Goal: Information Seeking & Learning: Learn about a topic

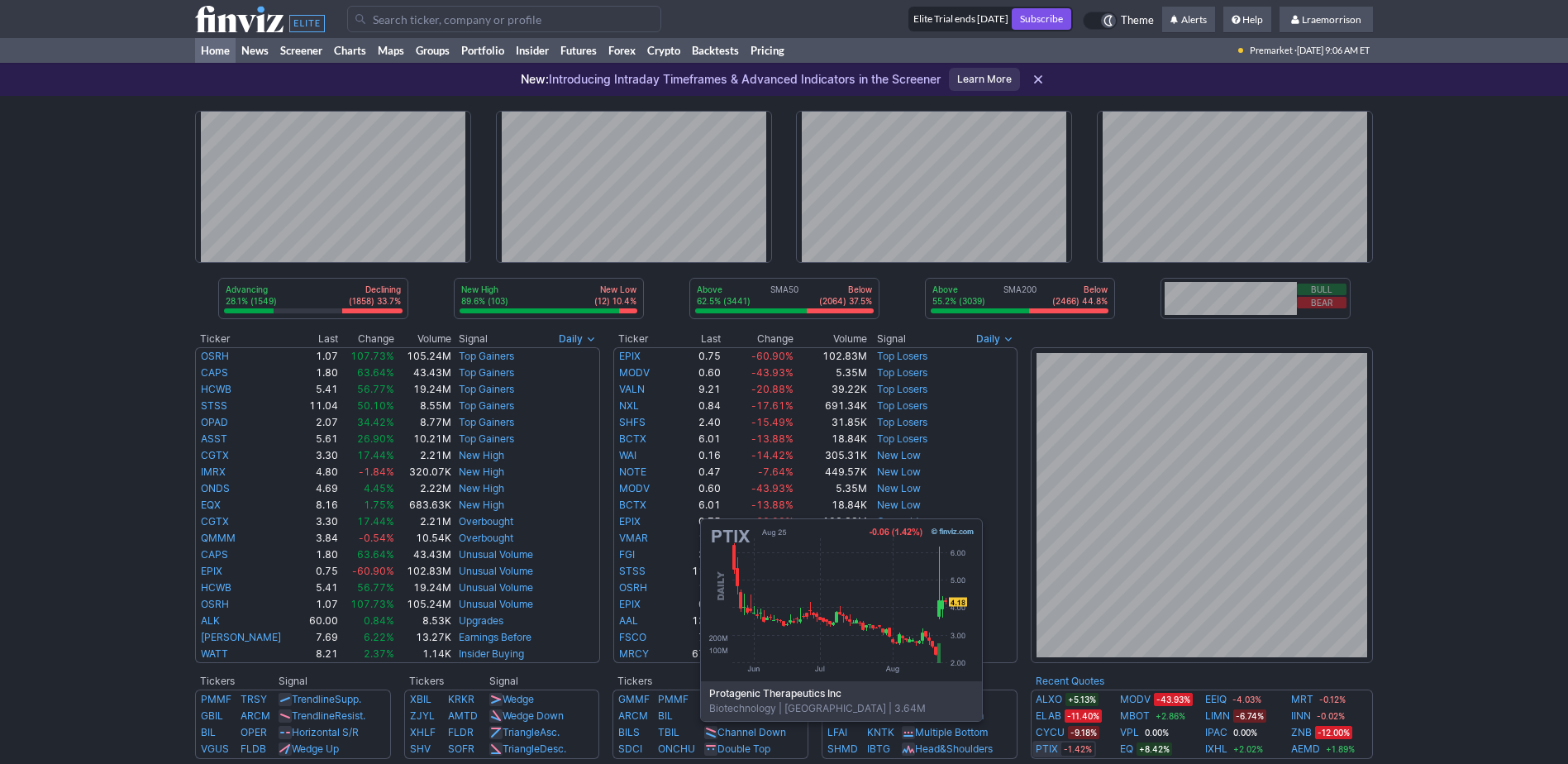
click at [1055, 746] on link "PTIX" at bounding box center [1047, 749] width 22 height 17
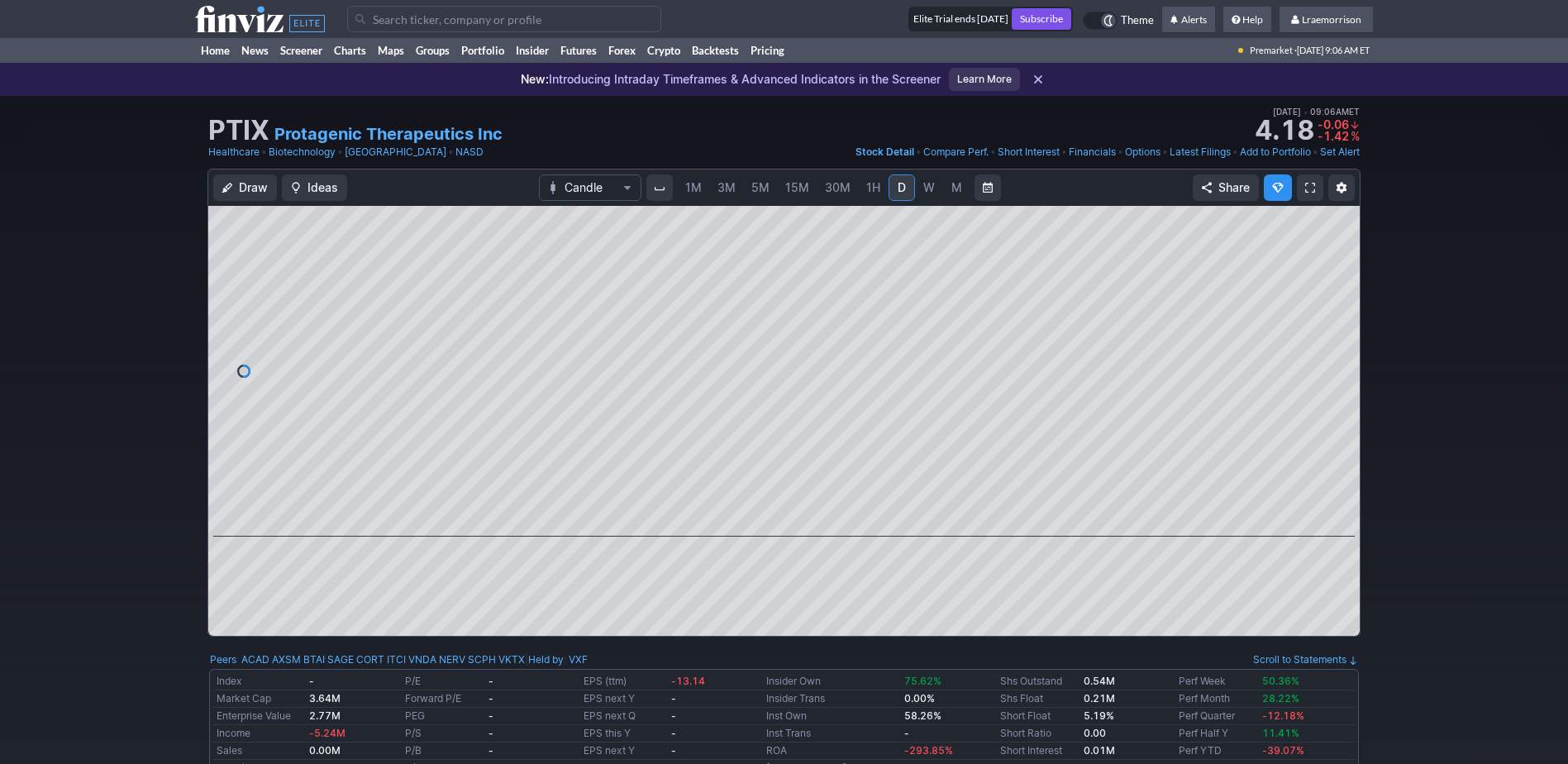
click at [697, 197] on link "1M" at bounding box center [694, 187] width 31 height 27
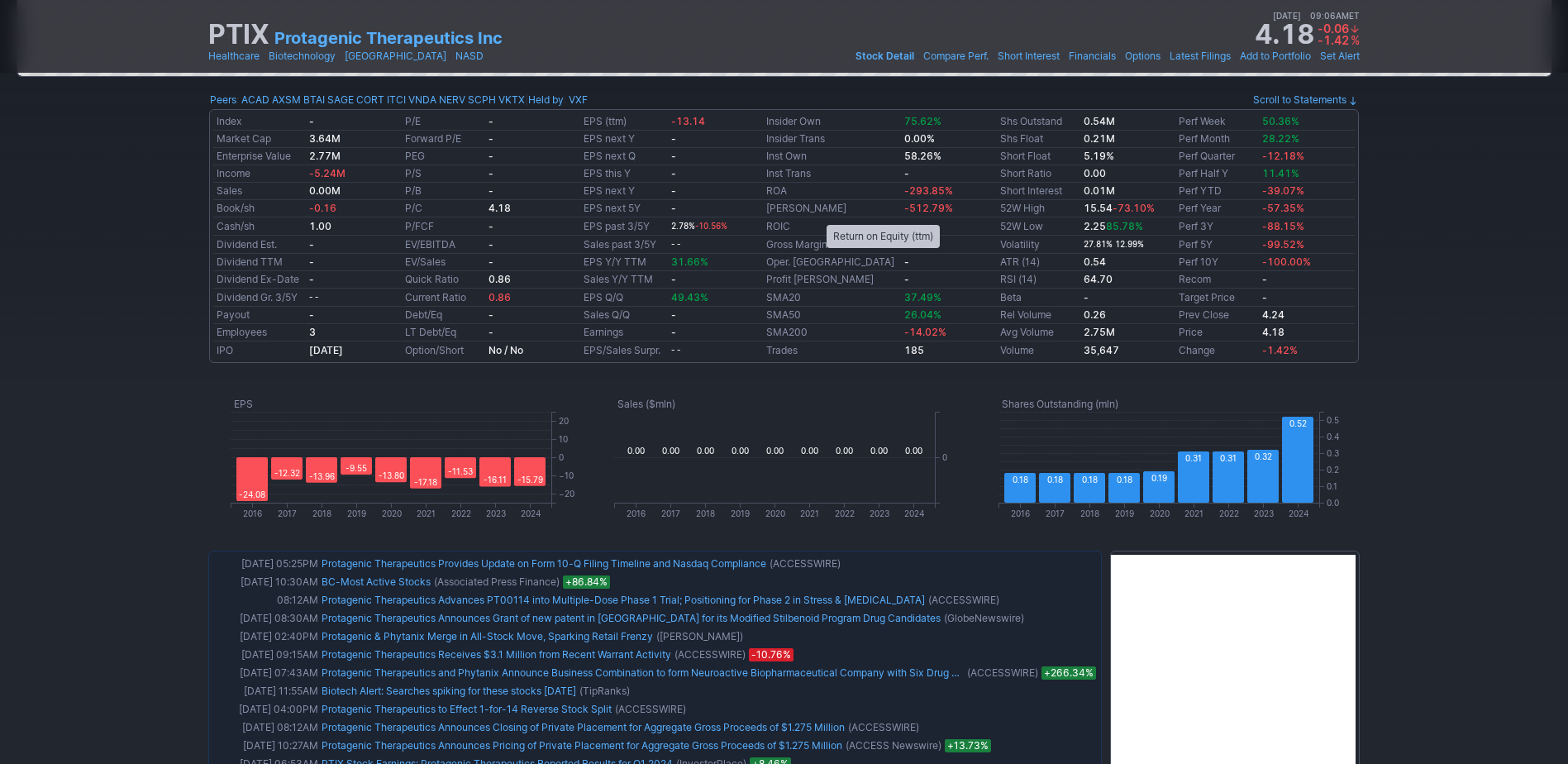
scroll to position [579, 0]
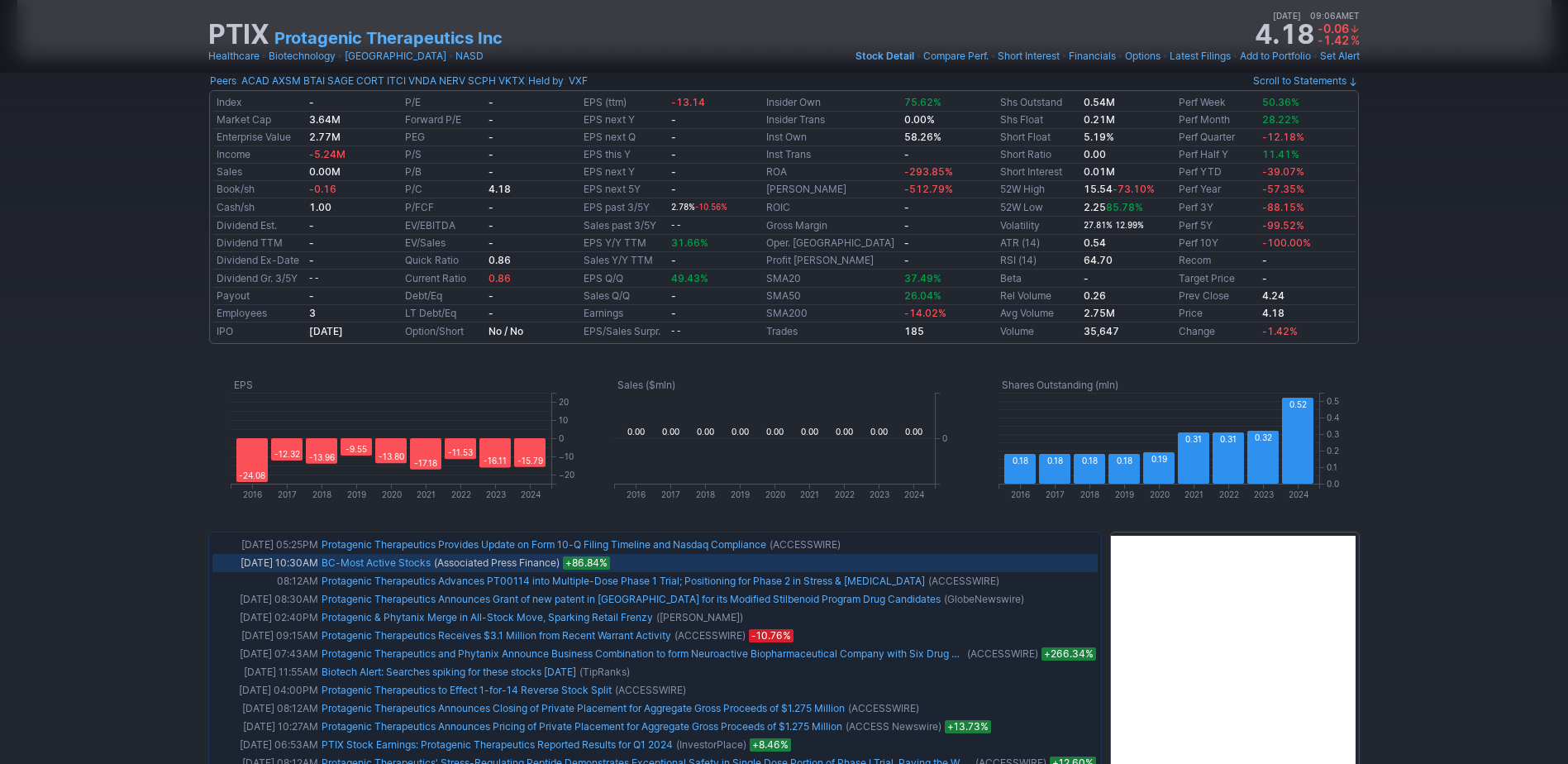
click at [344, 563] on link "BC-Most Active Stocks" at bounding box center [375, 563] width 109 height 13
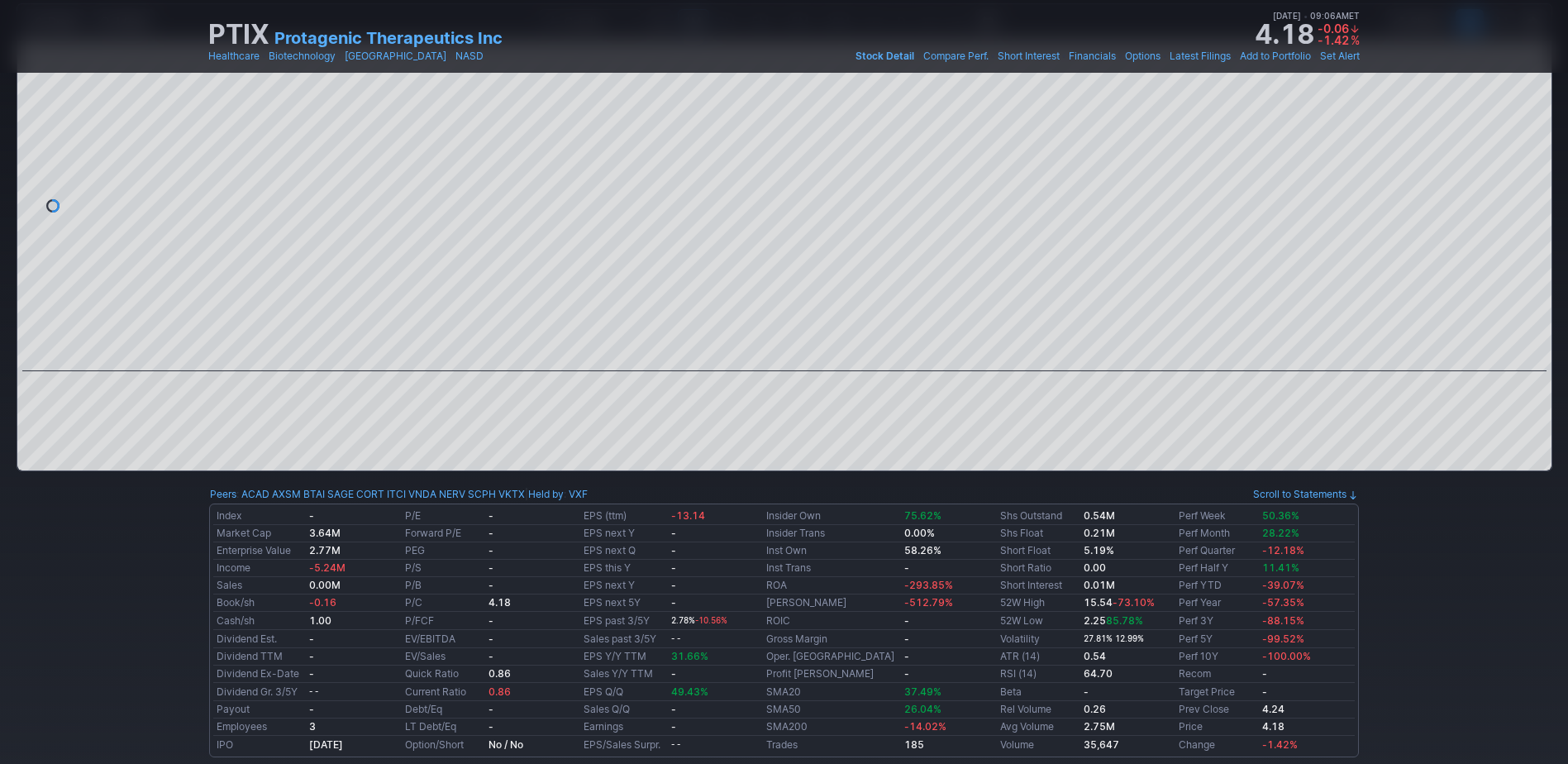
scroll to position [0, 0]
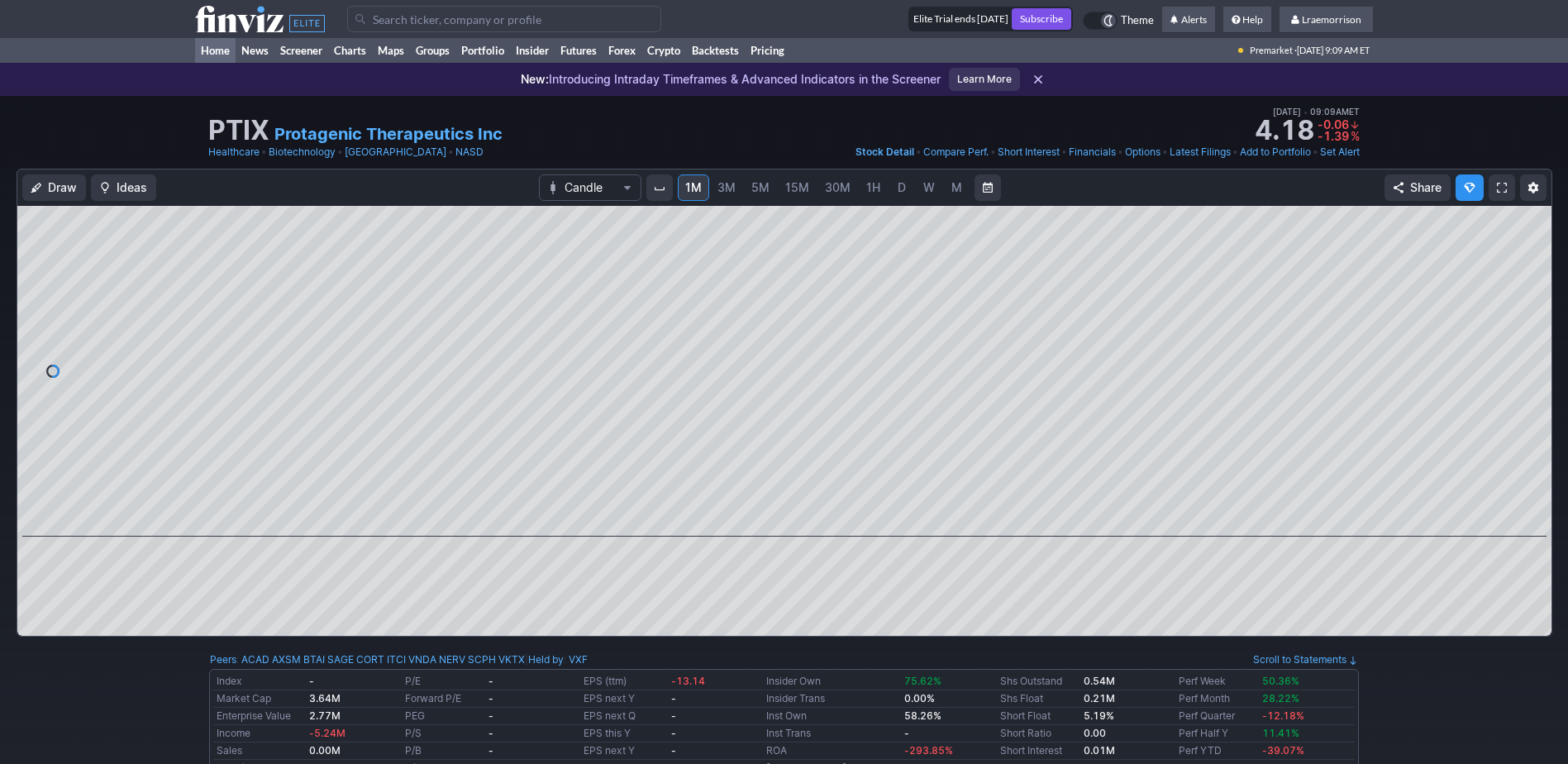
click at [212, 48] on link "Home" at bounding box center [216, 50] width 40 height 25
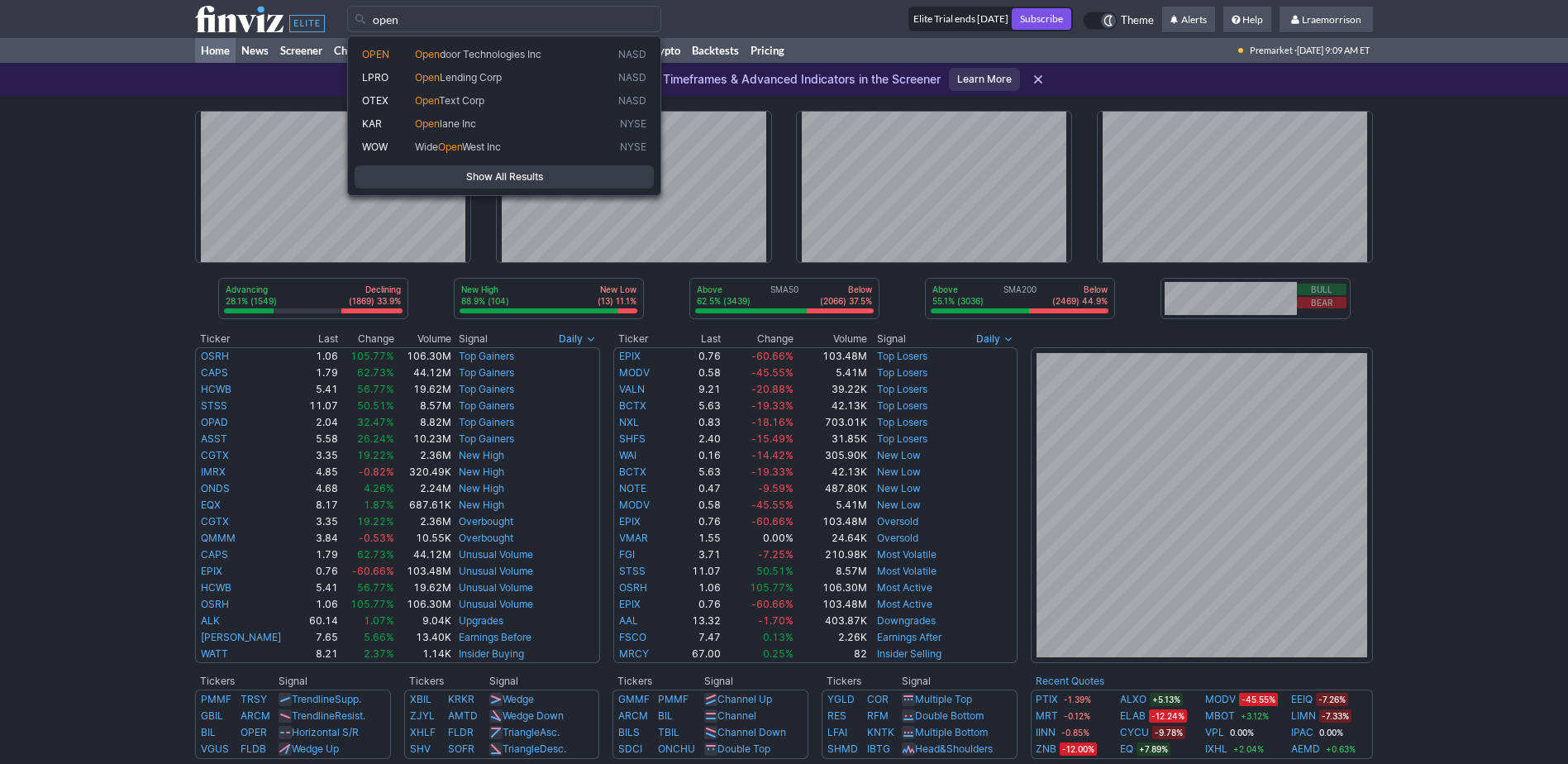
type input "open"
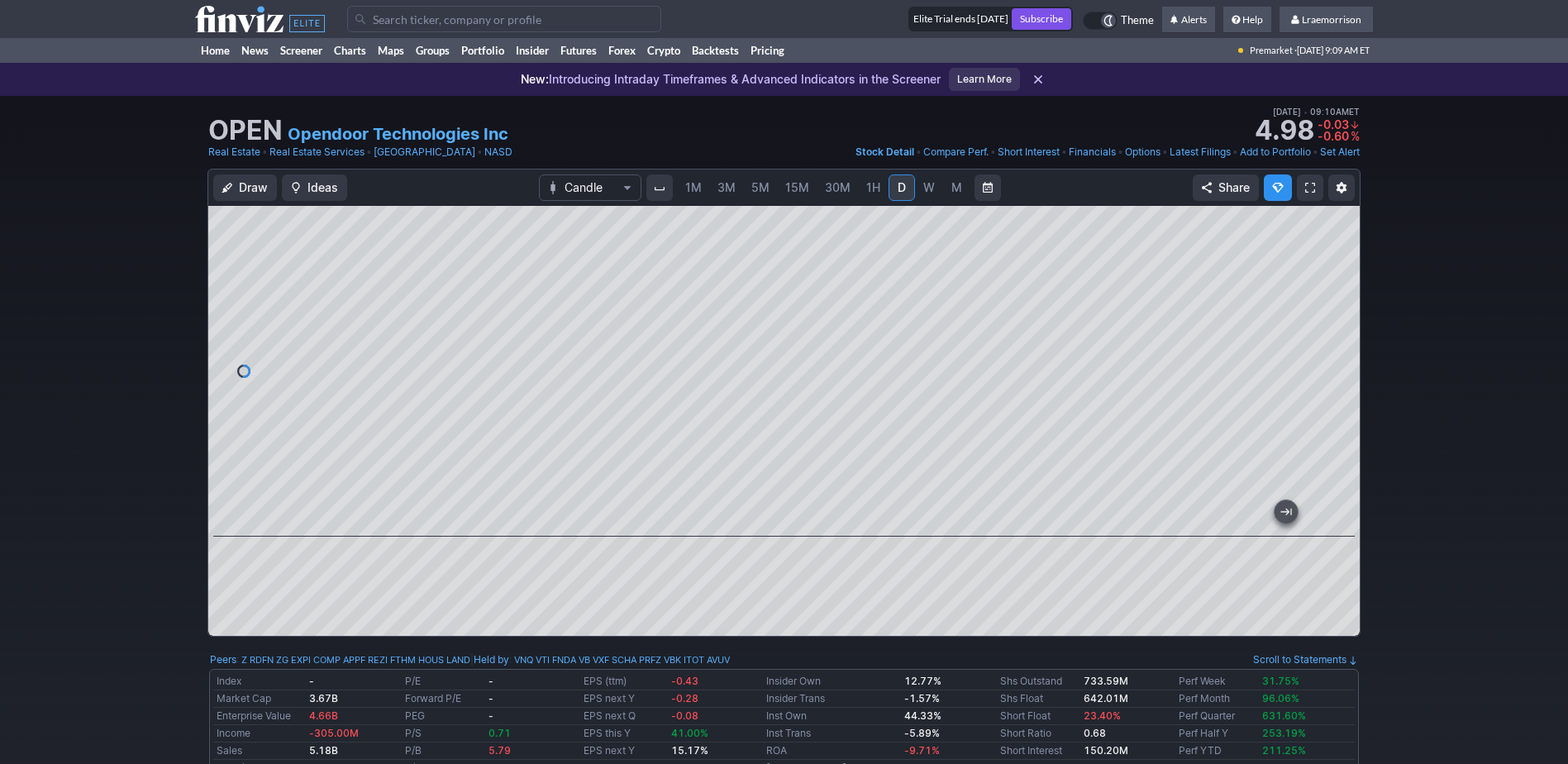
click at [697, 193] on span "1M" at bounding box center [694, 186] width 17 height 14
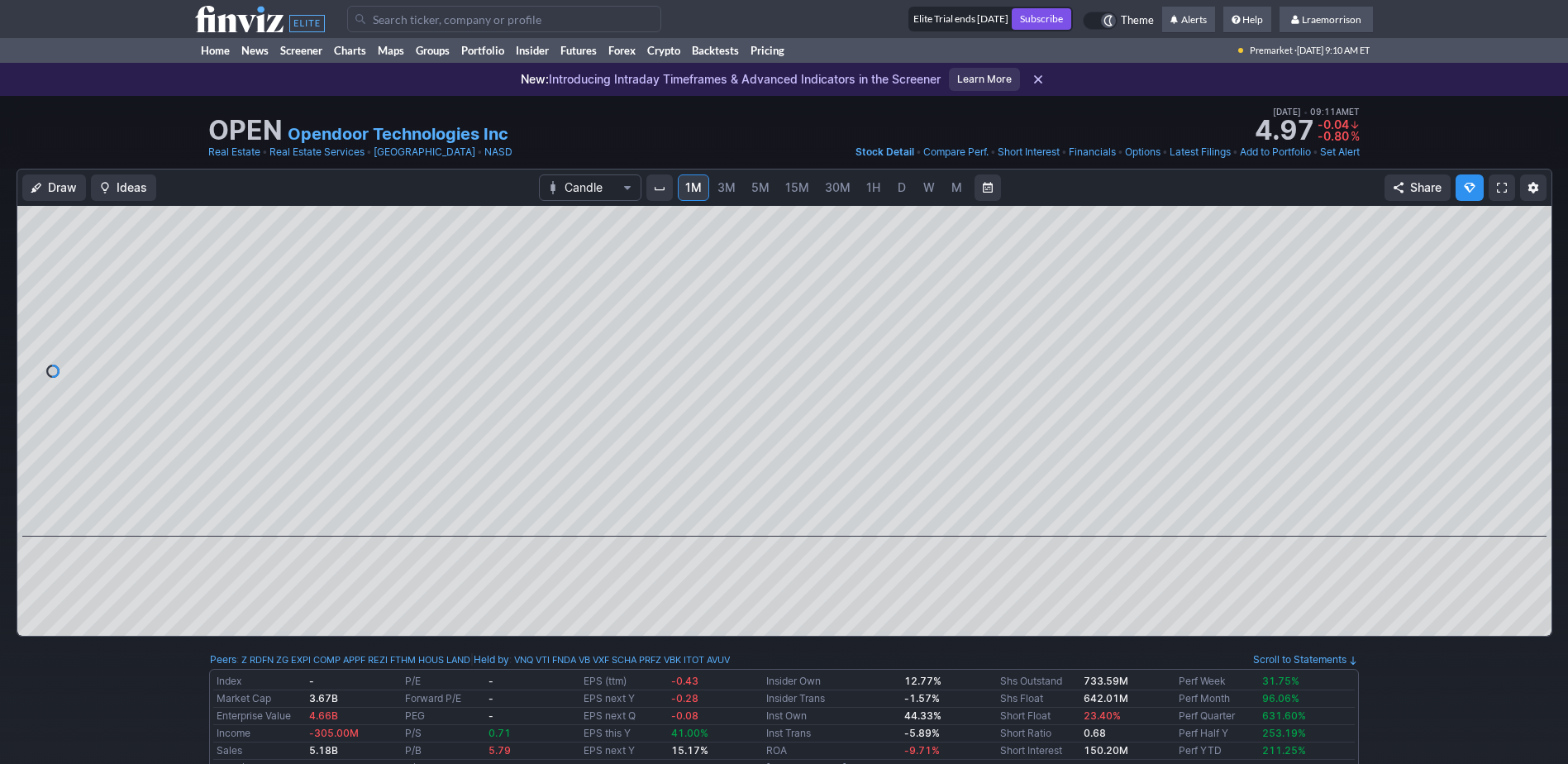
click at [952, 192] on span "M" at bounding box center [958, 186] width 11 height 14
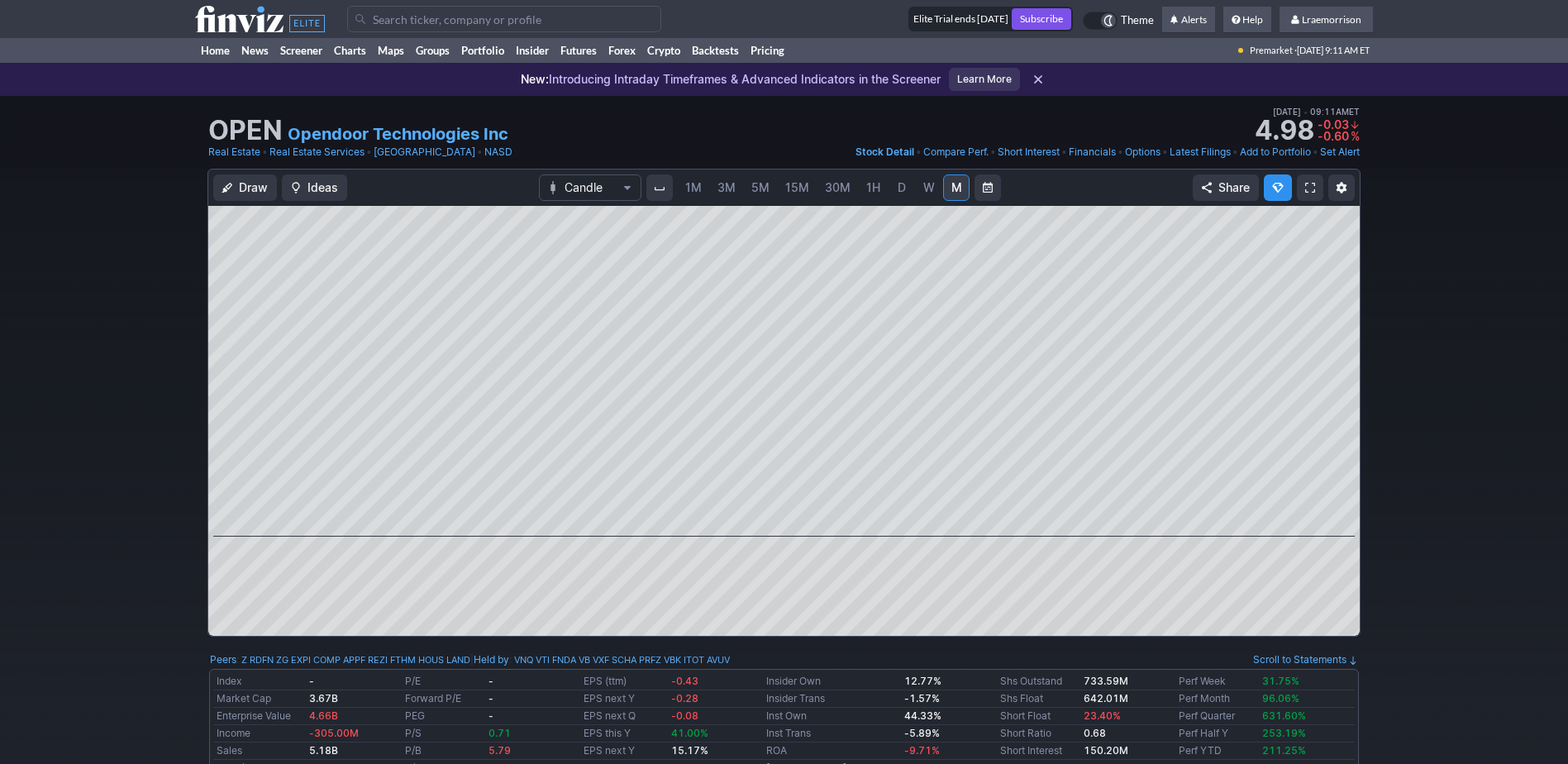
click at [695, 188] on span "1M" at bounding box center [694, 186] width 17 height 14
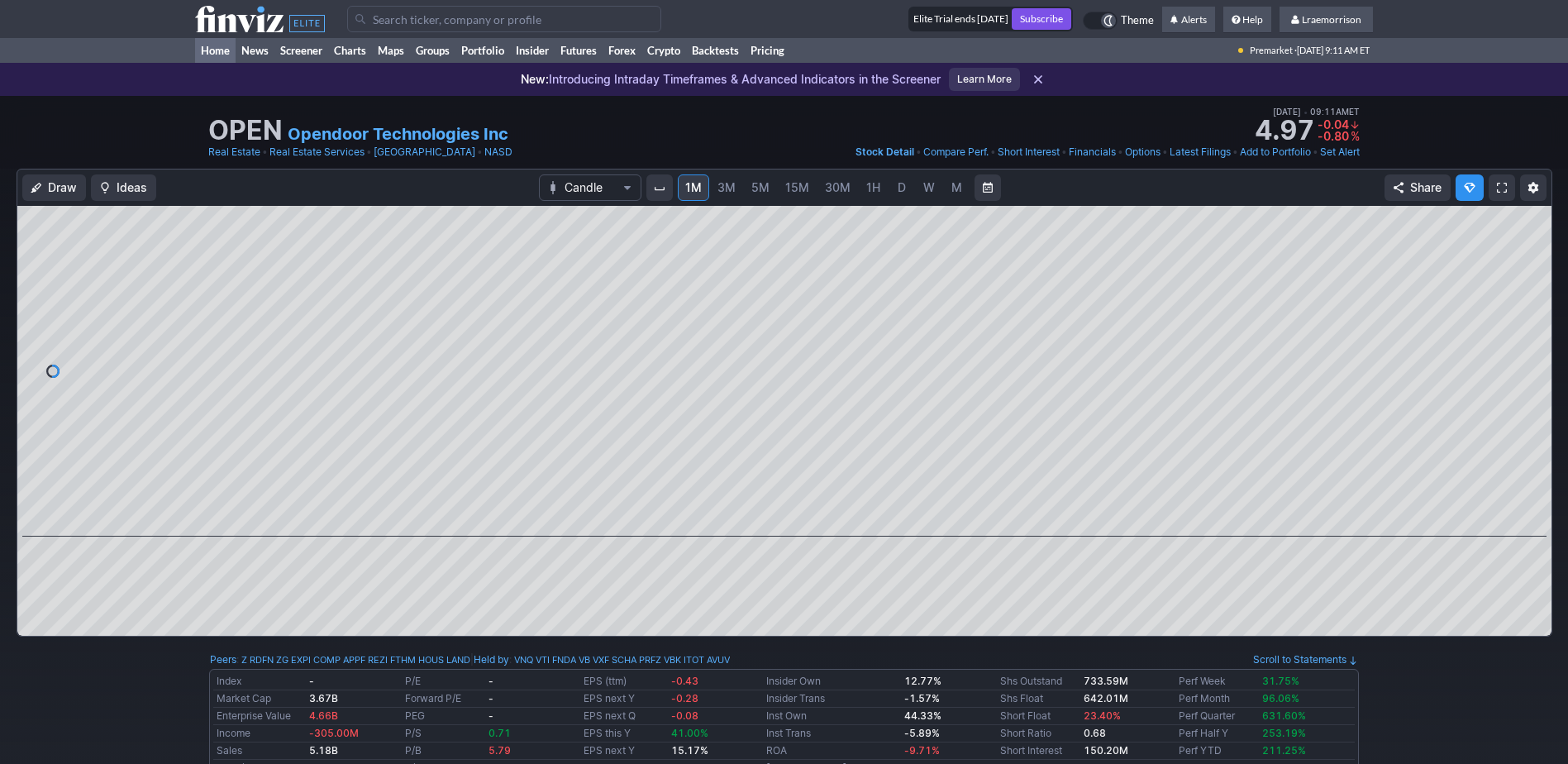
click at [211, 54] on link "Home" at bounding box center [216, 50] width 40 height 25
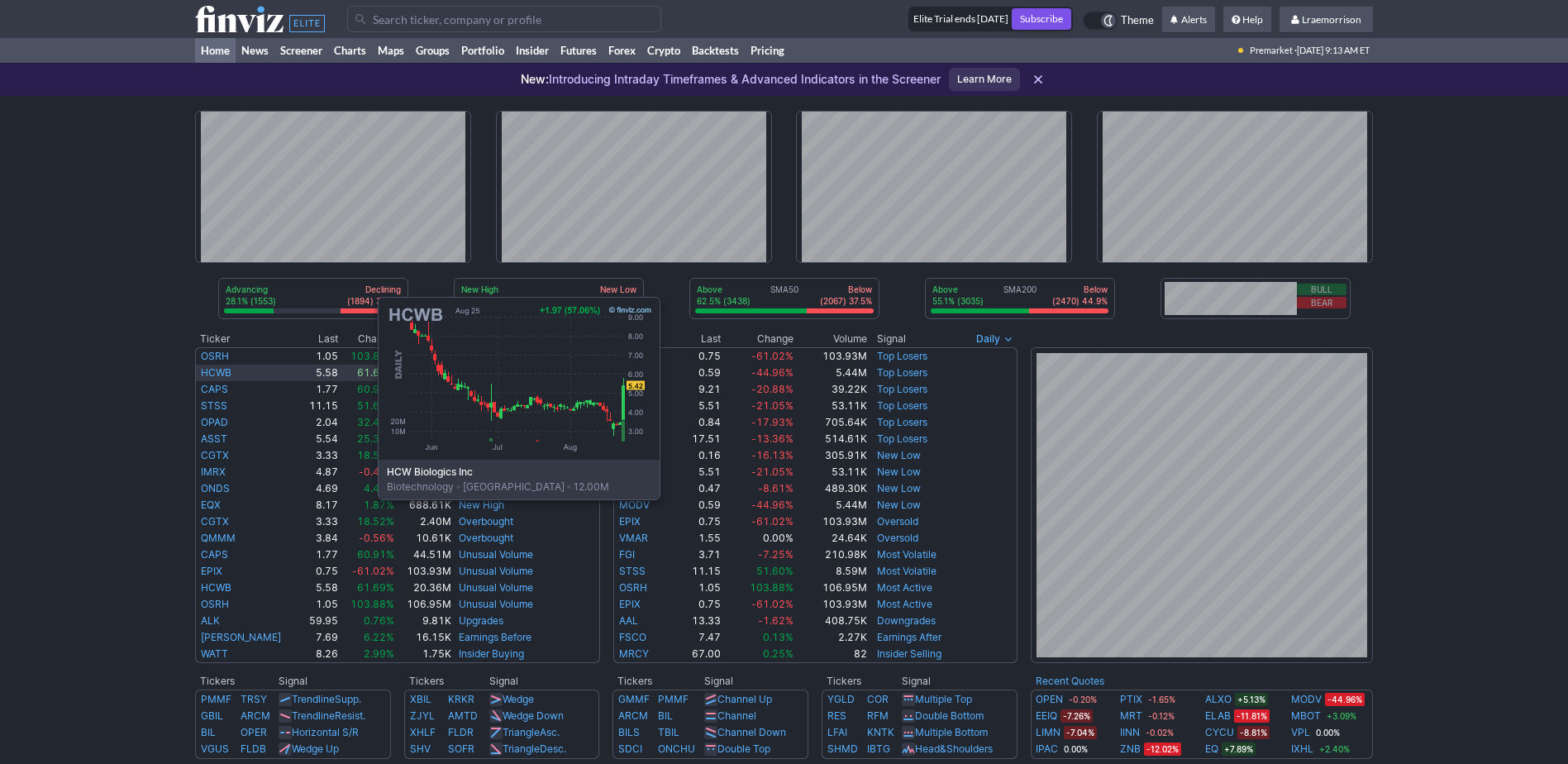
click at [212, 376] on link "HCWB" at bounding box center [216, 373] width 30 height 13
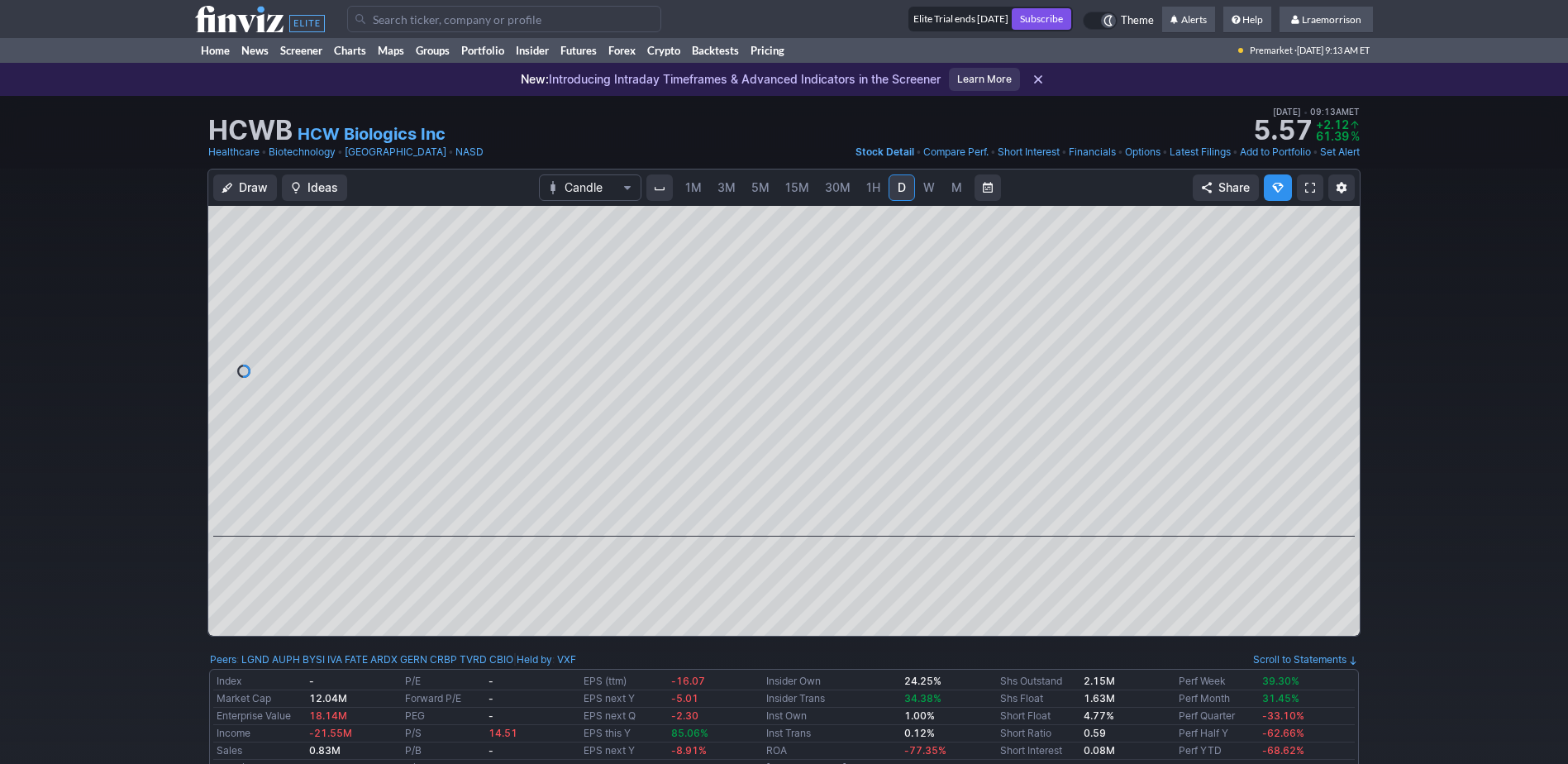
click at [690, 188] on span "1M" at bounding box center [694, 186] width 17 height 14
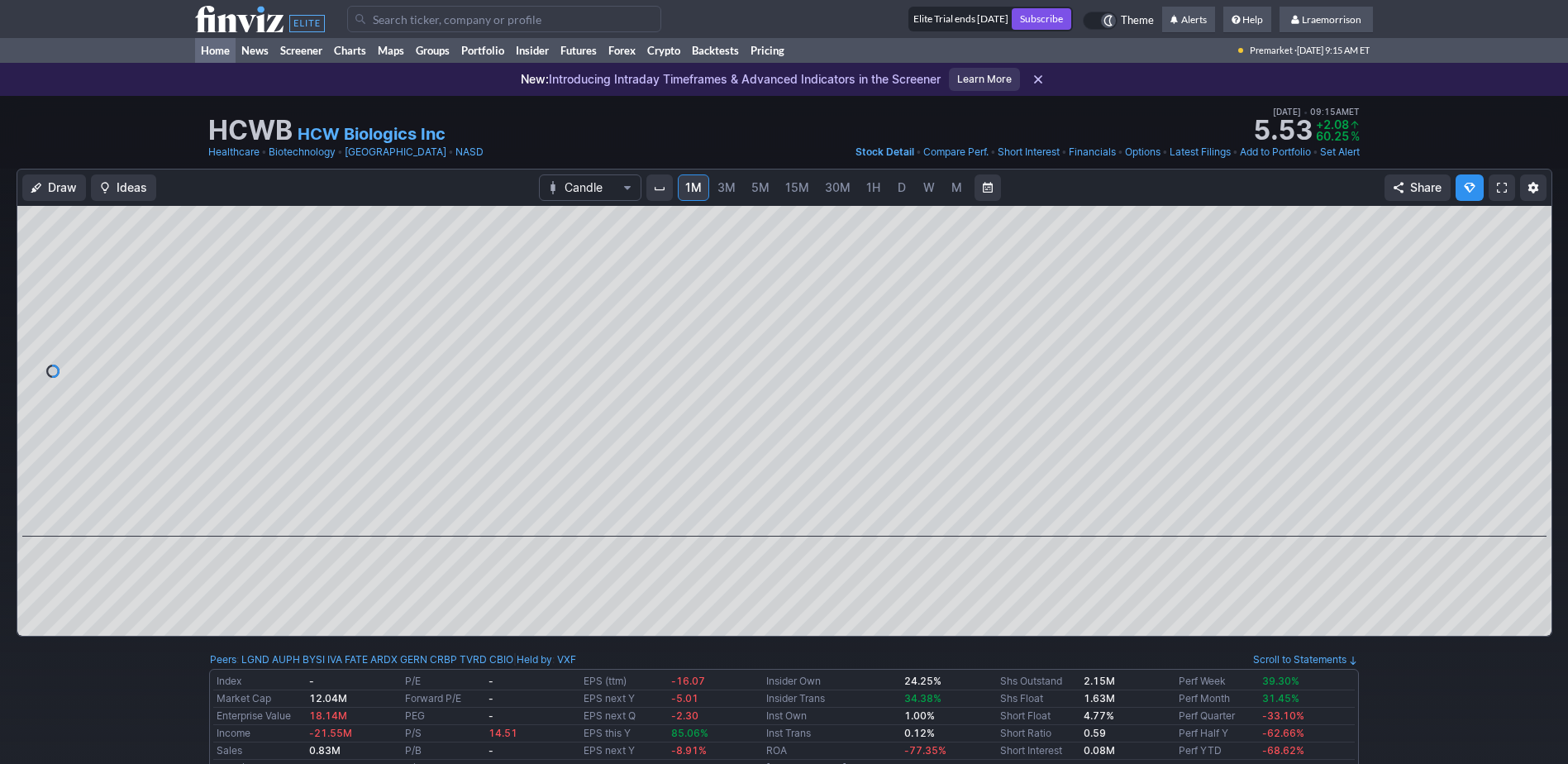
click at [223, 49] on link "Home" at bounding box center [216, 50] width 40 height 25
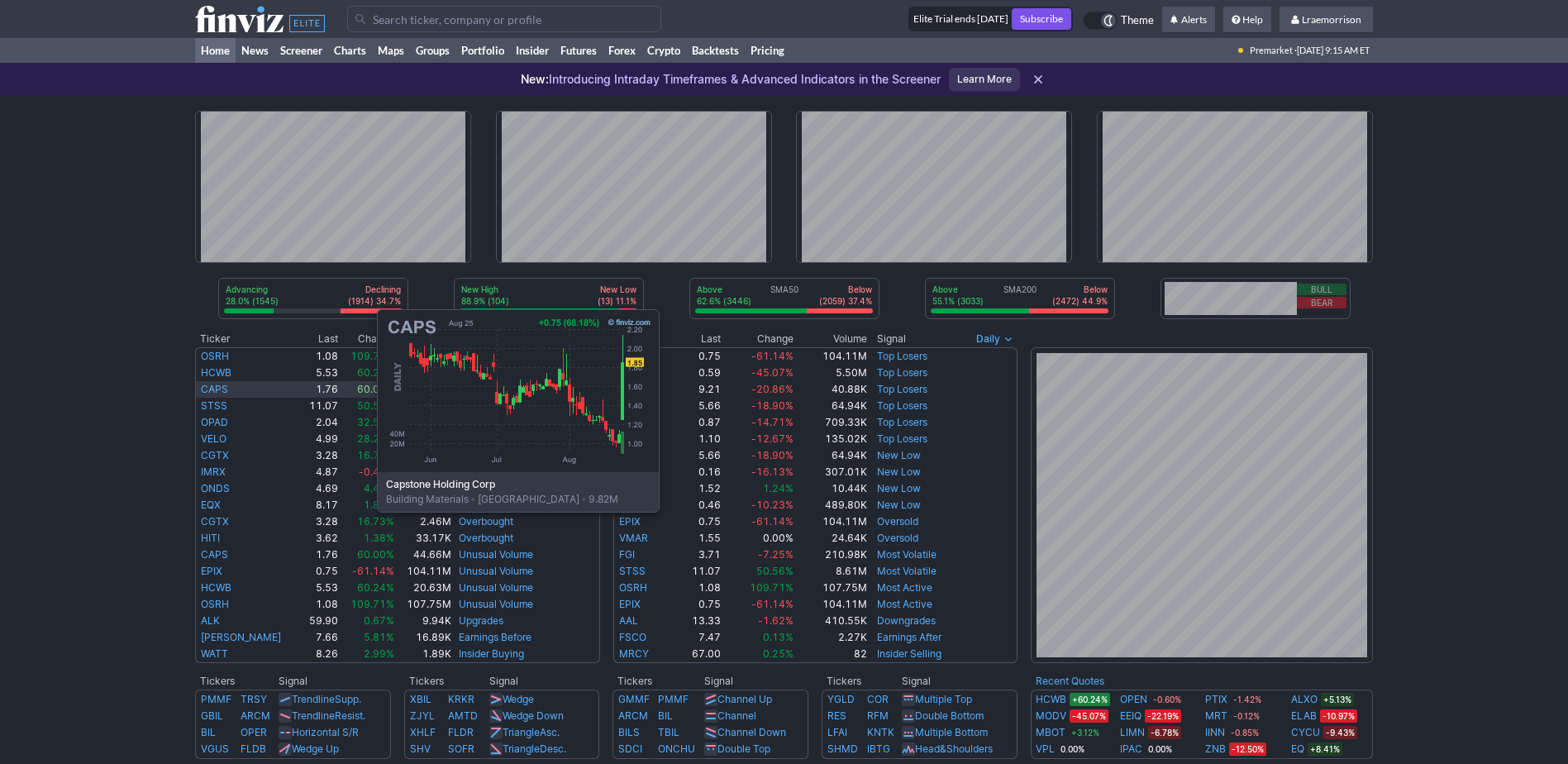
click at [212, 388] on link "CAPS" at bounding box center [215, 389] width 28 height 13
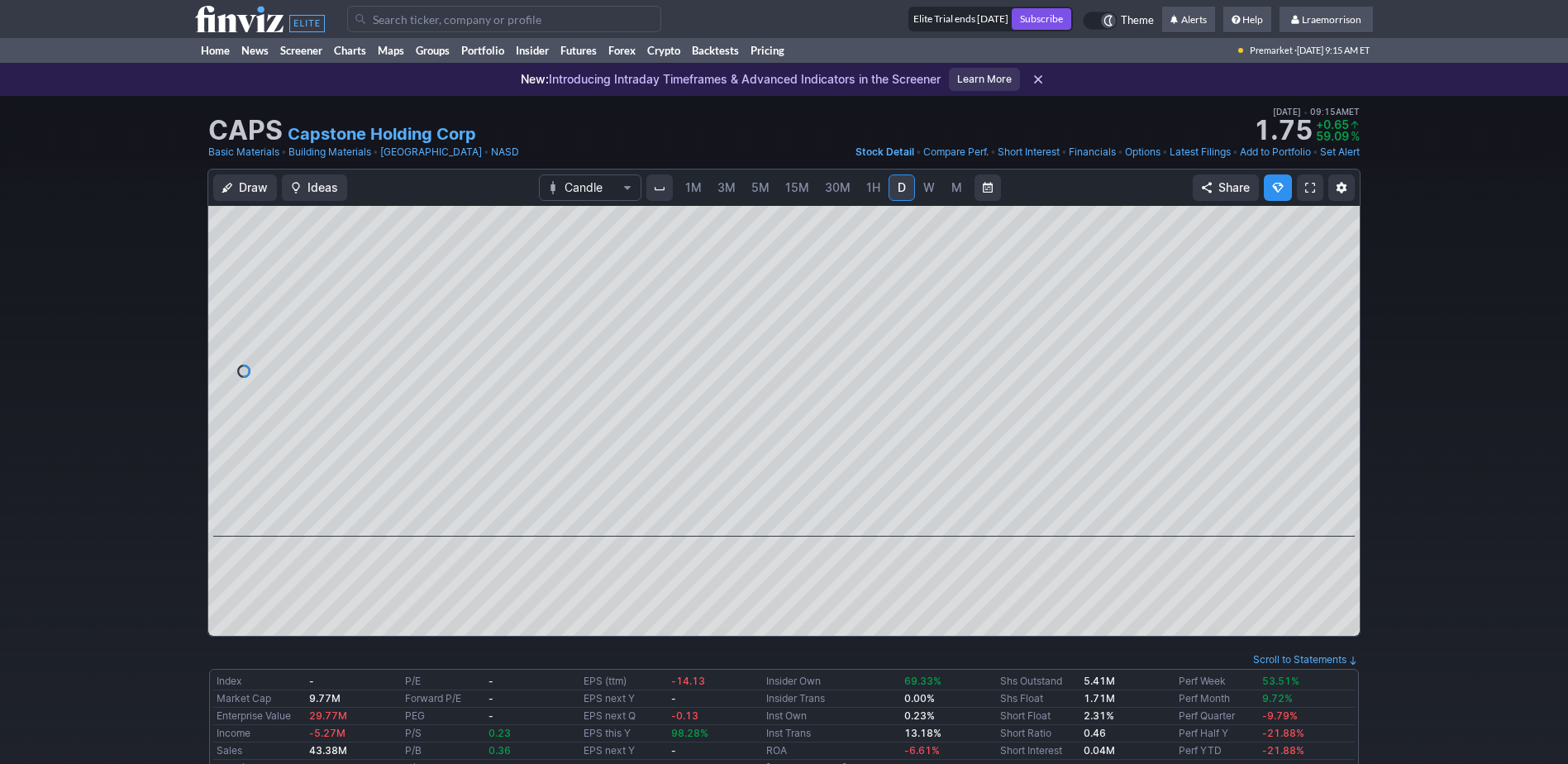
click at [691, 187] on span "1M" at bounding box center [694, 186] width 17 height 14
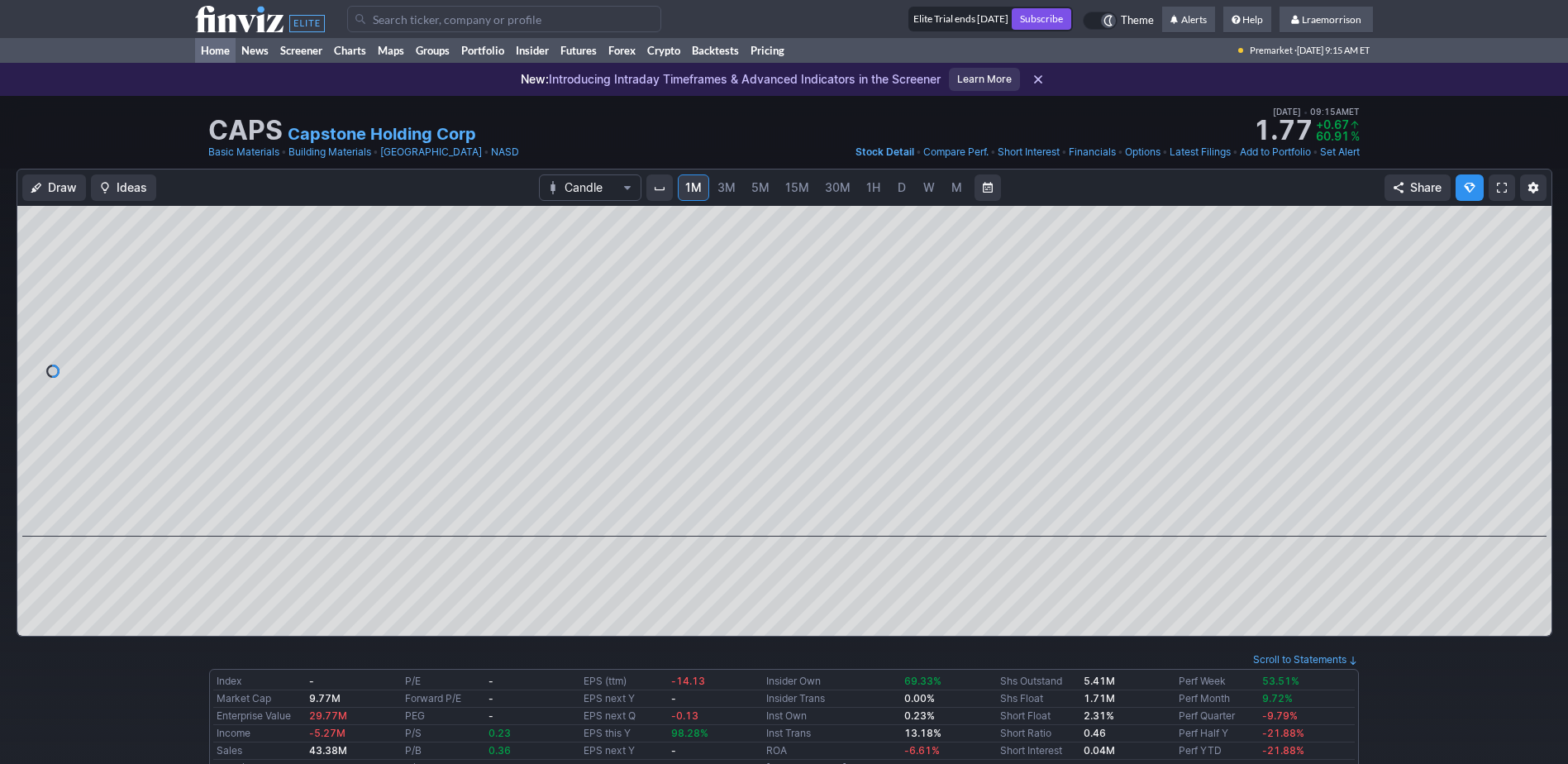
click at [219, 51] on link "Home" at bounding box center [216, 50] width 40 height 25
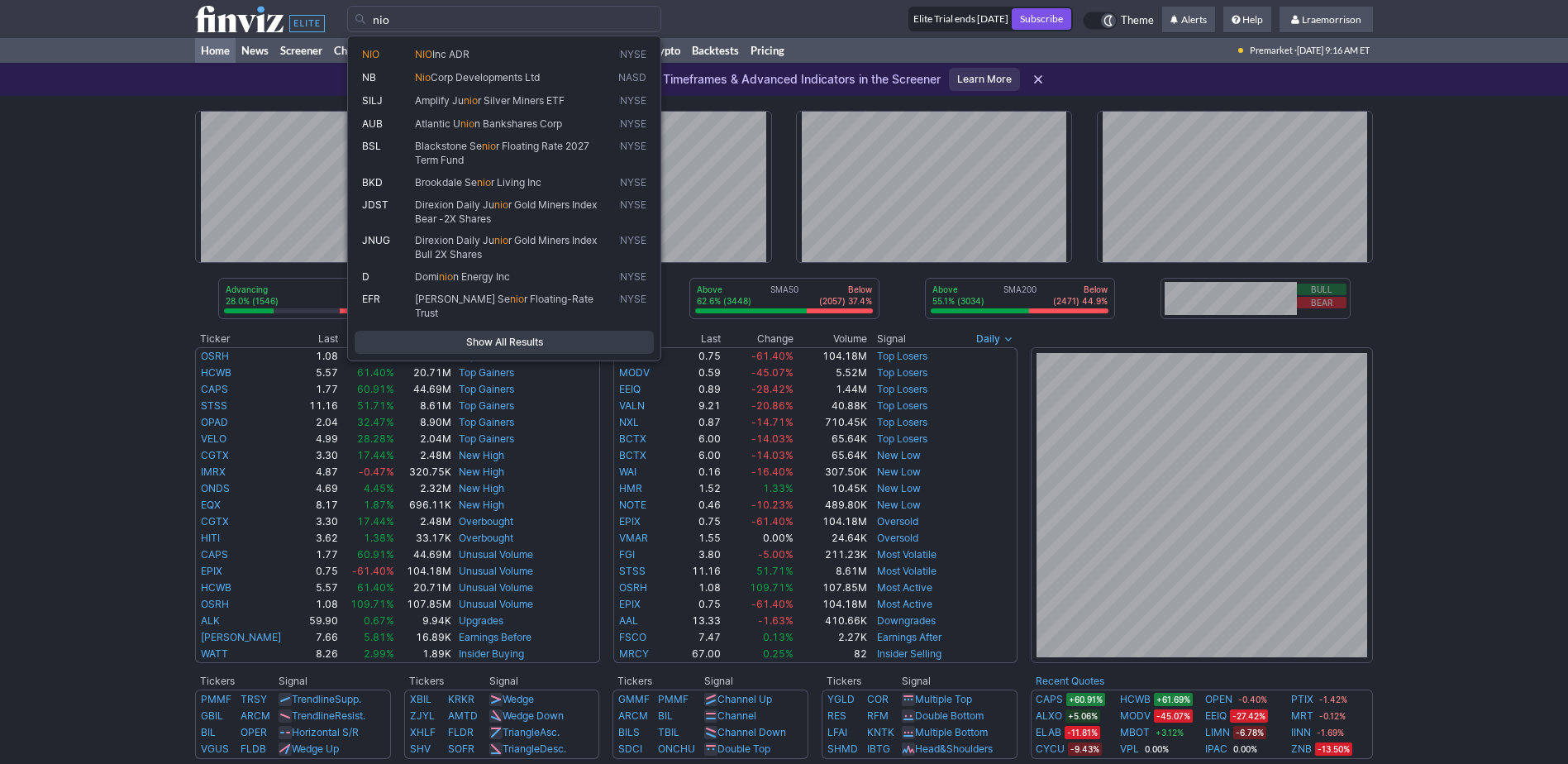
type input "nio"
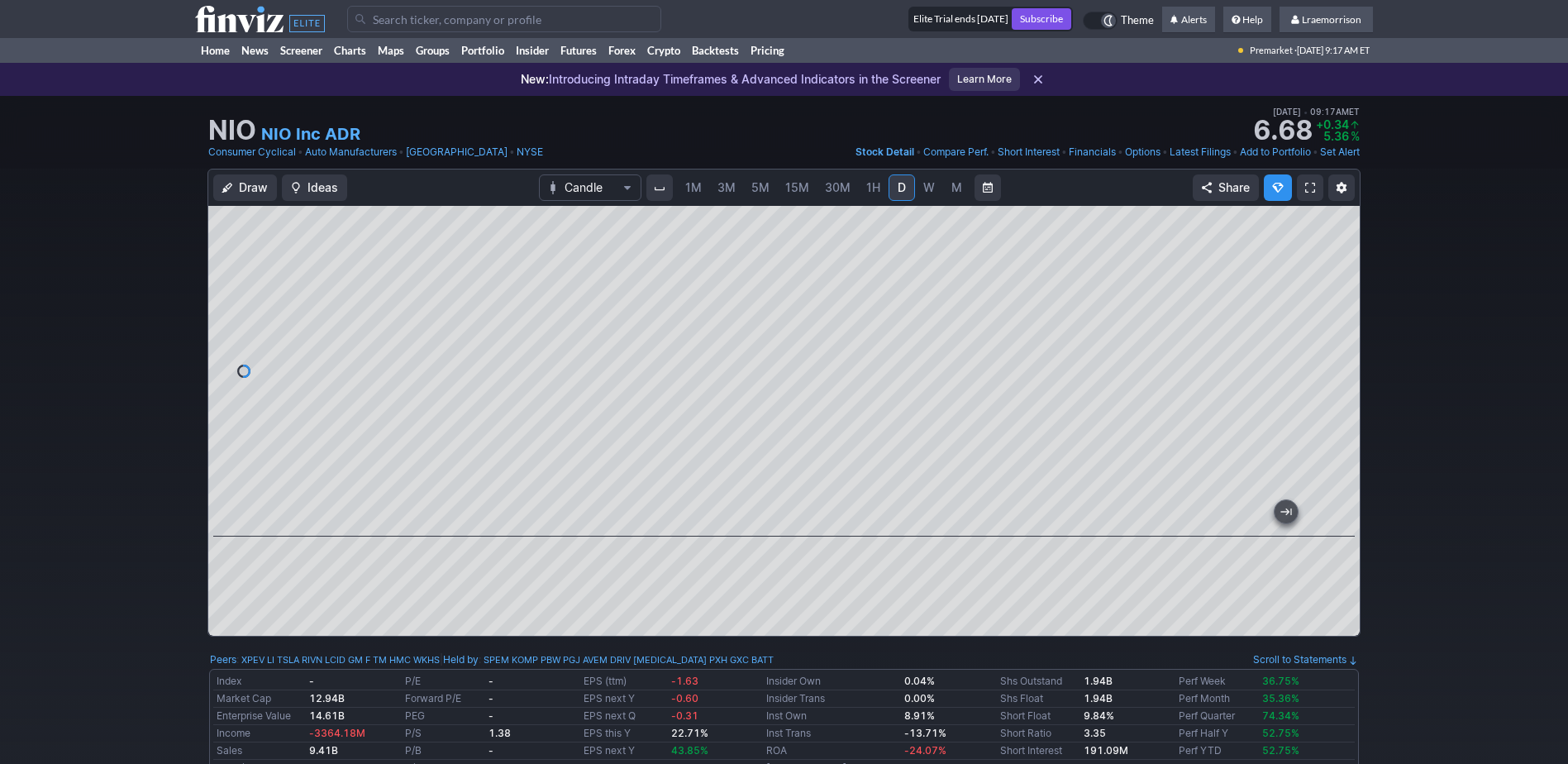
click at [694, 188] on span "1M" at bounding box center [694, 186] width 17 height 14
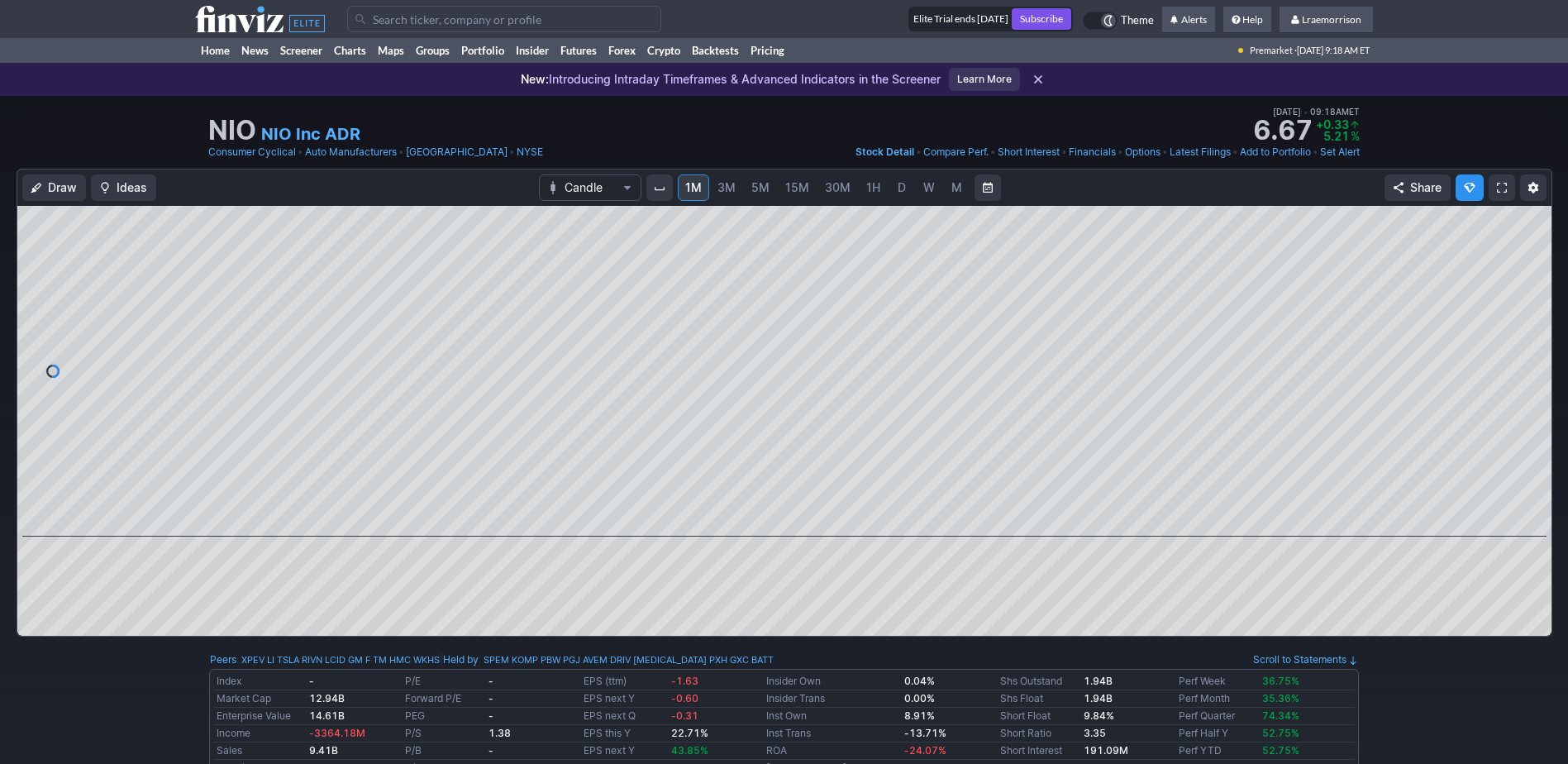
click at [398, 23] on input "Search" at bounding box center [504, 18] width 314 height 27
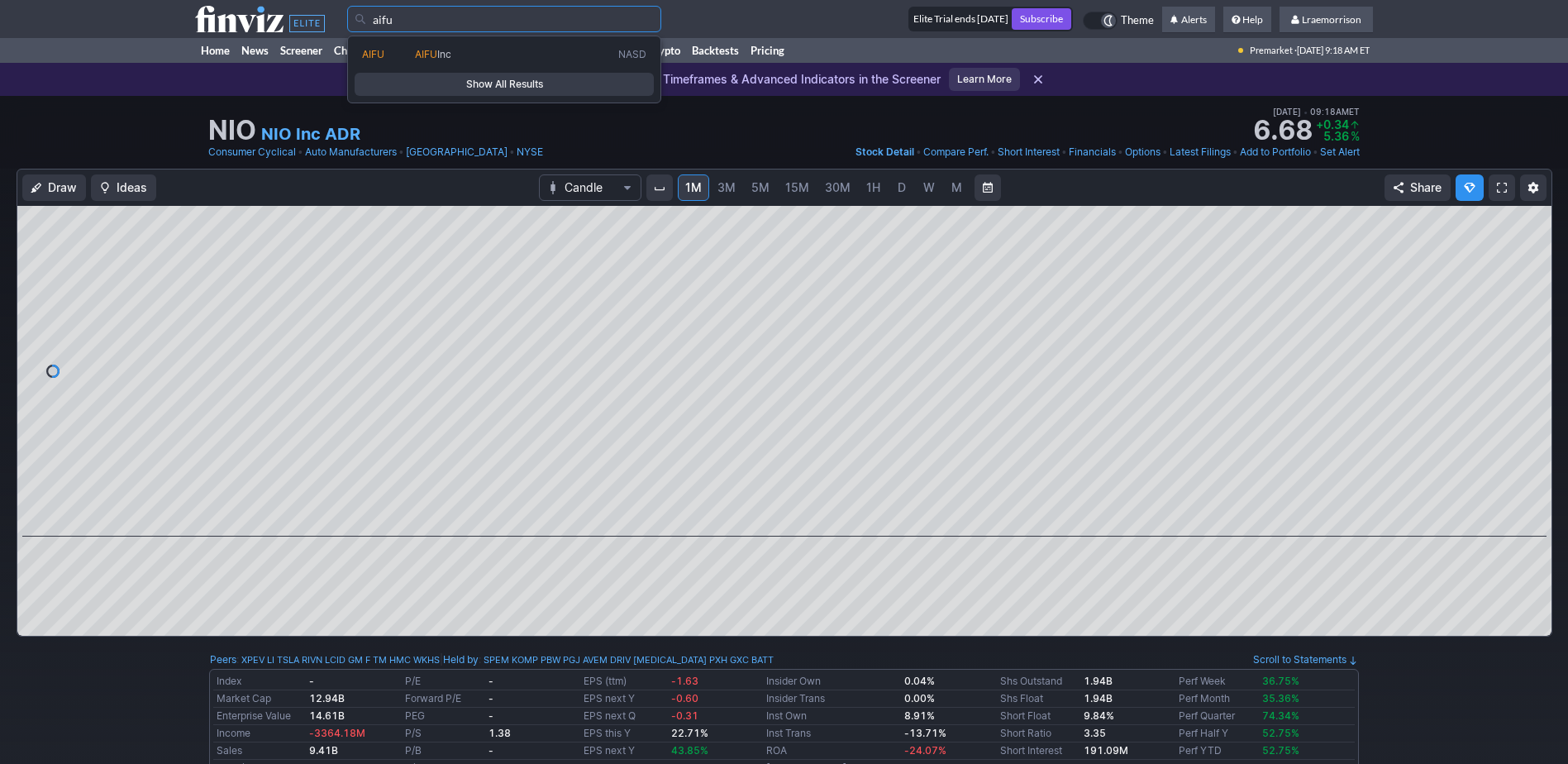
type input "aifu"
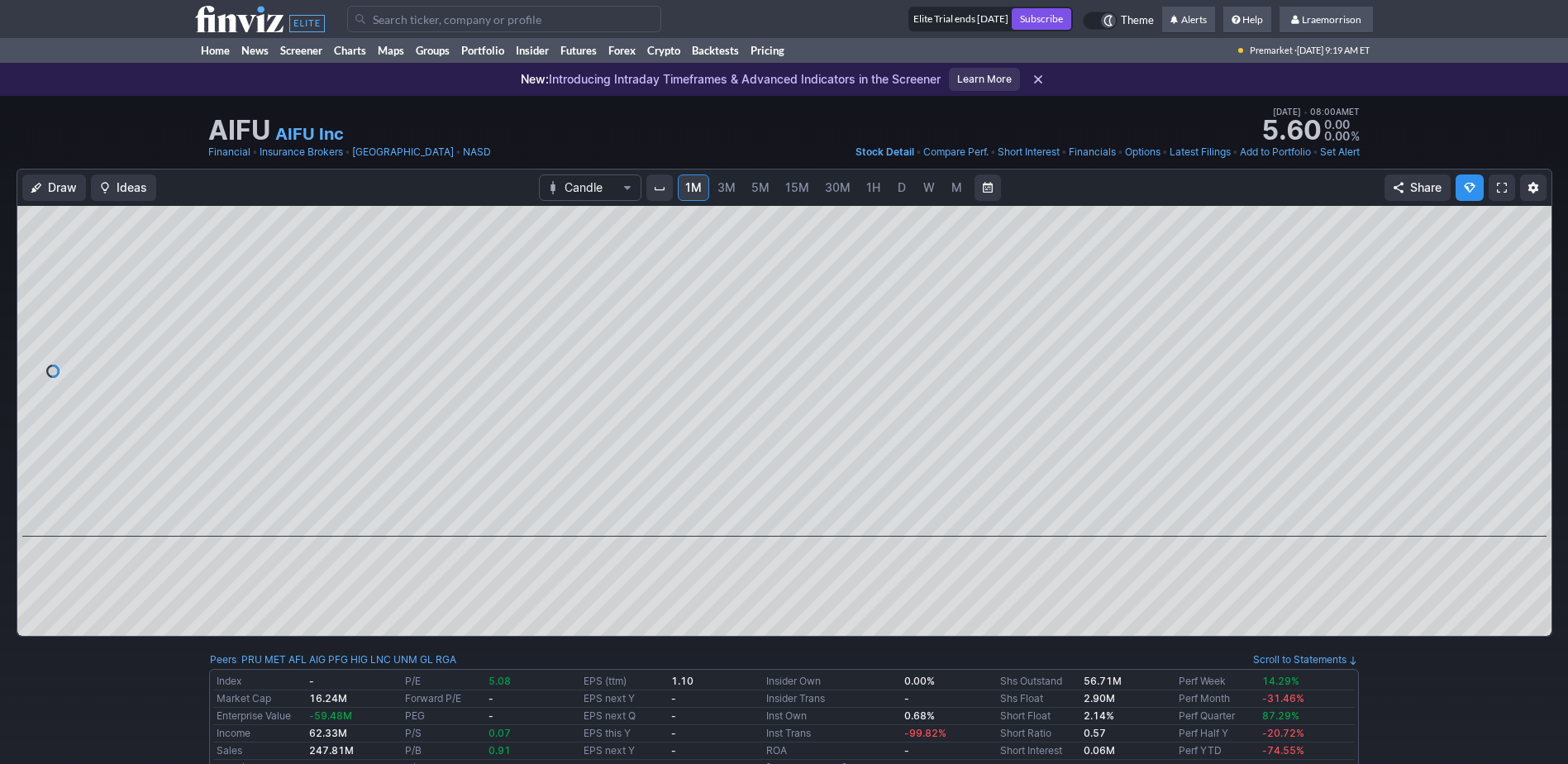
click at [700, 188] on span "1M" at bounding box center [694, 186] width 17 height 14
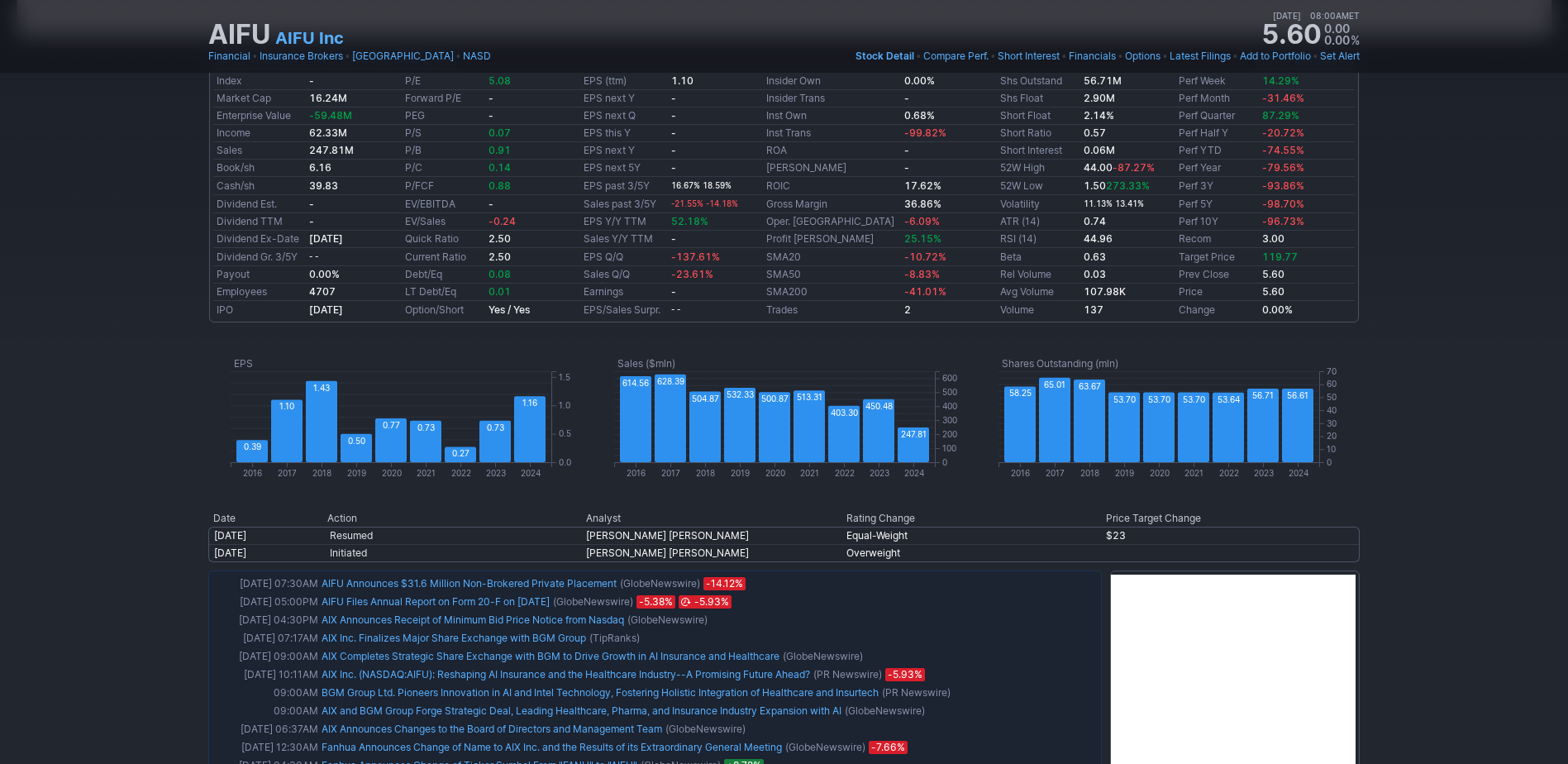
scroll to position [745, 0]
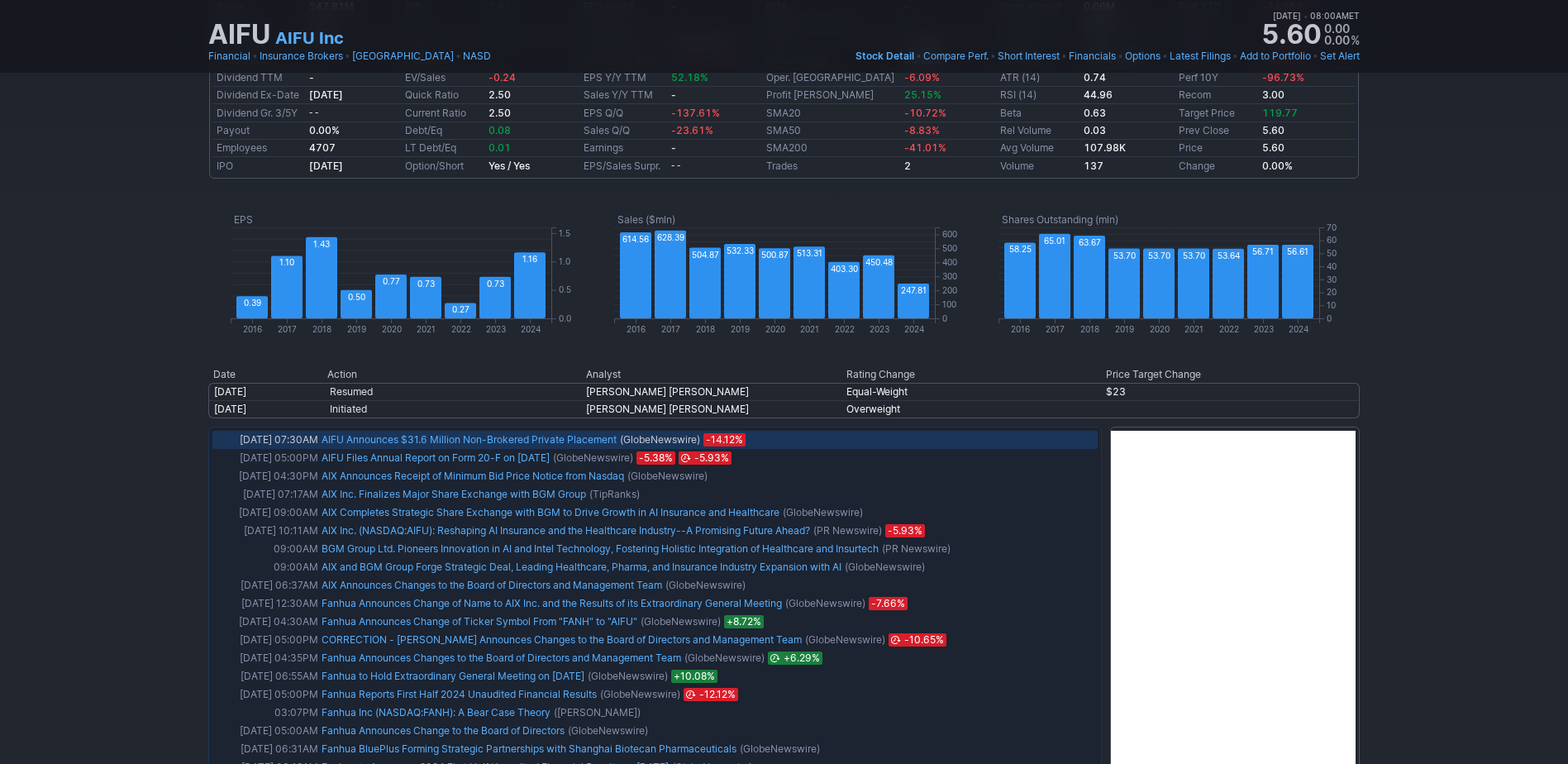
click at [347, 442] on link "AIFU Announces $31.6 Million Non-Brokered Private Placement" at bounding box center [469, 440] width 296 height 13
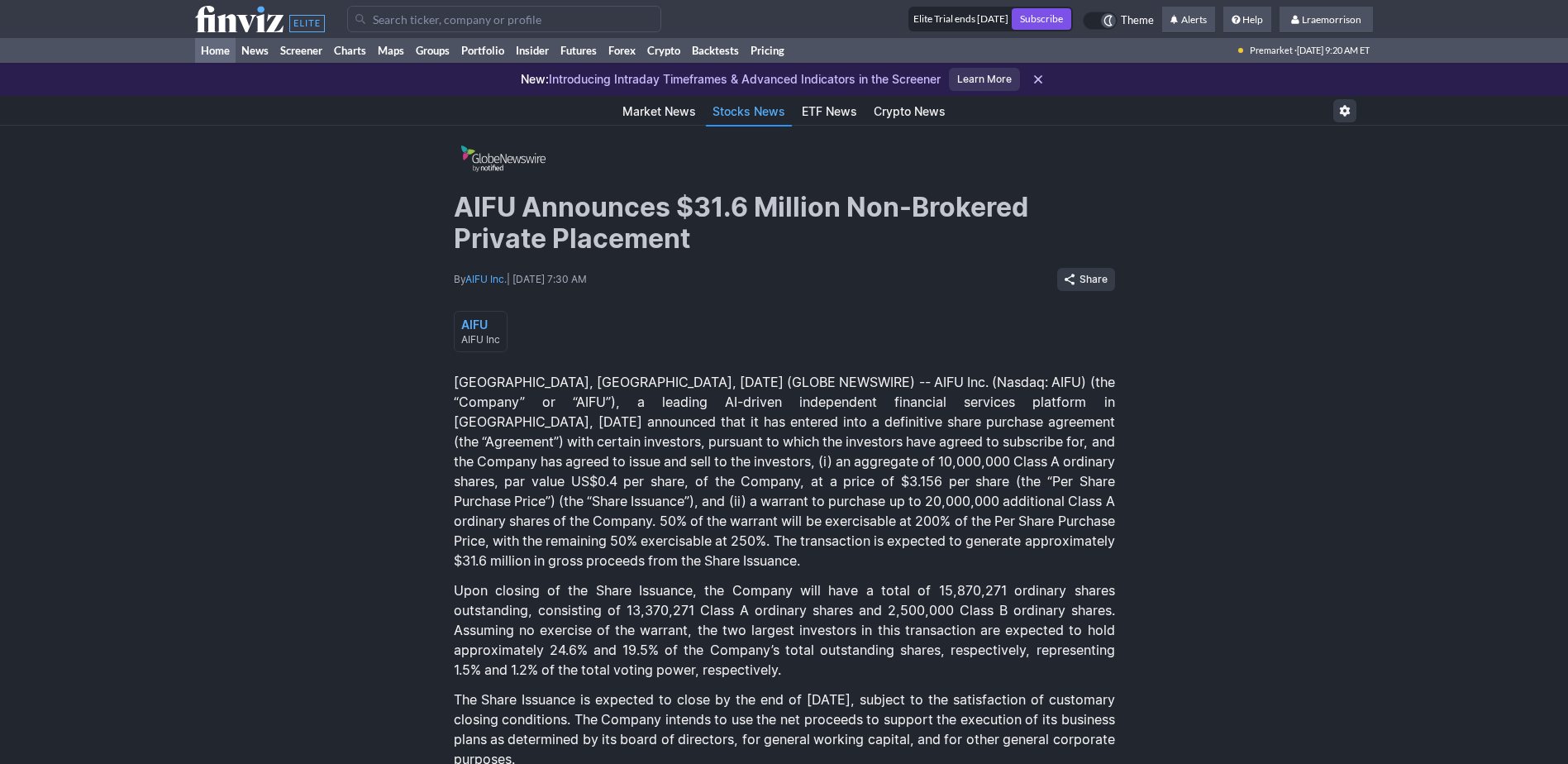
click at [221, 46] on link "Home" at bounding box center [216, 50] width 40 height 25
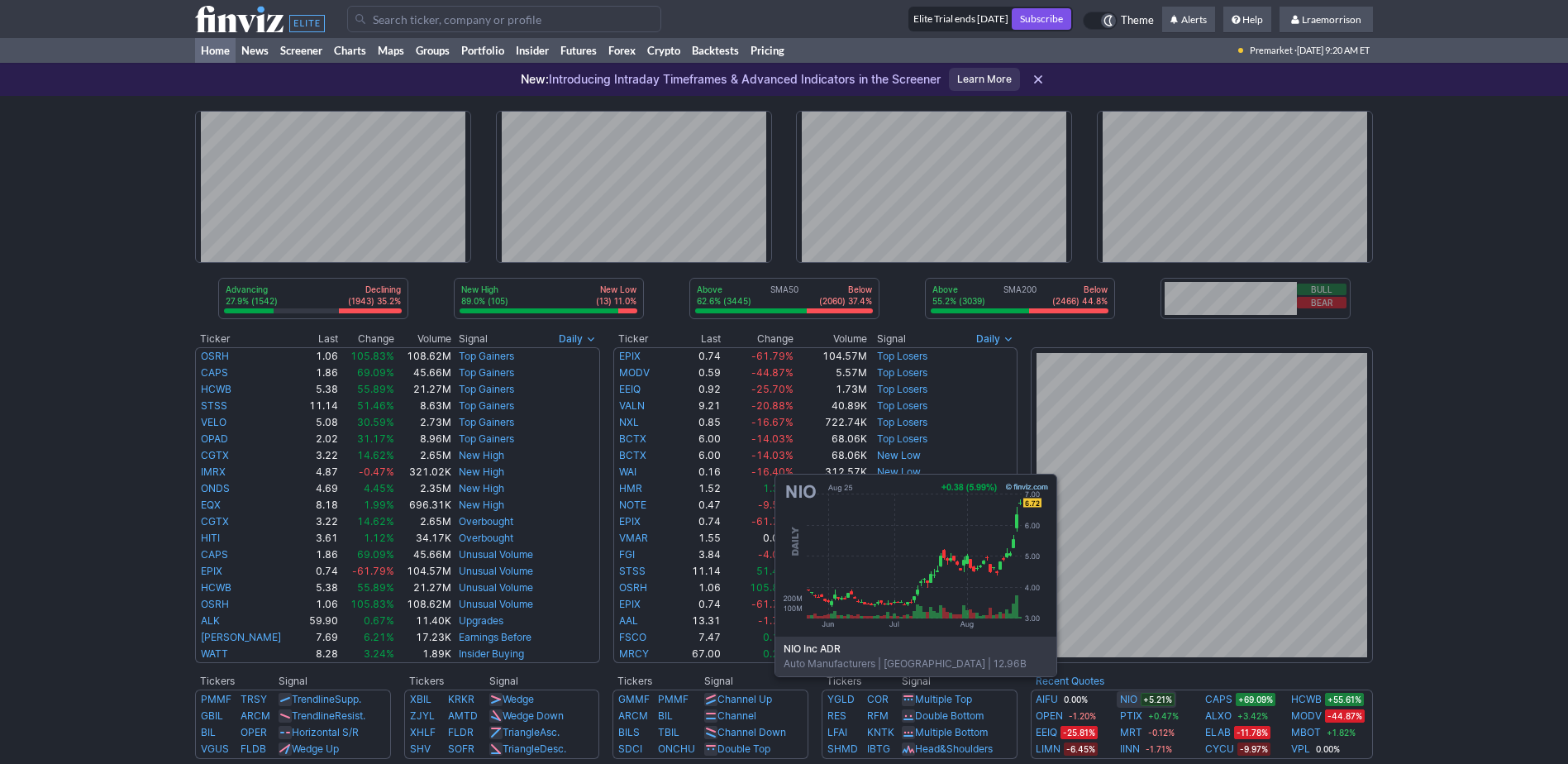
click at [1129, 702] on link "NIO" at bounding box center [1128, 700] width 17 height 17
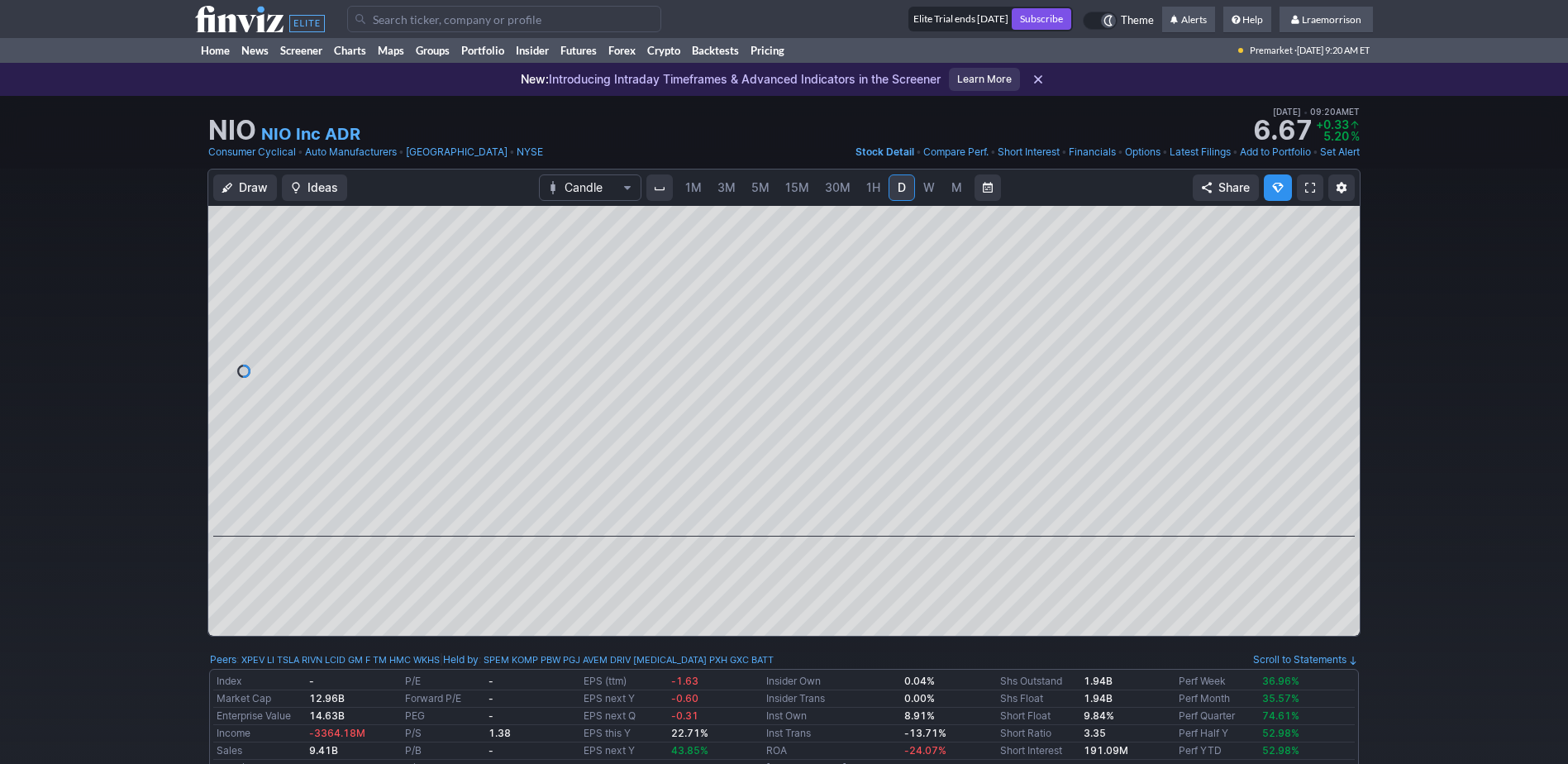
click at [689, 182] on span "1M" at bounding box center [694, 186] width 17 height 14
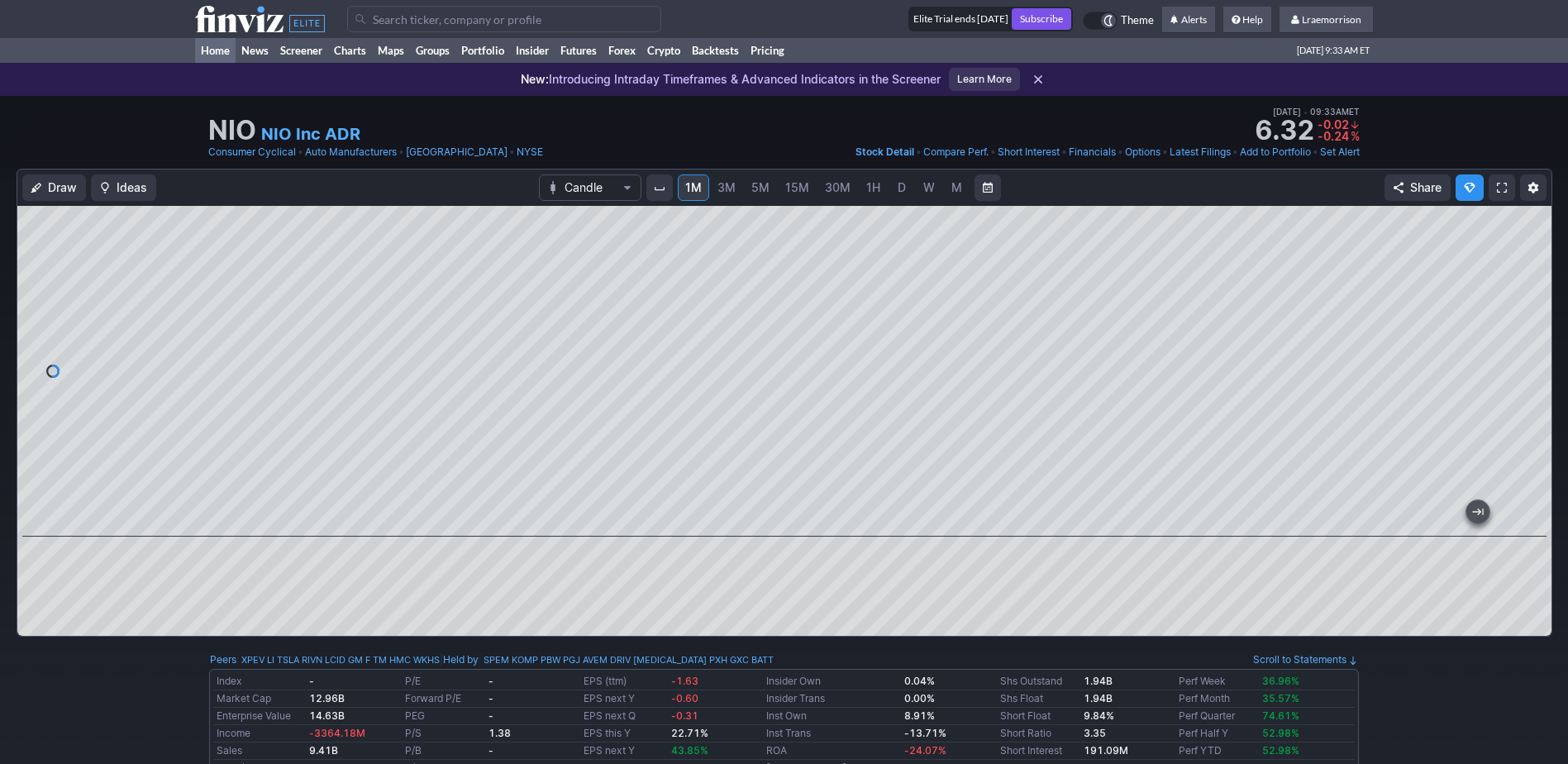
click at [215, 48] on link "Home" at bounding box center [216, 50] width 40 height 25
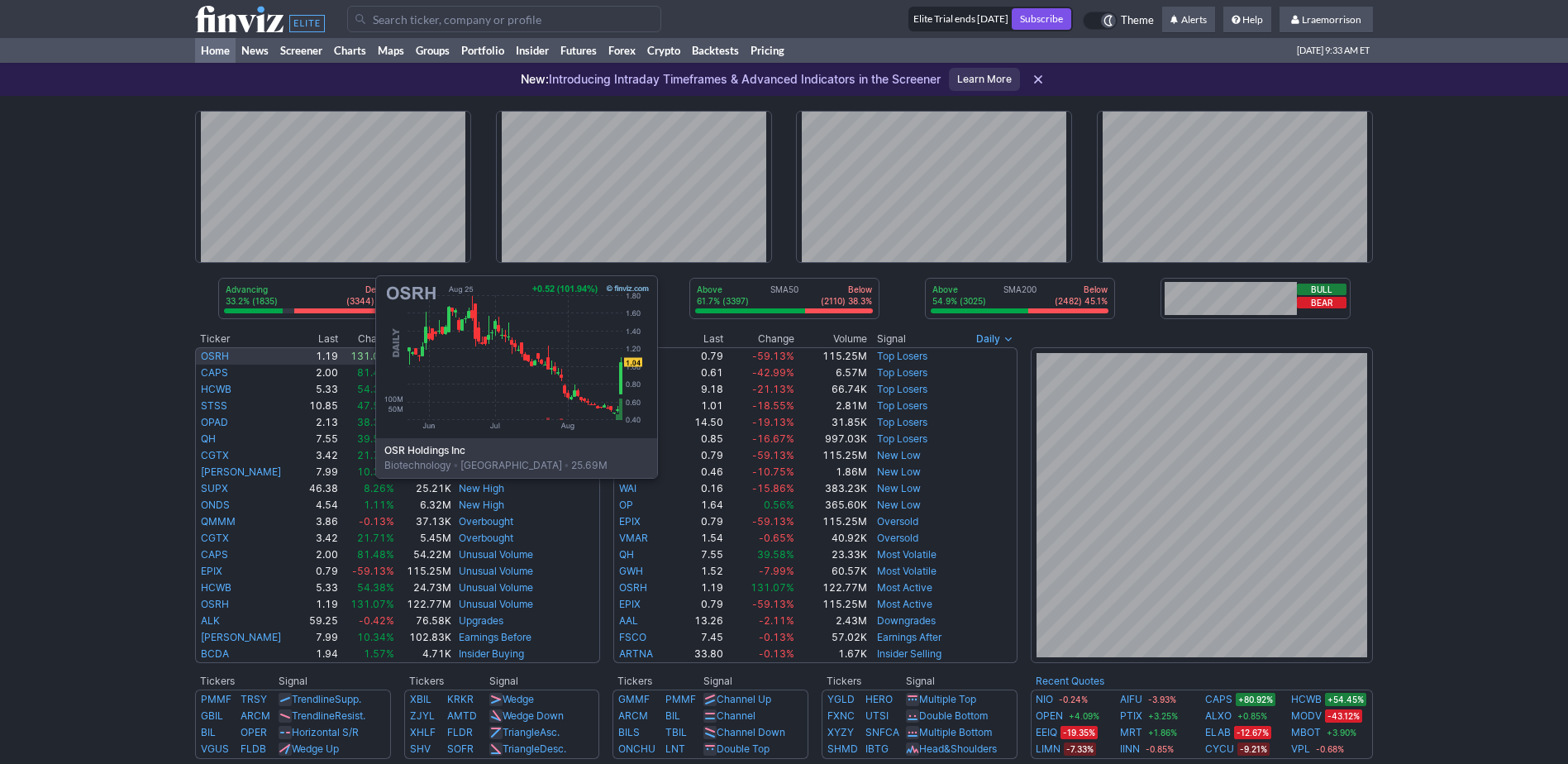
click at [210, 354] on link "OSRH" at bounding box center [215, 356] width 28 height 13
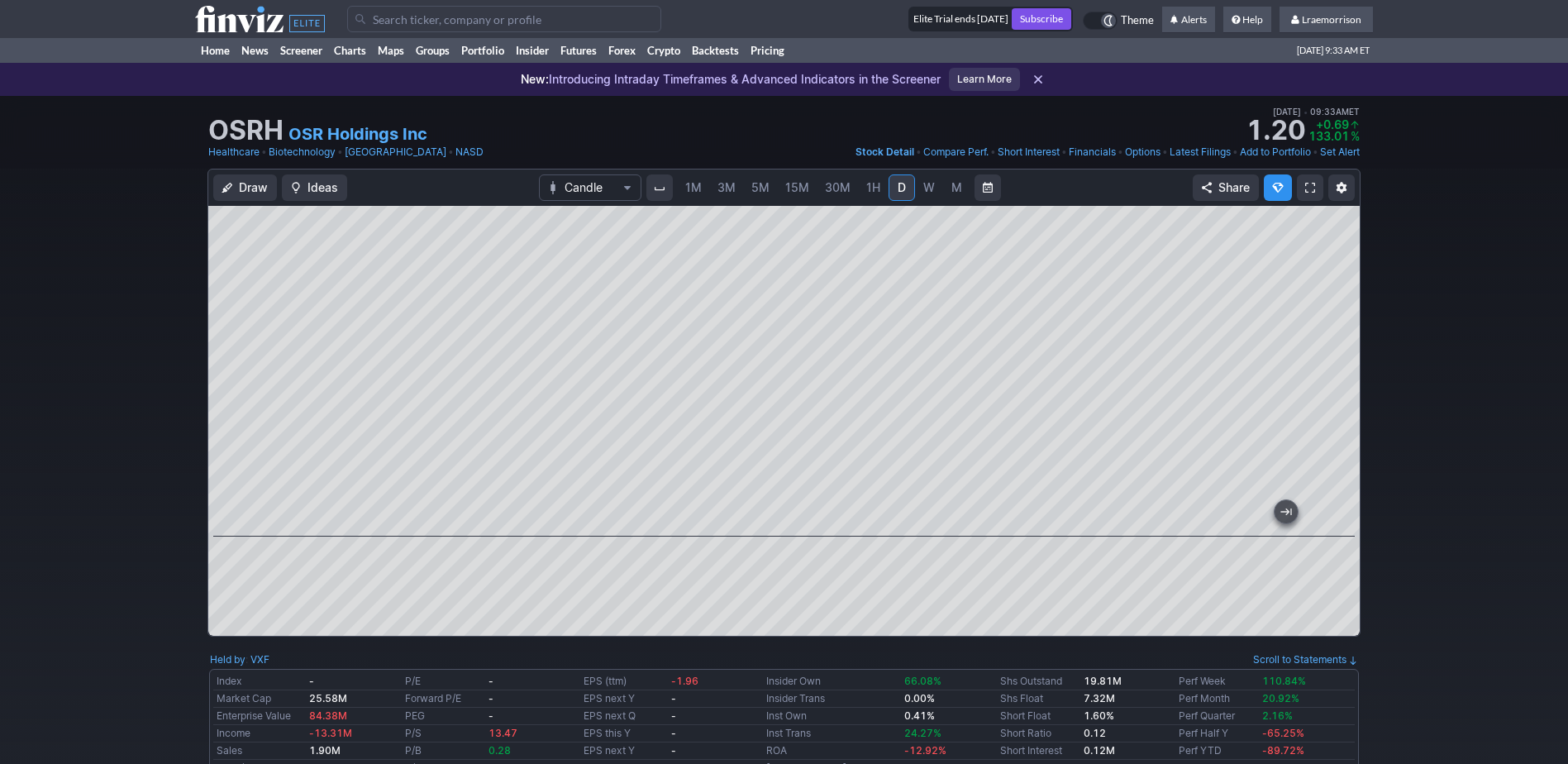
click at [763, 584] on div at bounding box center [784, 421] width 1152 height 430
click at [692, 188] on span "1M" at bounding box center [694, 186] width 17 height 14
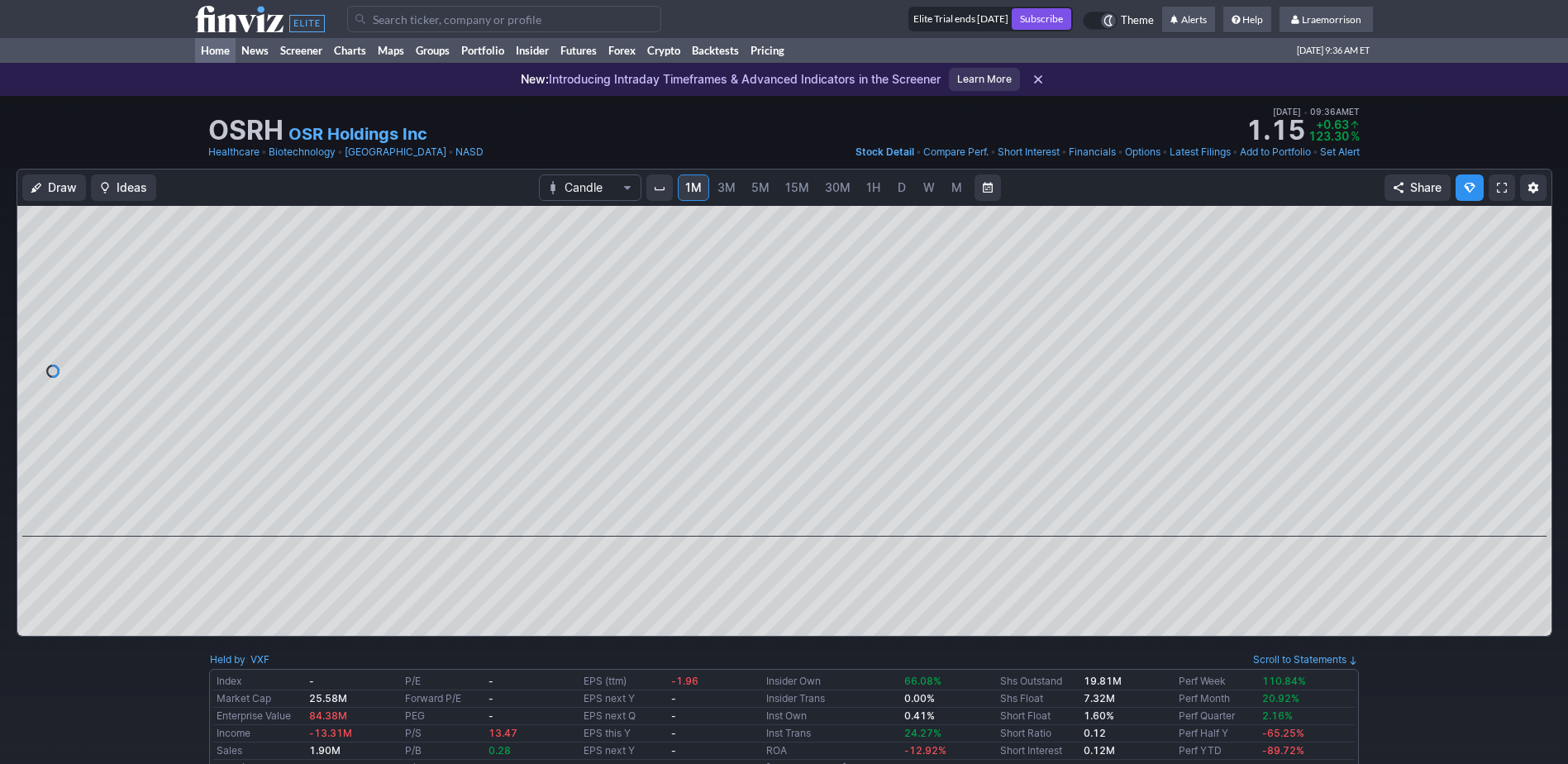
click at [214, 48] on link "Home" at bounding box center [216, 50] width 40 height 25
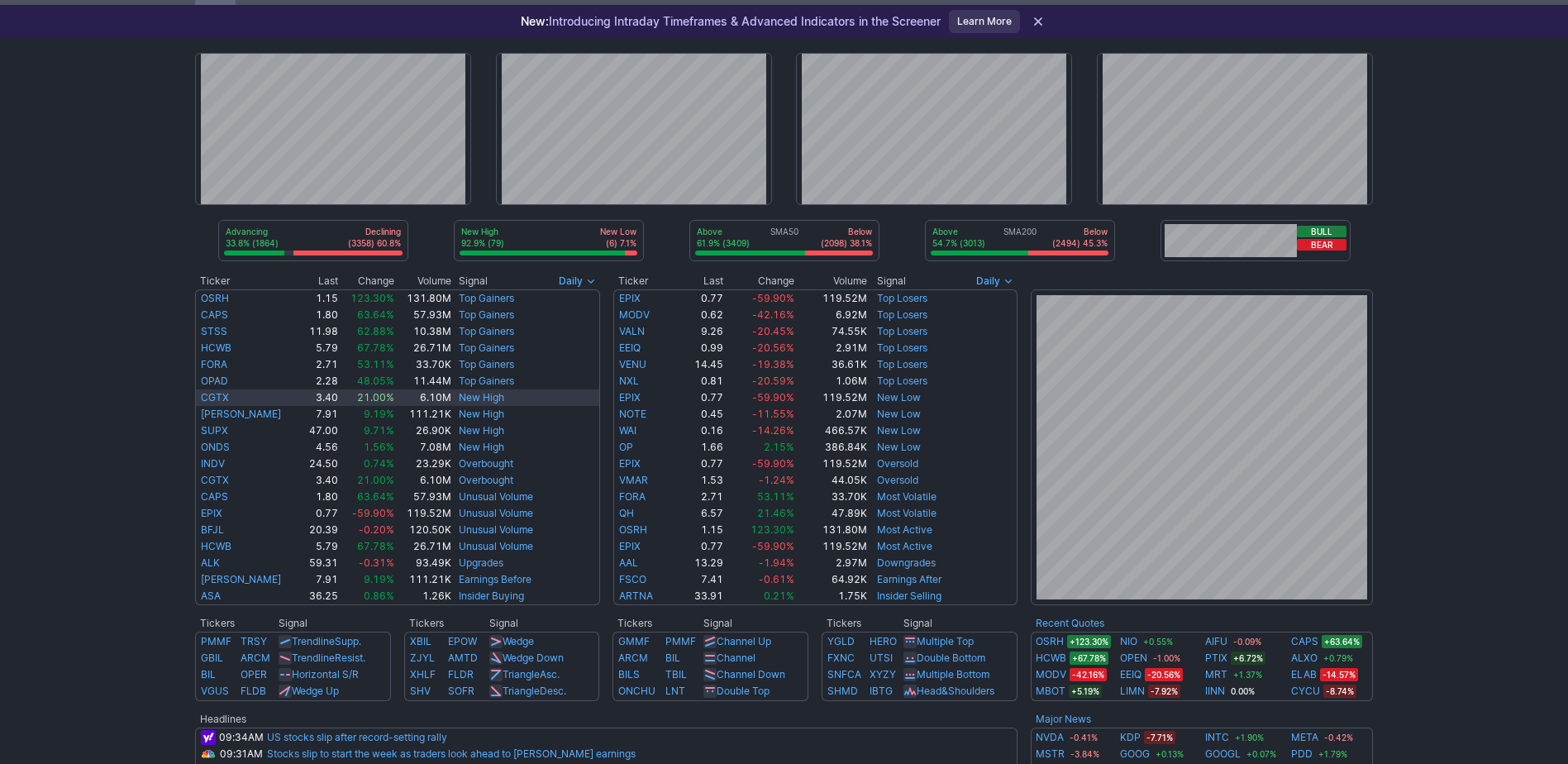
scroll to position [83, 0]
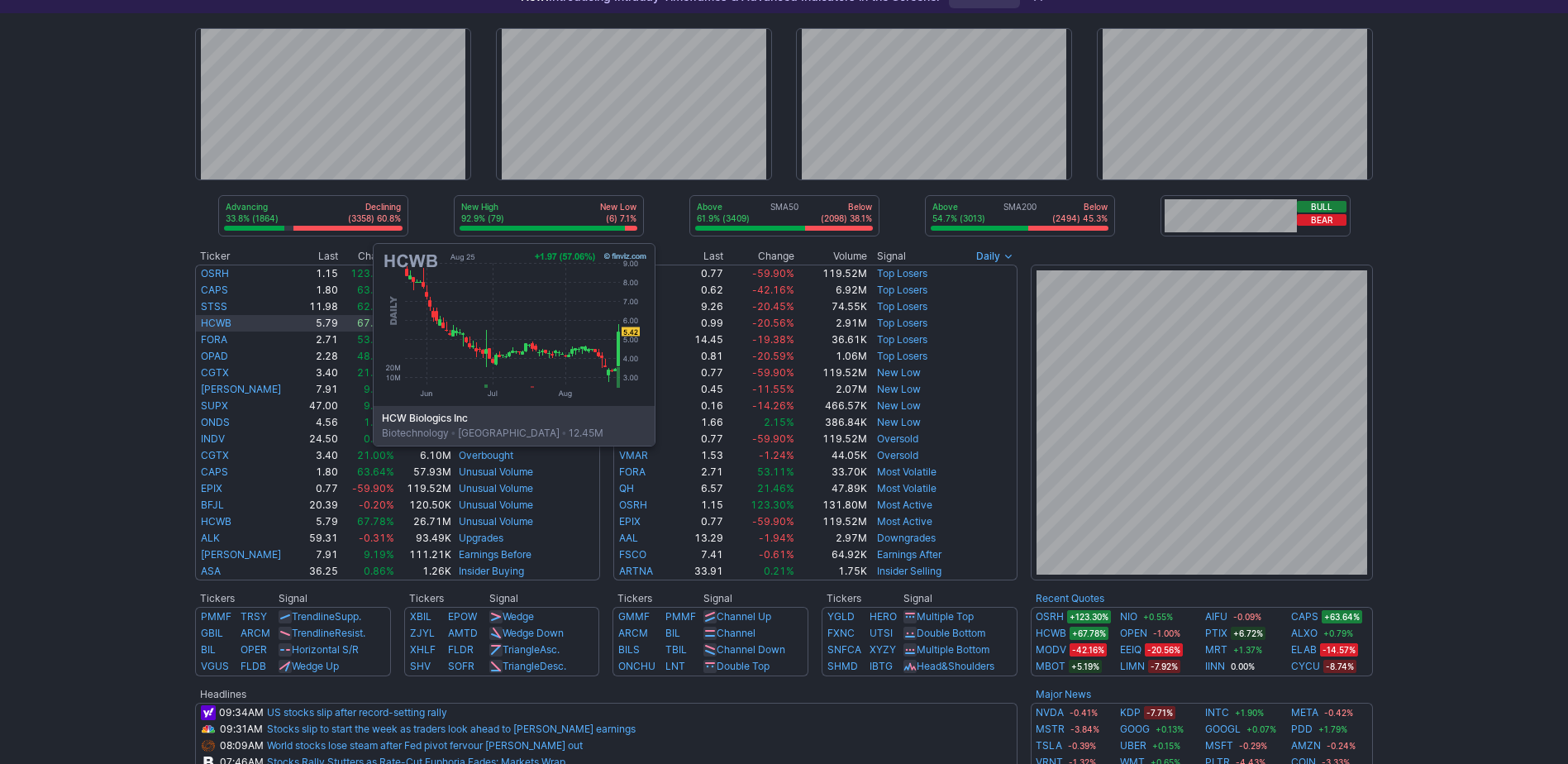
click at [207, 321] on link "HCWB" at bounding box center [216, 323] width 30 height 13
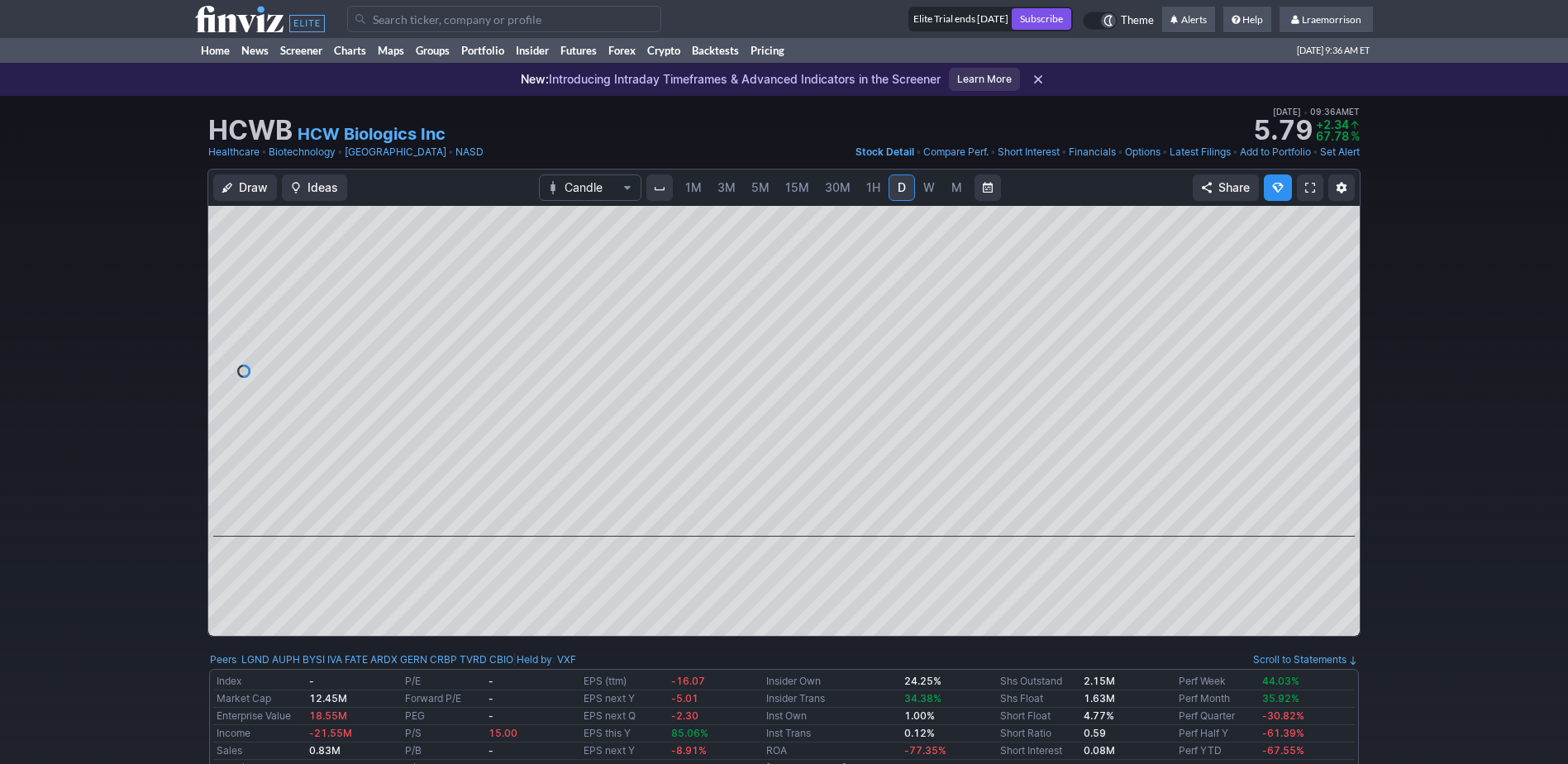
click at [695, 196] on link "1M" at bounding box center [694, 187] width 31 height 27
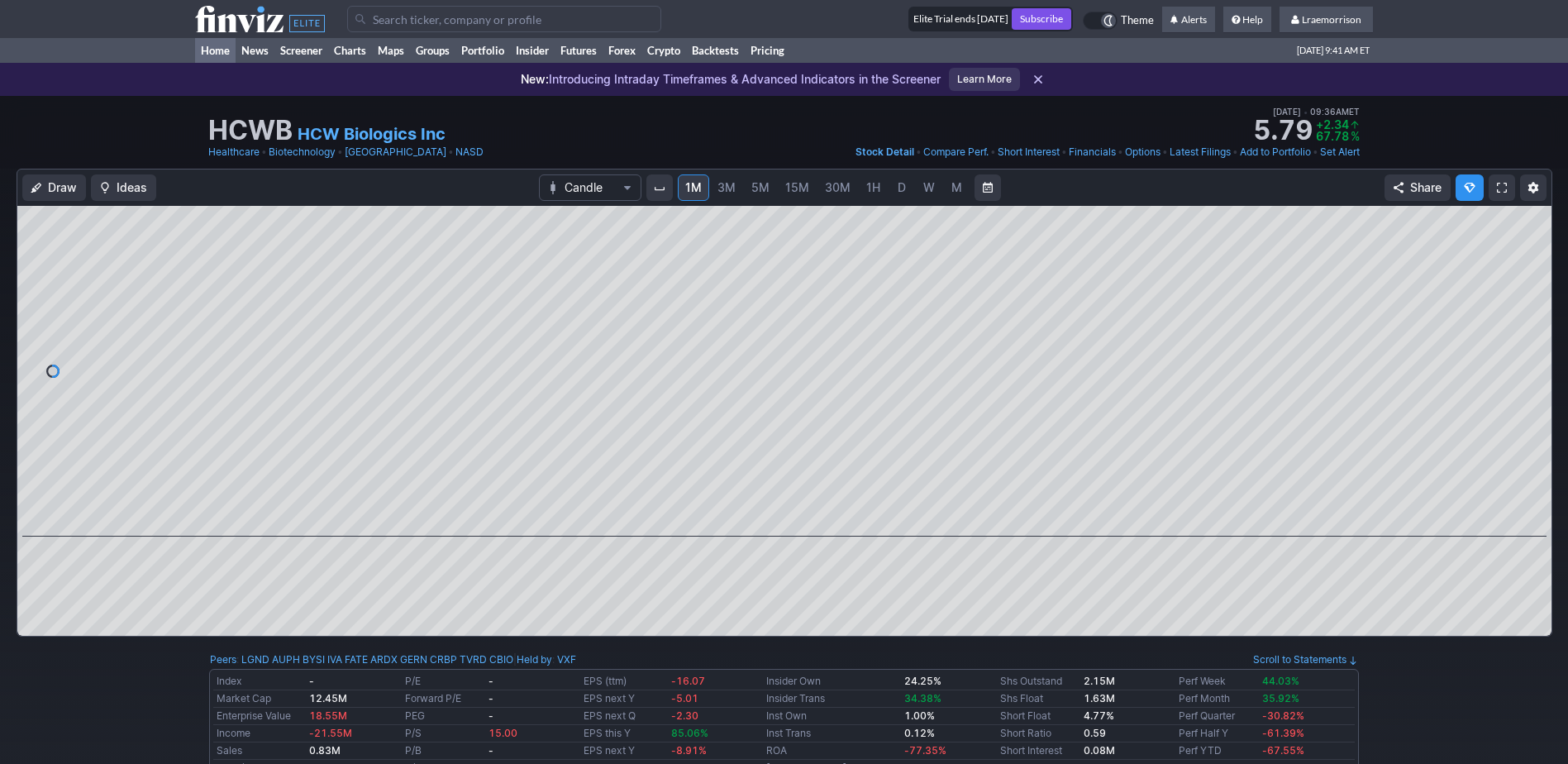
click at [218, 46] on link "Home" at bounding box center [216, 50] width 40 height 25
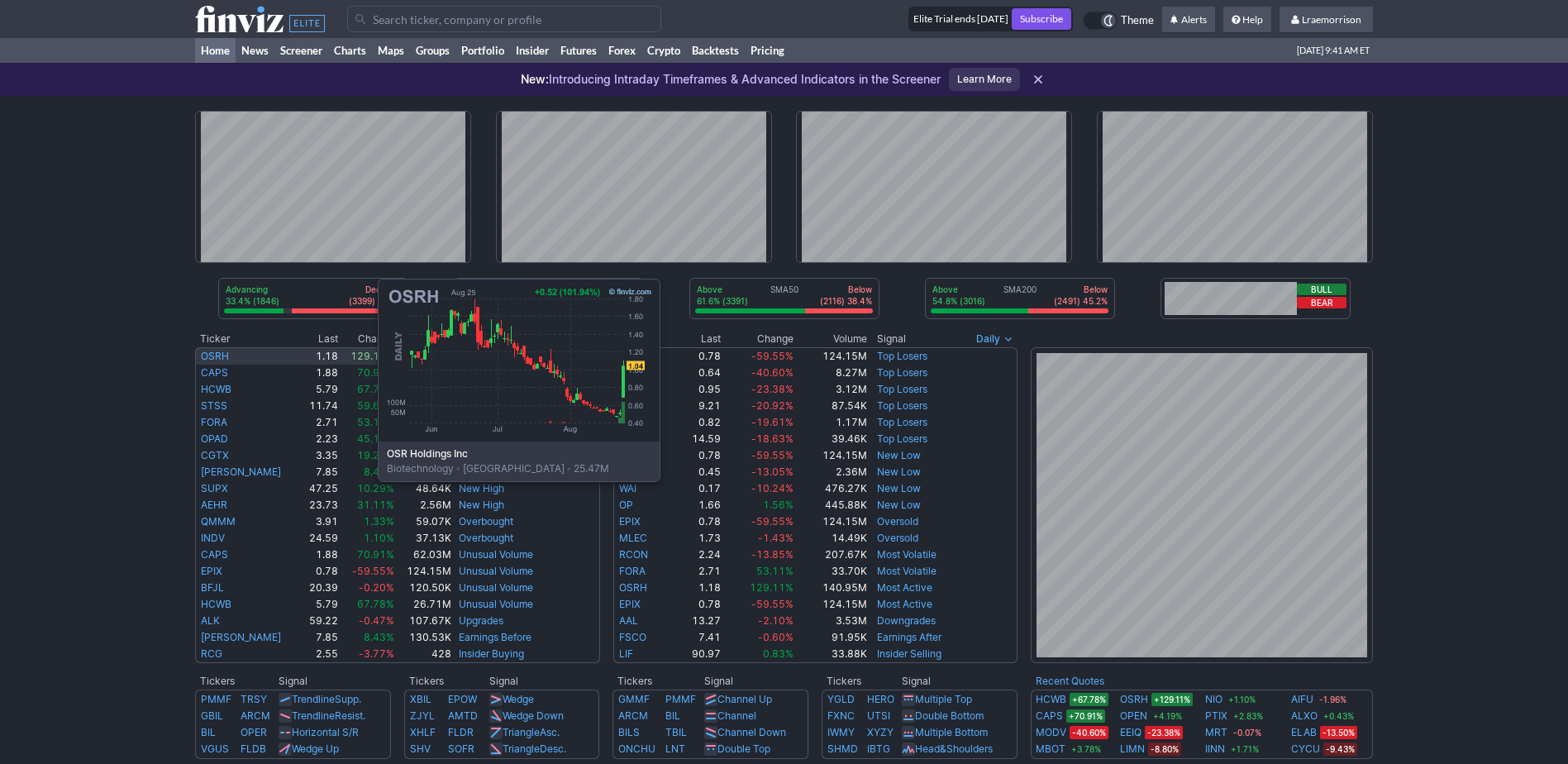
click at [212, 357] on link "OSRH" at bounding box center [215, 356] width 28 height 13
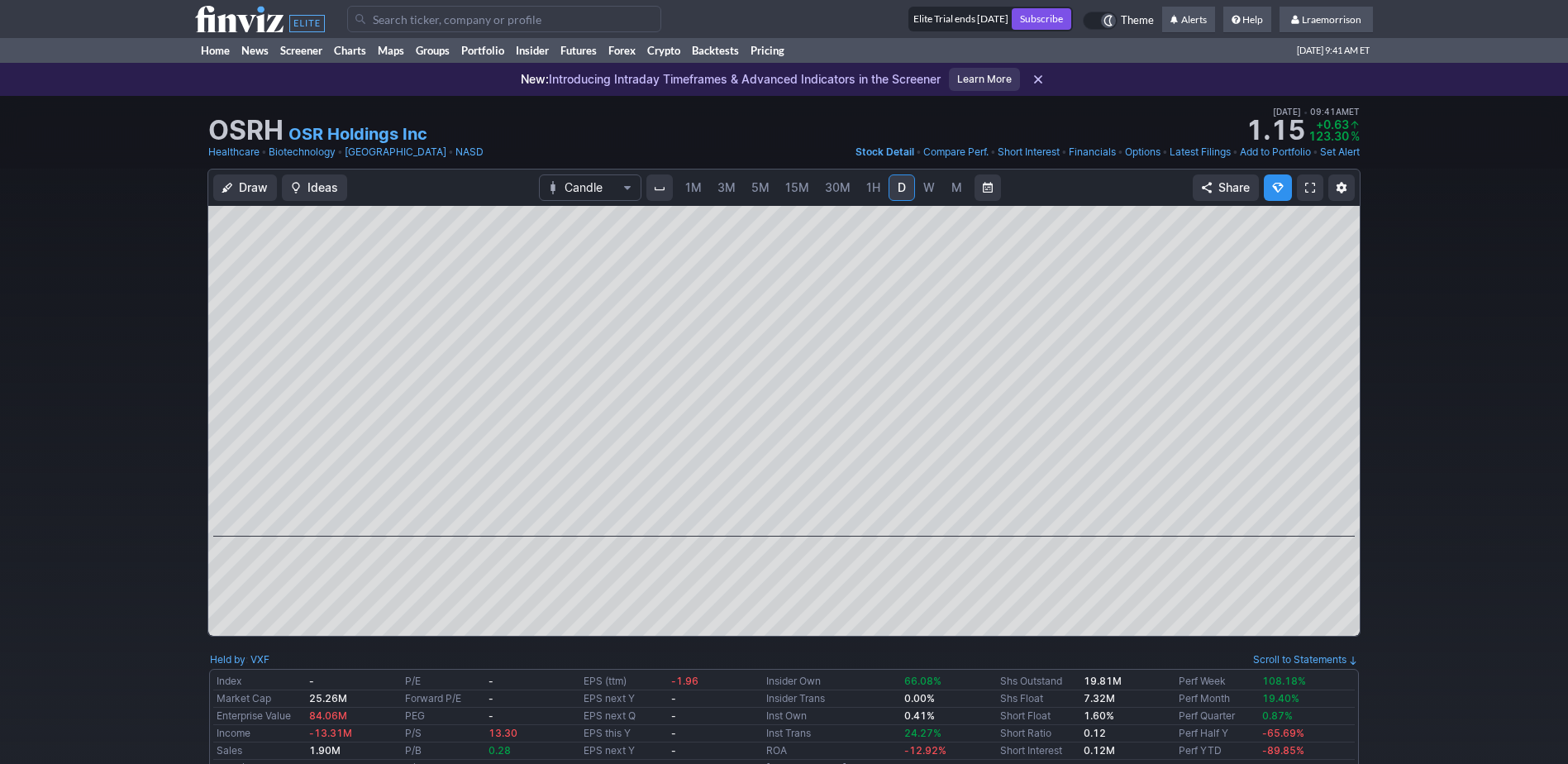
click at [696, 182] on span "1M" at bounding box center [694, 186] width 17 height 14
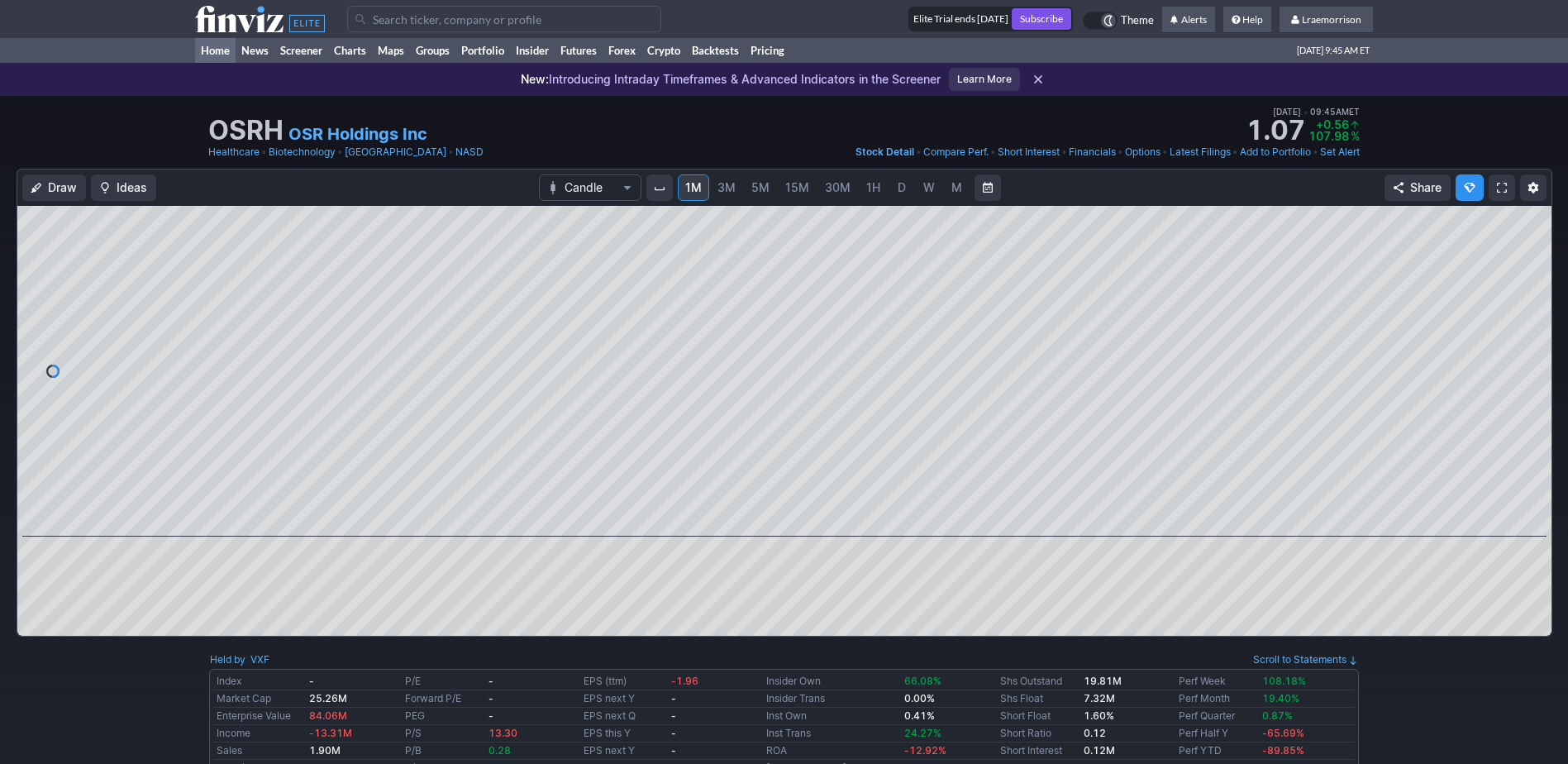
click at [211, 53] on link "Home" at bounding box center [216, 50] width 40 height 25
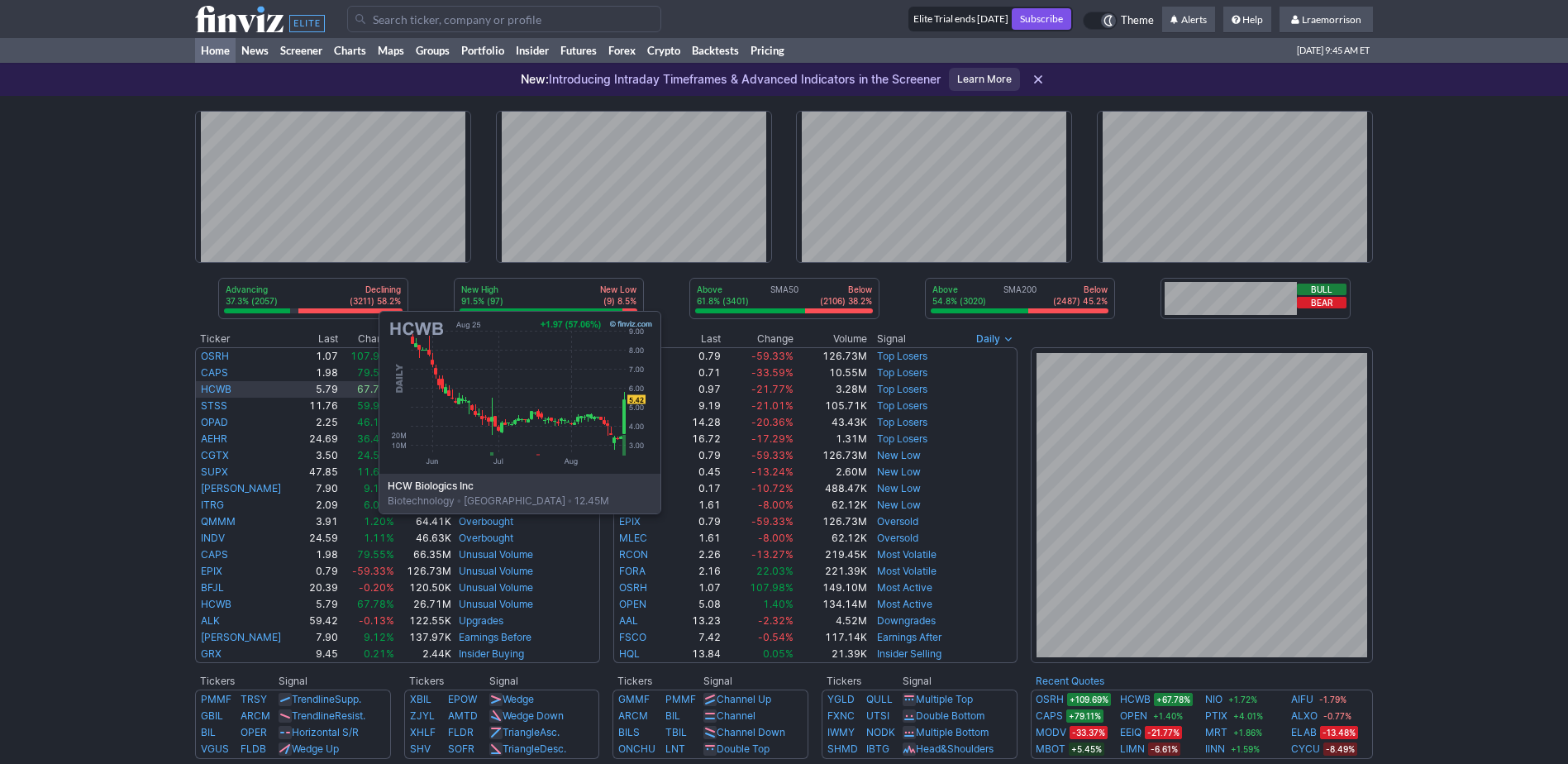
click at [213, 389] on link "HCWB" at bounding box center [216, 389] width 30 height 13
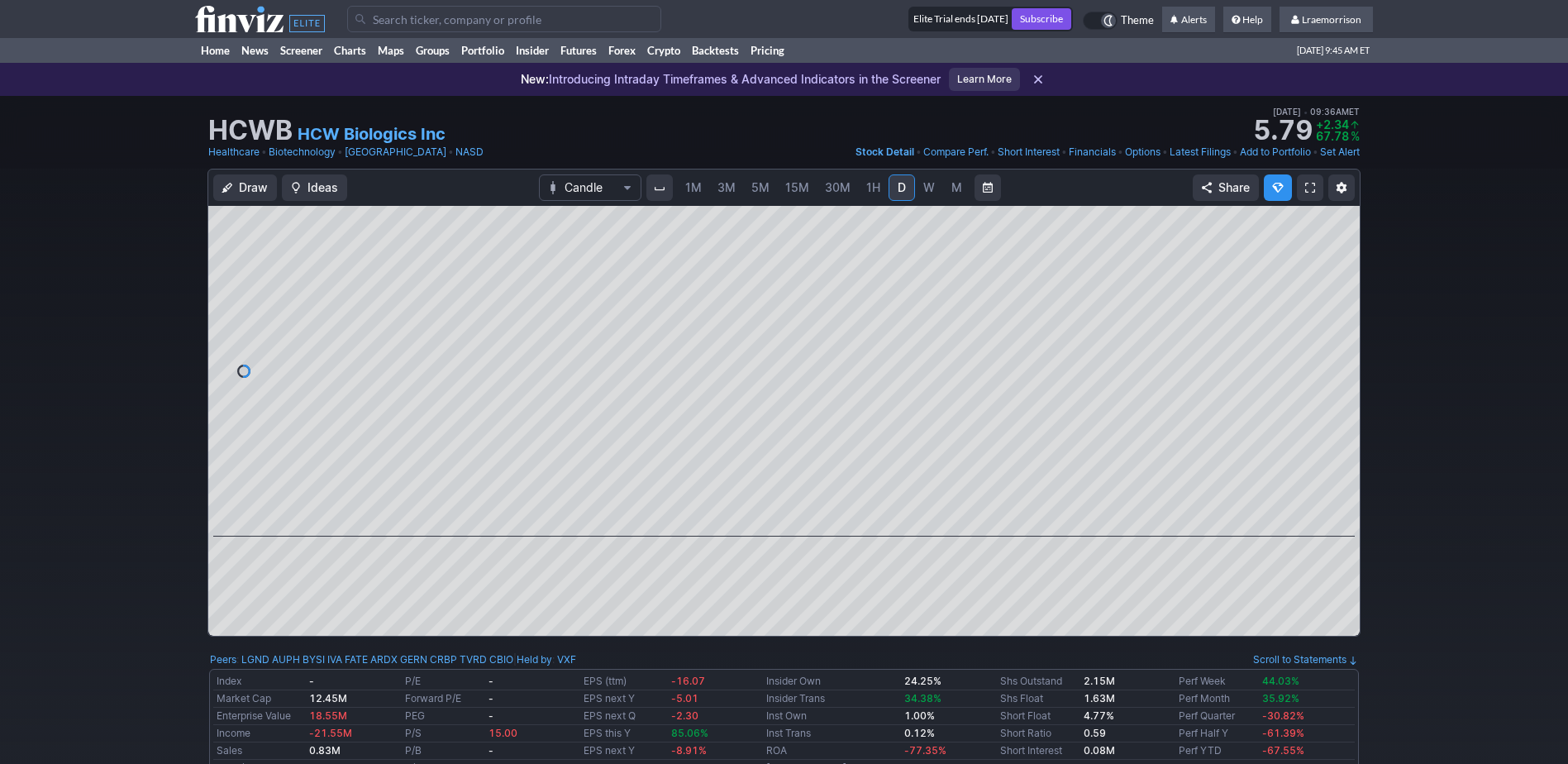
click at [687, 185] on span "1M" at bounding box center [694, 186] width 17 height 14
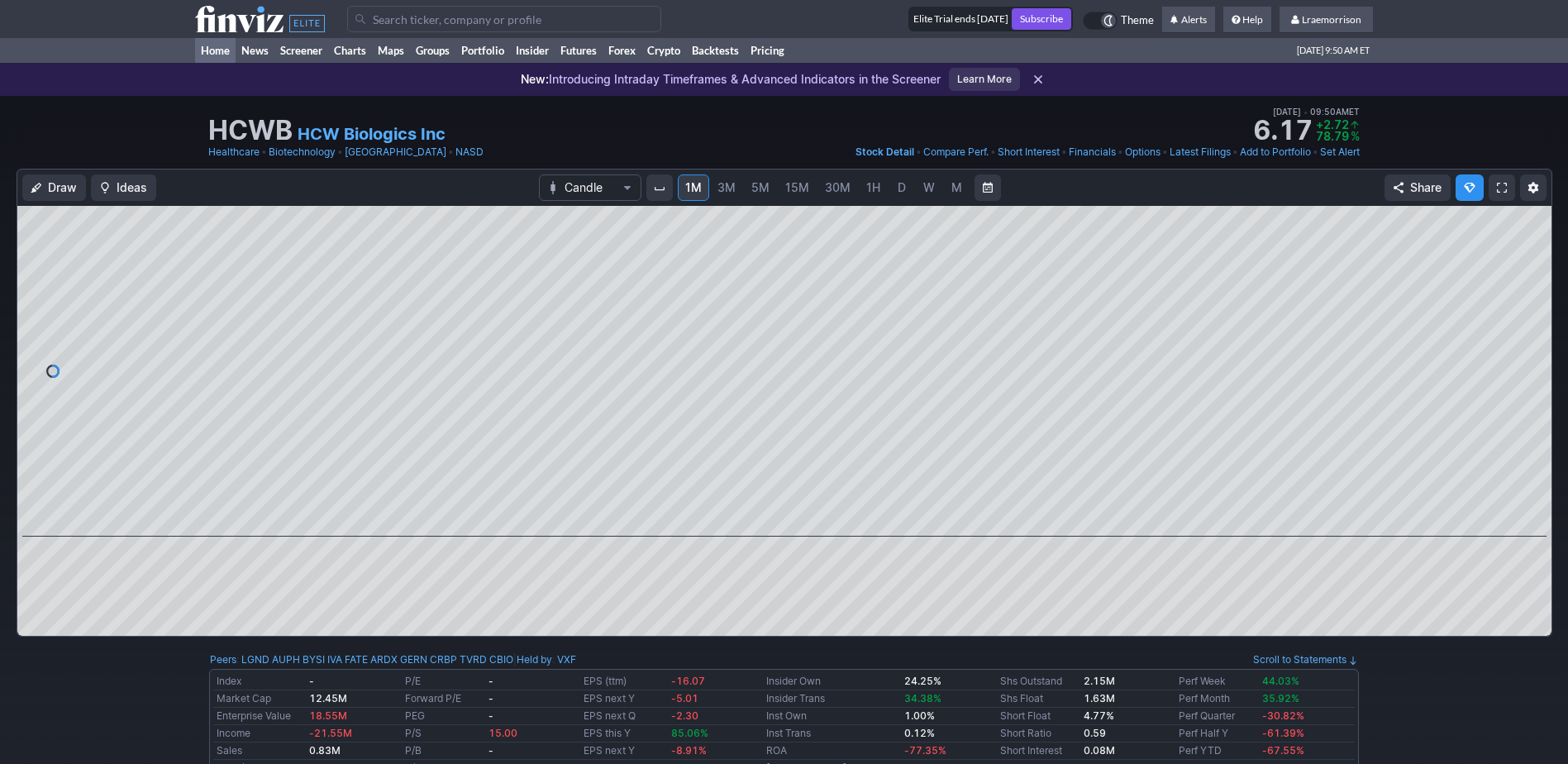
click at [215, 48] on link "Home" at bounding box center [216, 50] width 40 height 25
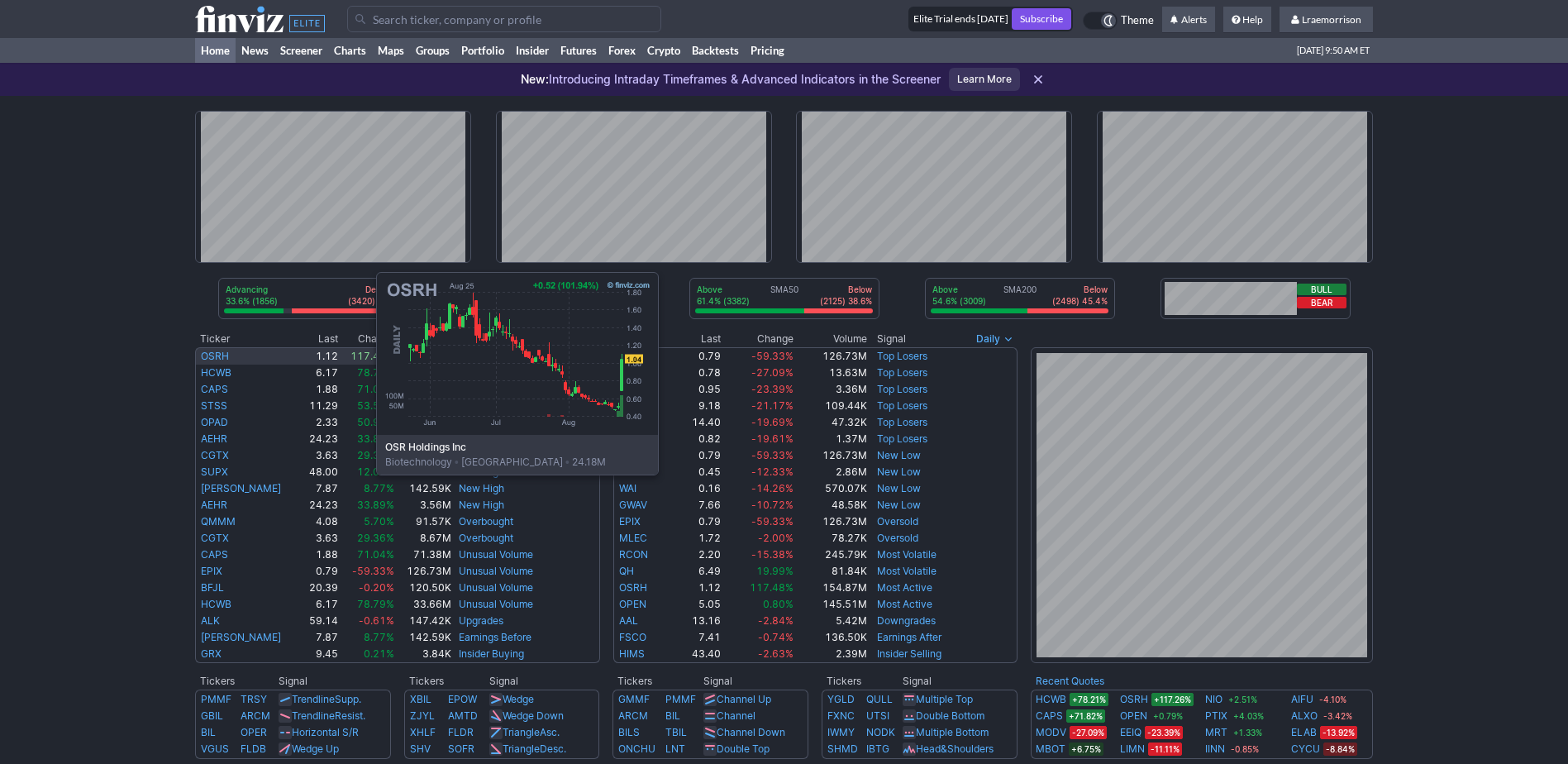
click at [211, 351] on link "OSRH" at bounding box center [215, 356] width 28 height 13
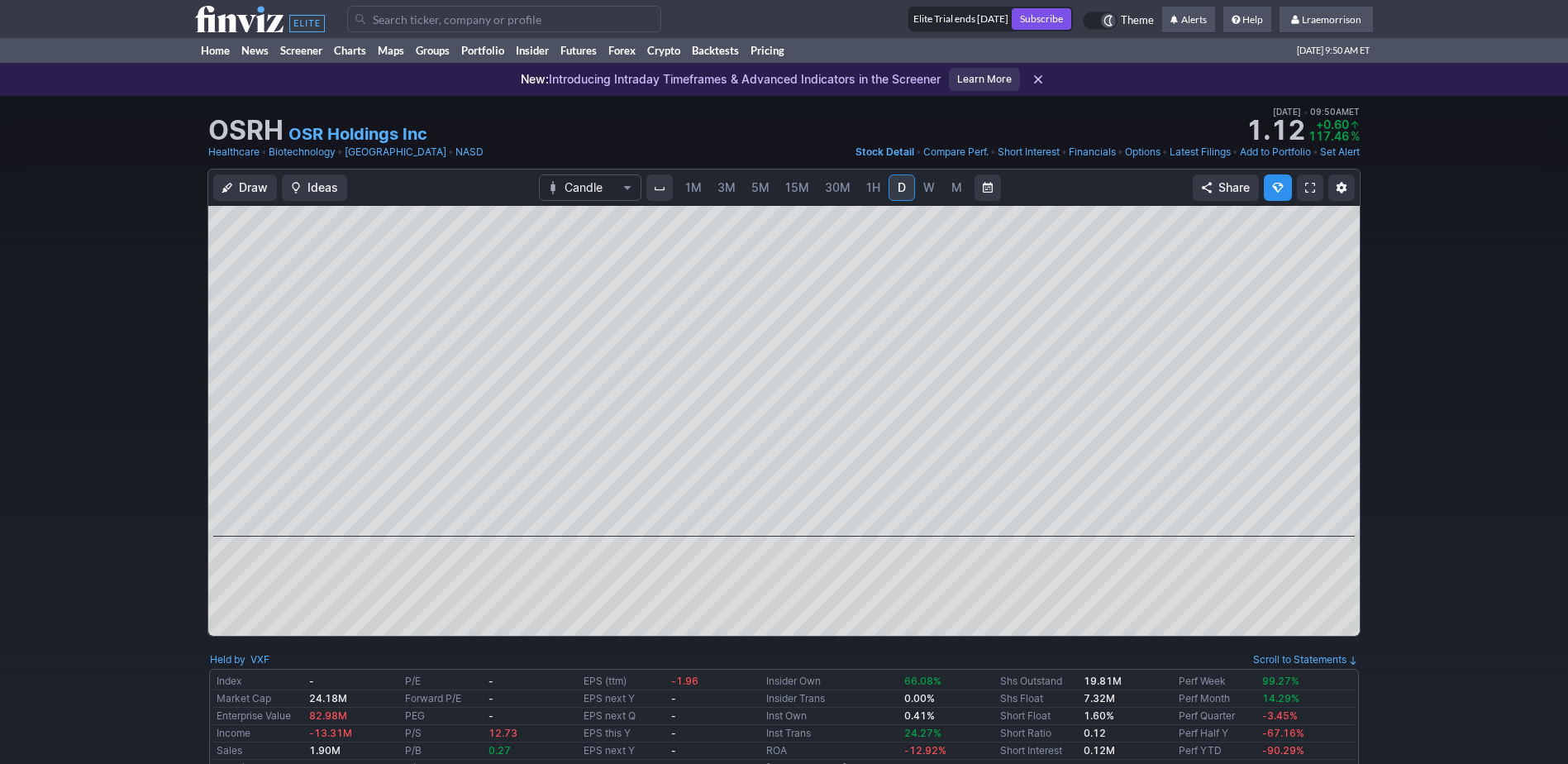
click at [699, 184] on span "1M" at bounding box center [694, 186] width 17 height 14
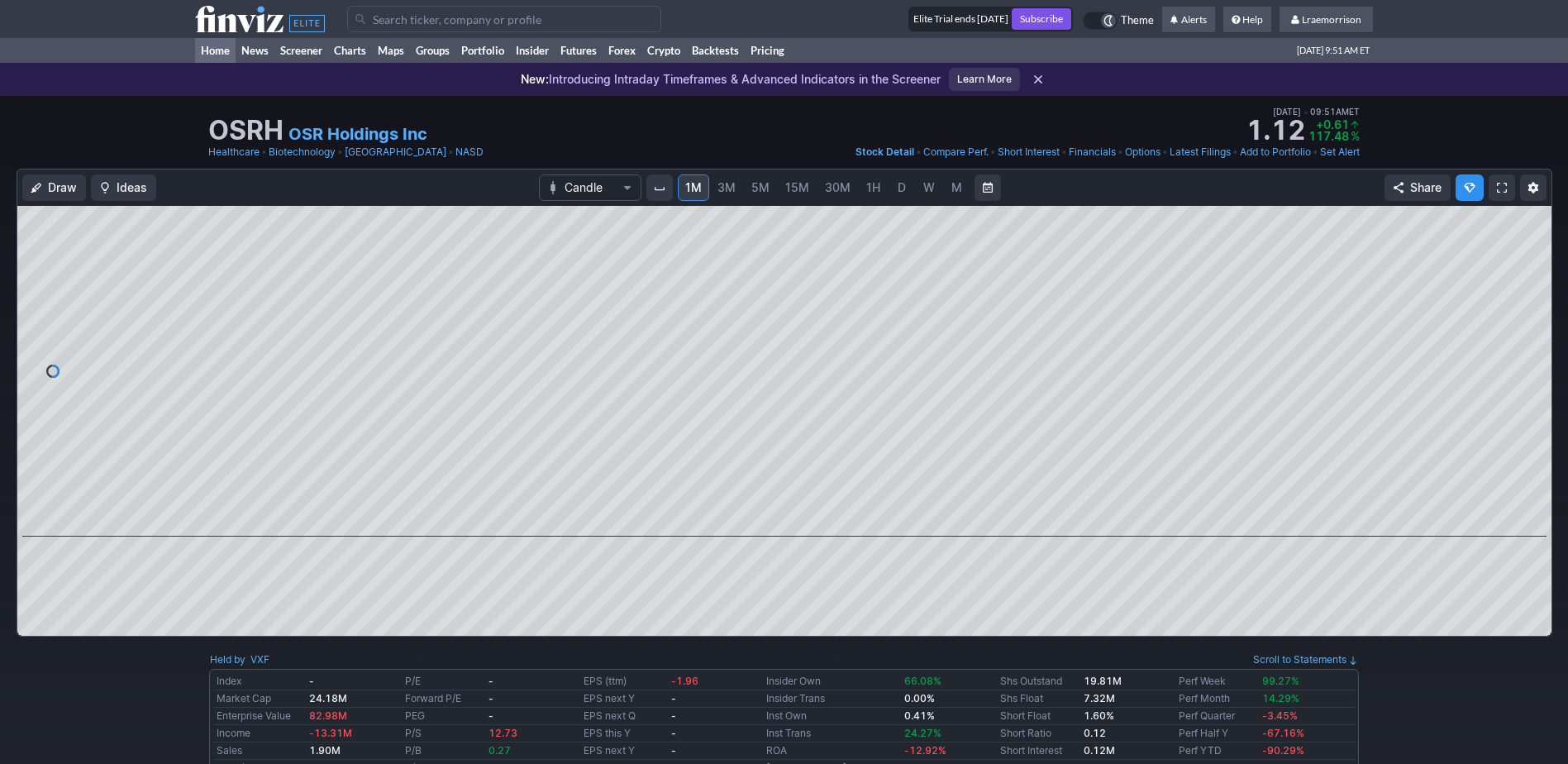
click at [218, 51] on link "Home" at bounding box center [216, 50] width 40 height 25
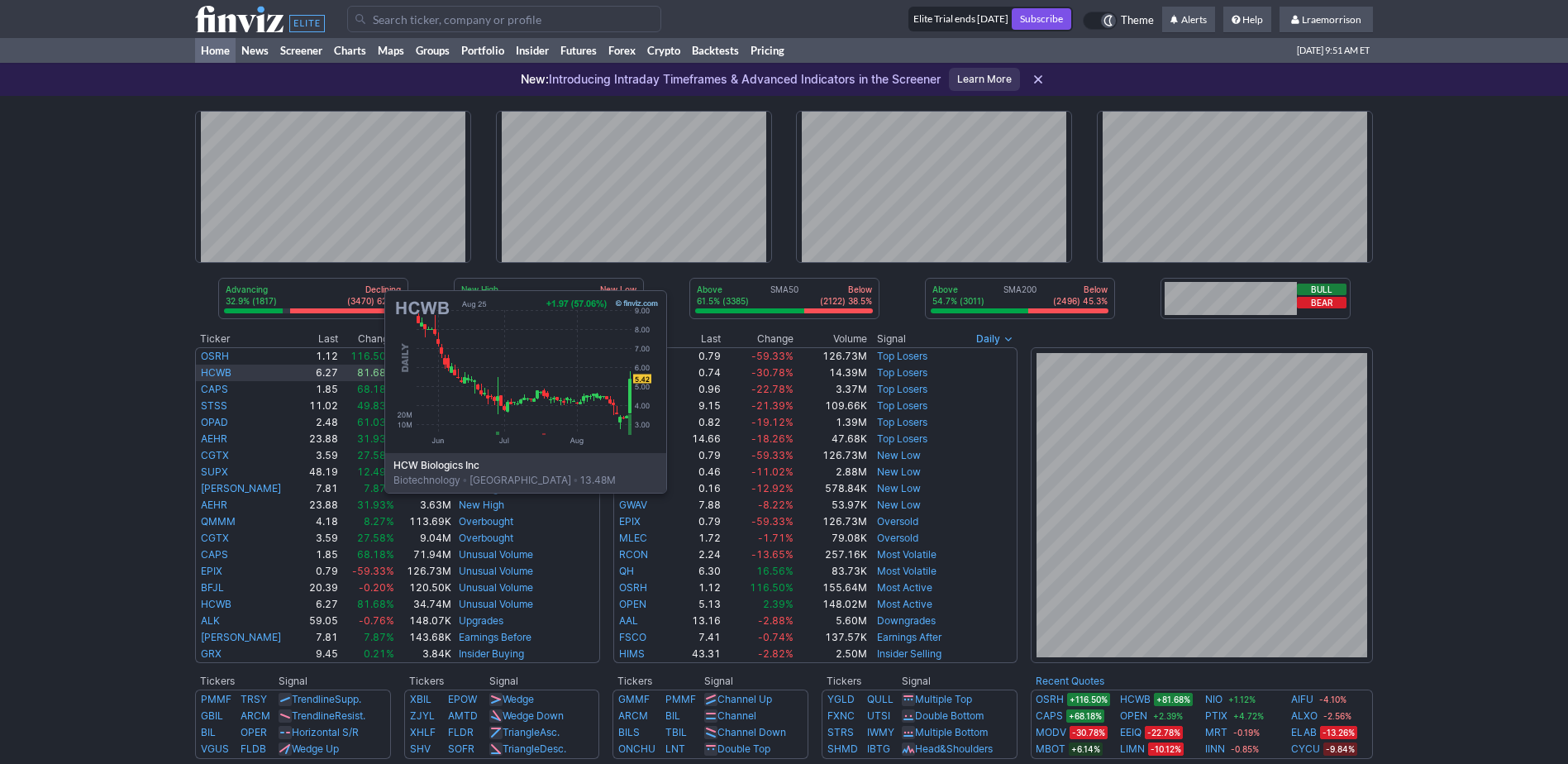
click at [219, 369] on link "HCWB" at bounding box center [216, 373] width 30 height 13
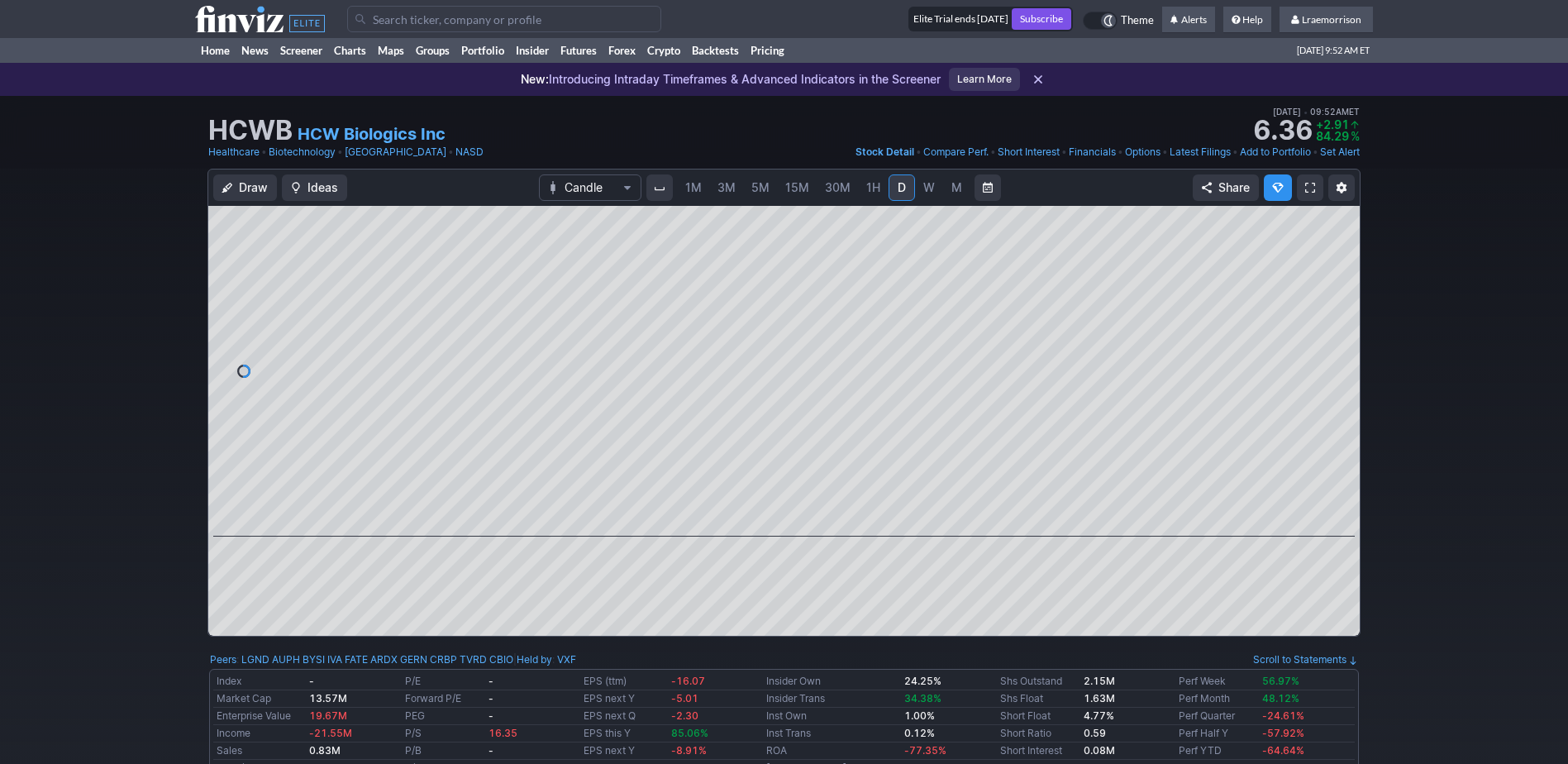
click at [694, 190] on span "1M" at bounding box center [694, 186] width 17 height 14
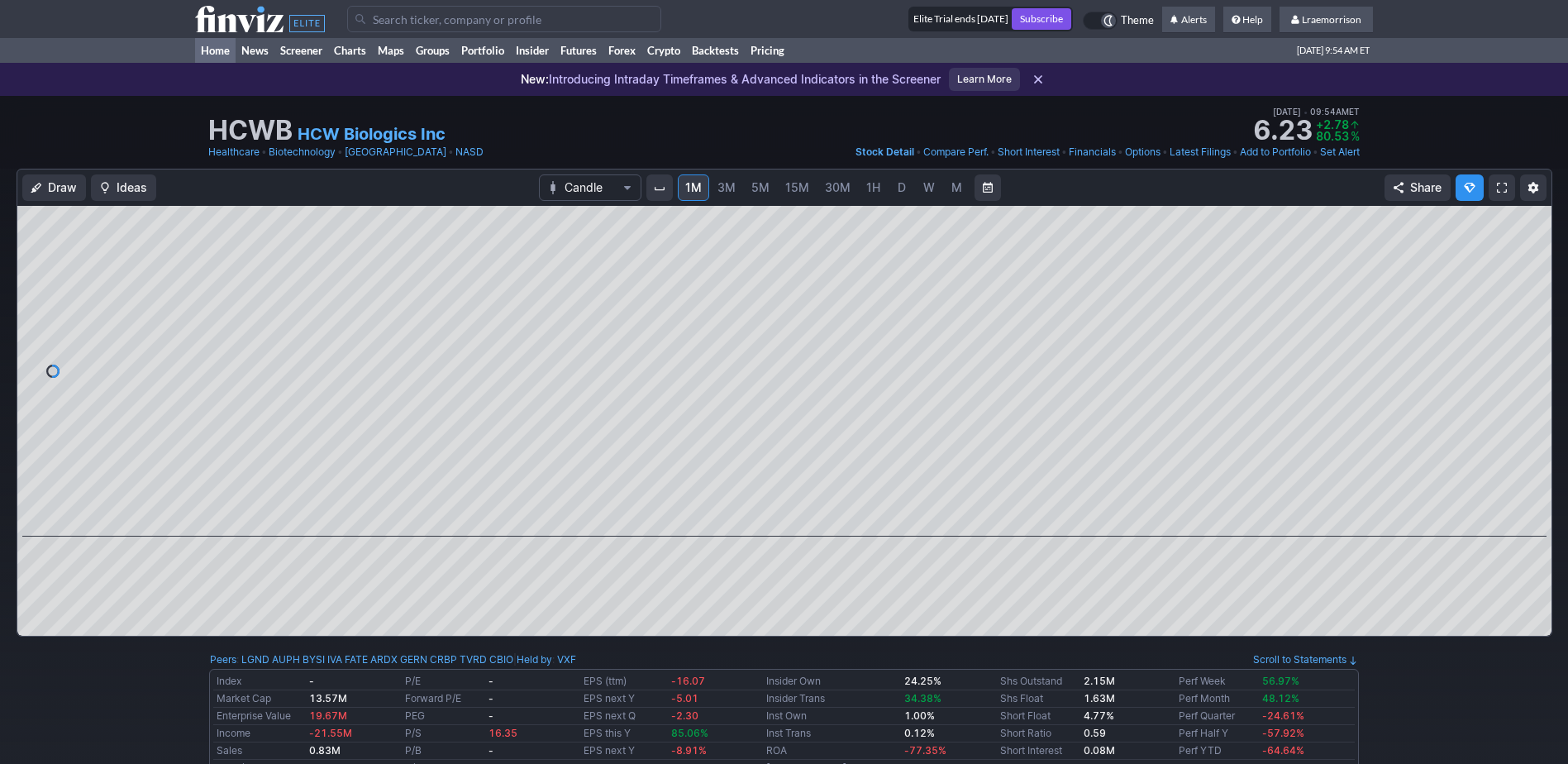
click at [210, 46] on link "Home" at bounding box center [216, 50] width 40 height 25
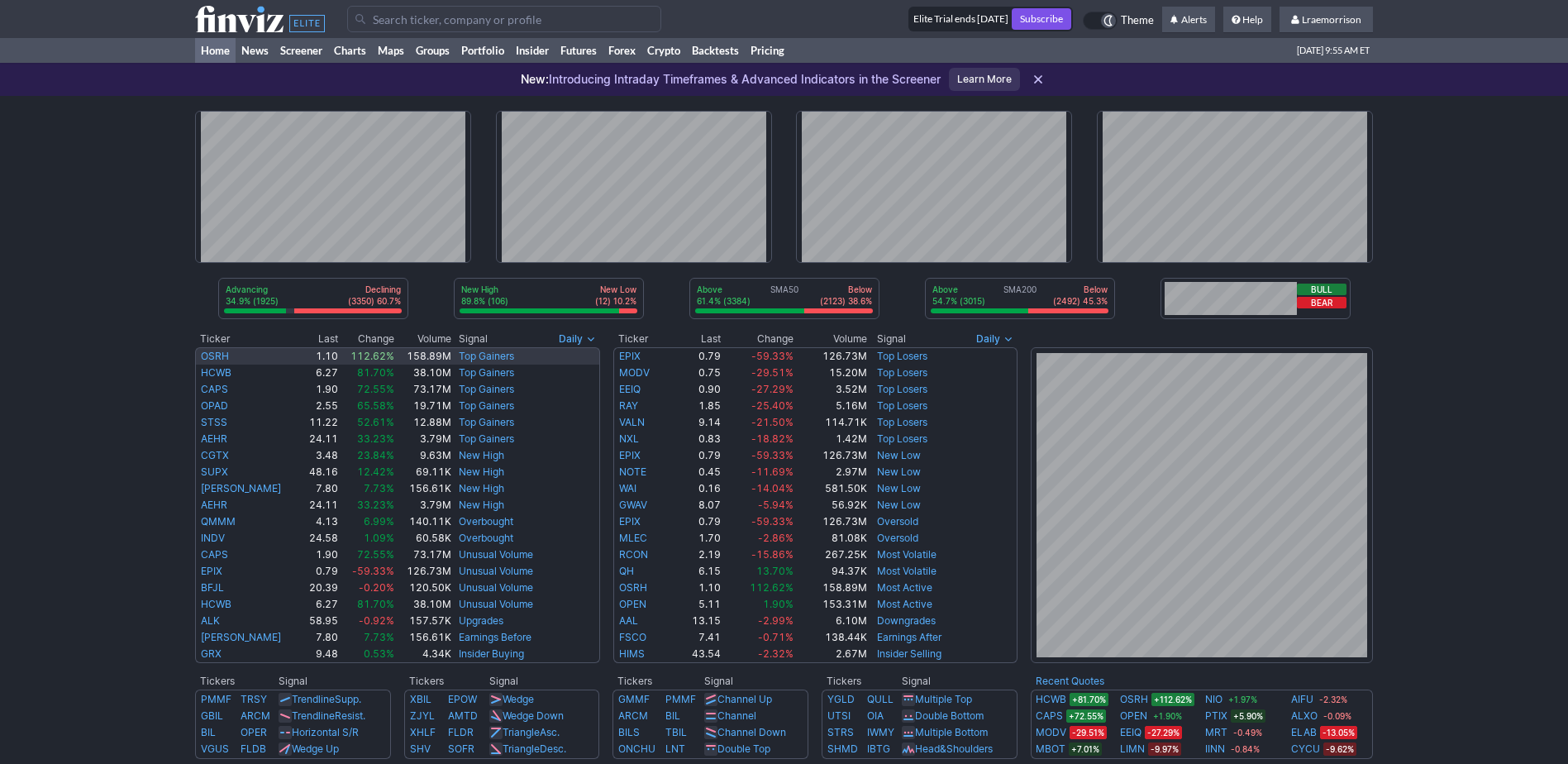
click at [212, 355] on link "OSRH" at bounding box center [215, 356] width 28 height 13
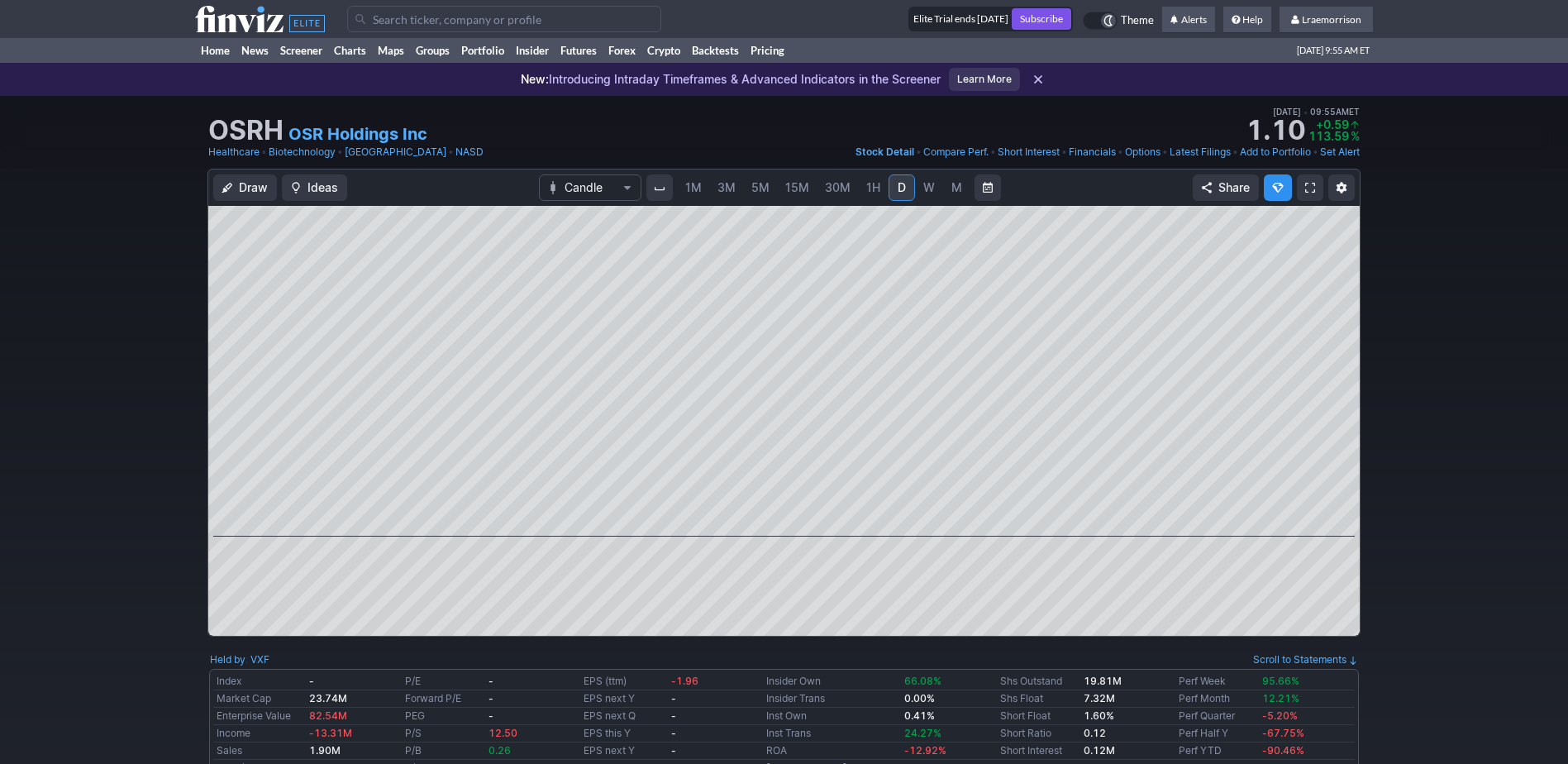
click at [695, 190] on span "1M" at bounding box center [694, 186] width 17 height 14
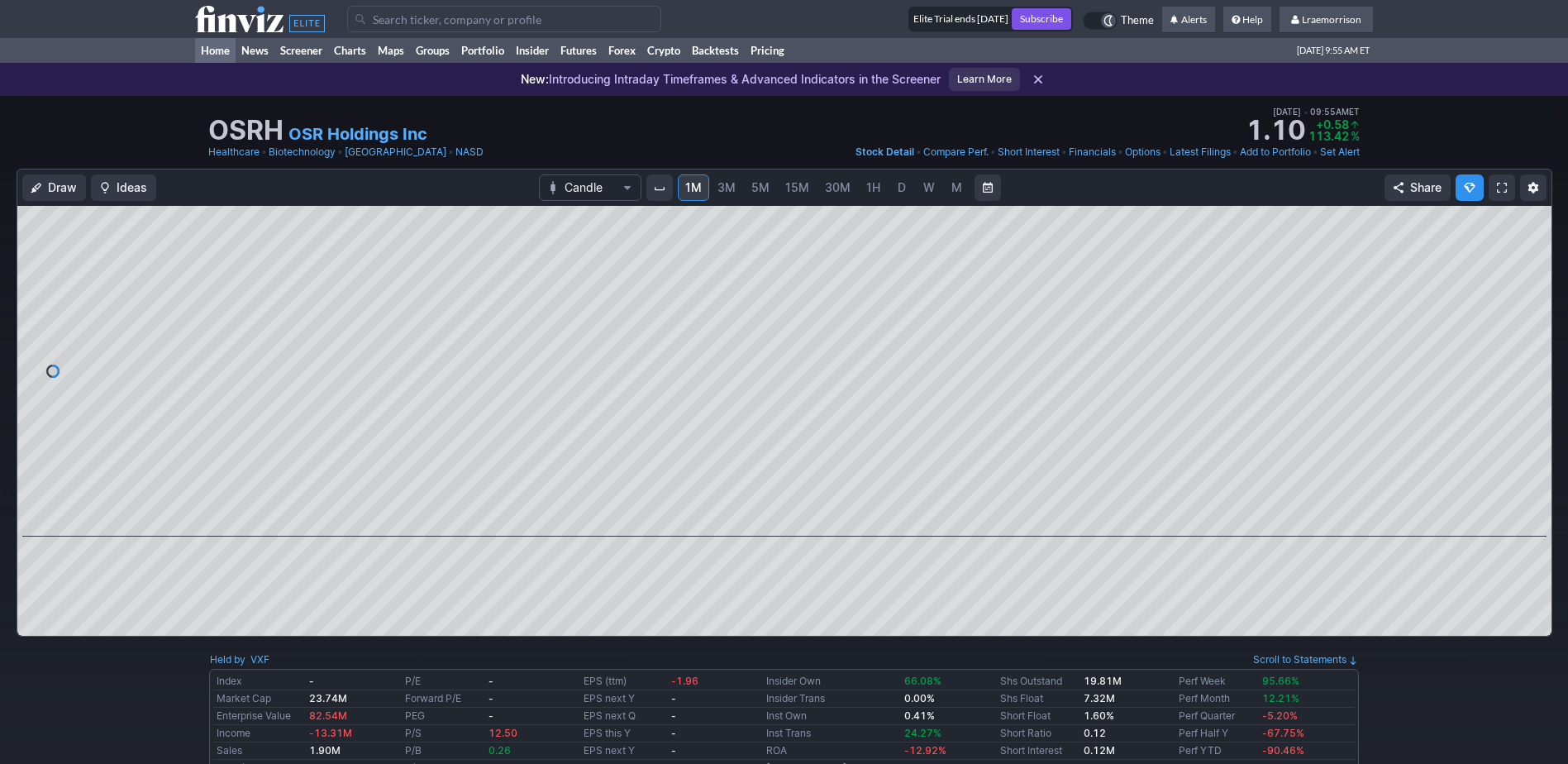
click at [217, 53] on link "Home" at bounding box center [216, 50] width 40 height 25
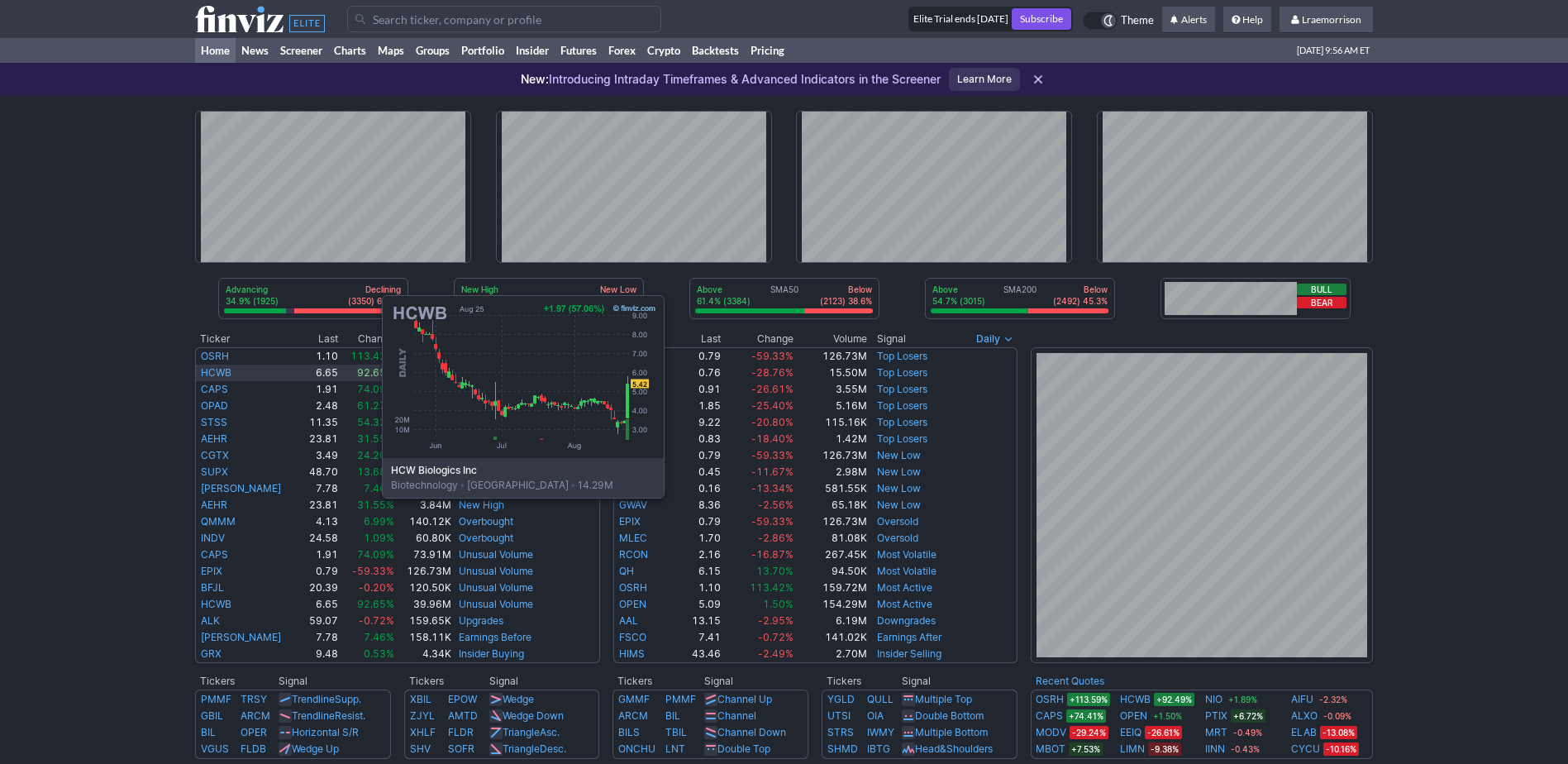
click at [217, 374] on link "HCWB" at bounding box center [216, 373] width 30 height 13
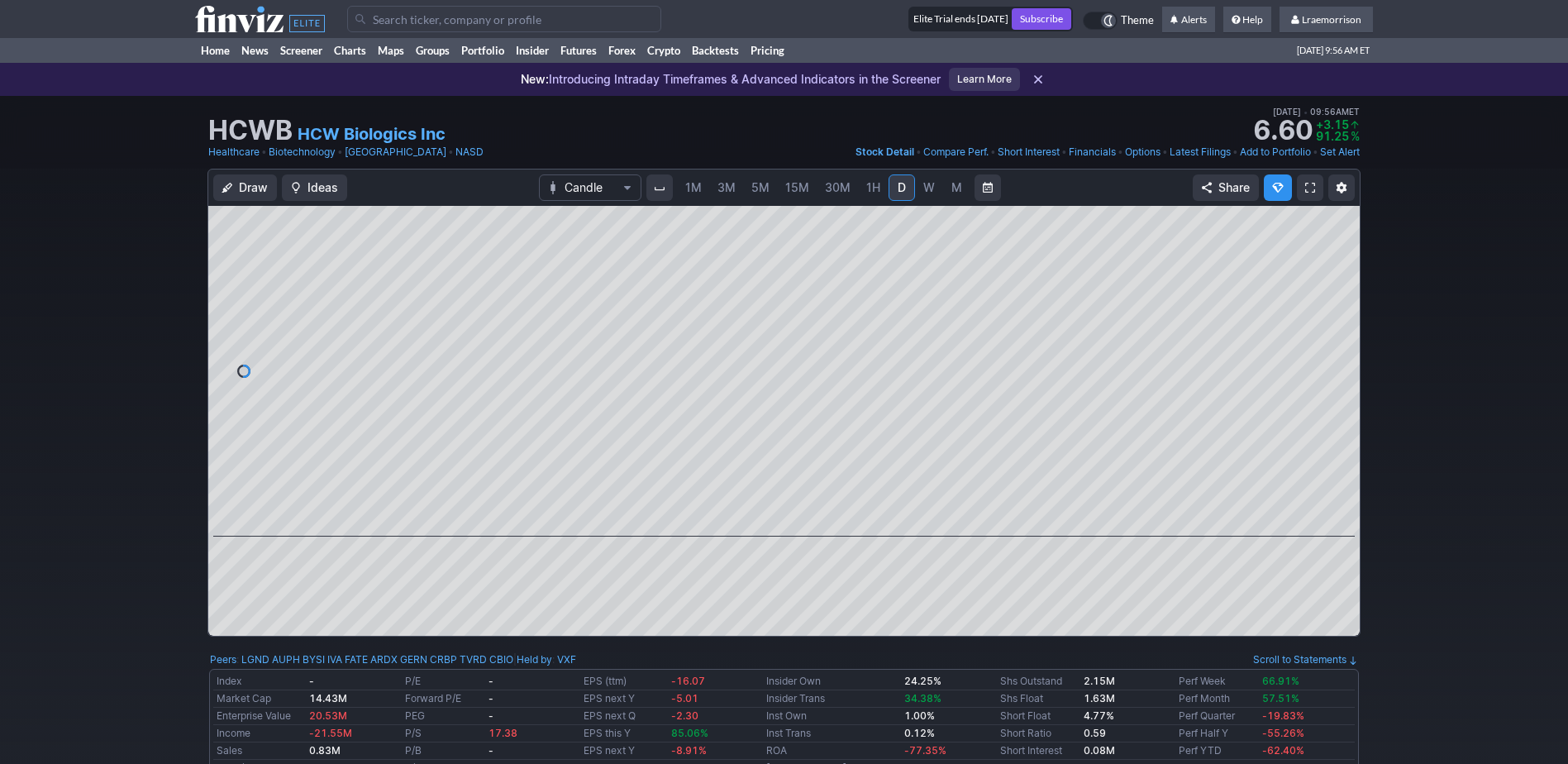
click at [689, 186] on span "1M" at bounding box center [694, 186] width 17 height 14
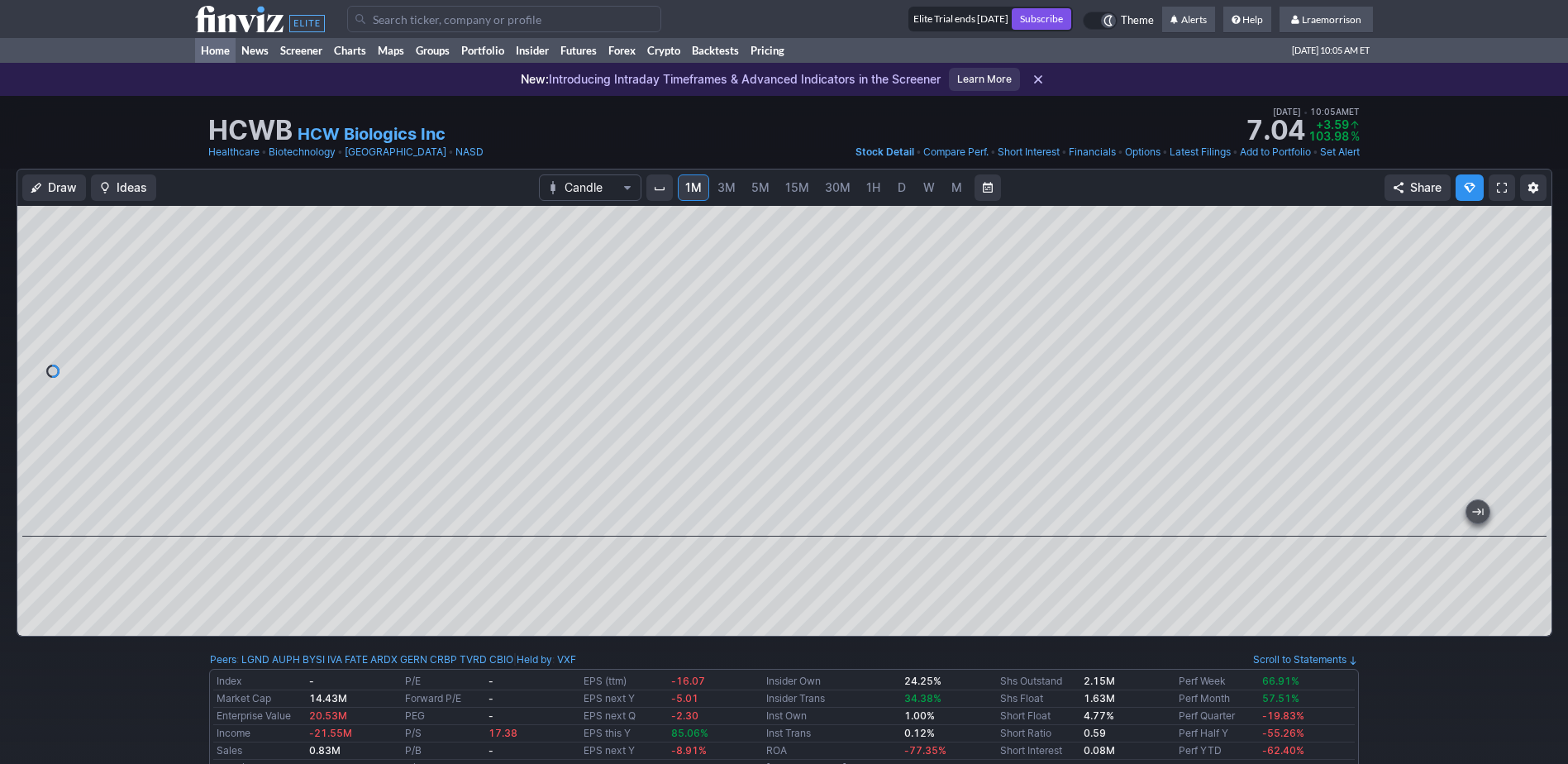
click at [213, 54] on link "Home" at bounding box center [216, 50] width 40 height 25
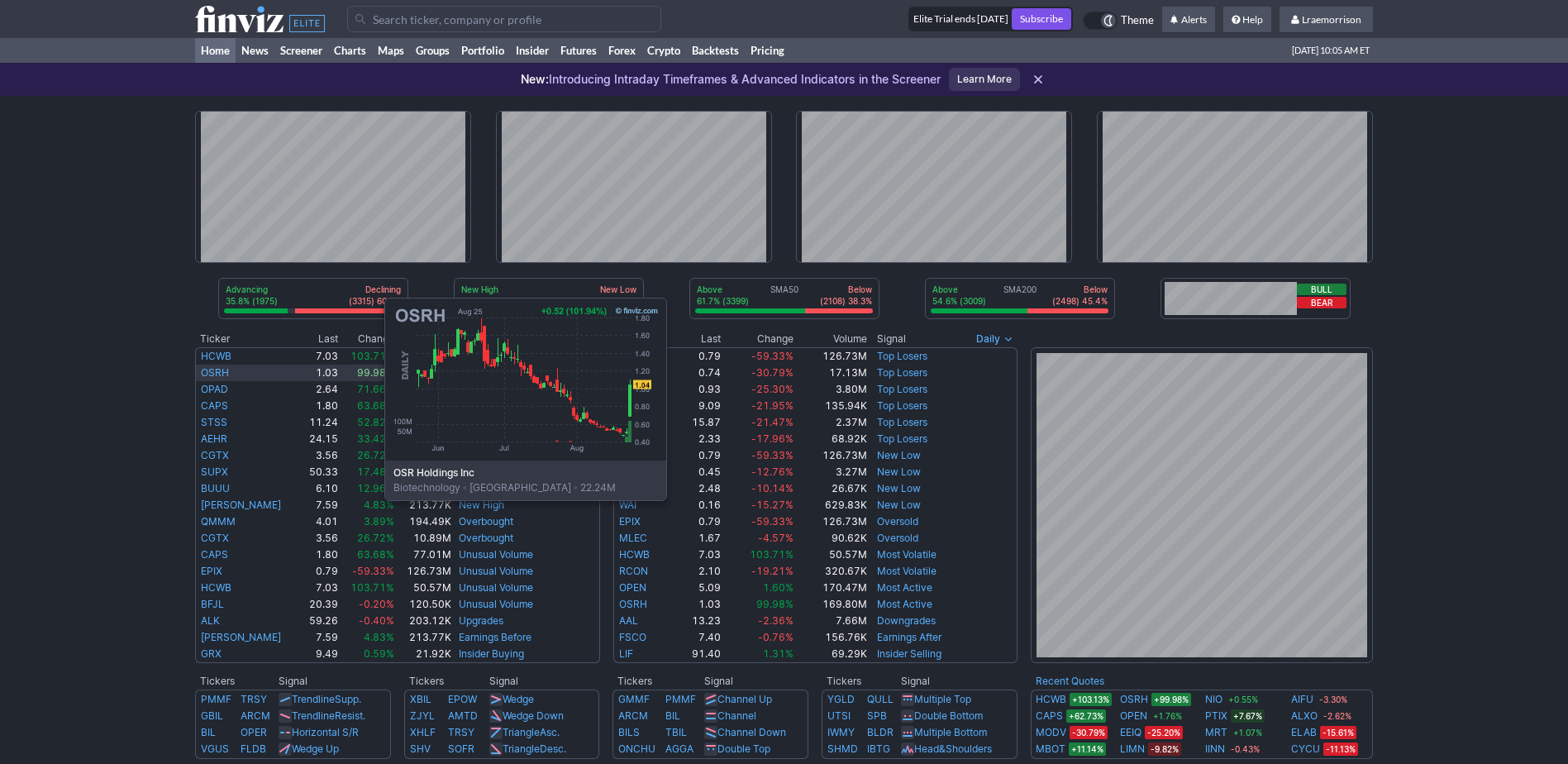
click at [219, 376] on link "OSRH" at bounding box center [215, 373] width 28 height 13
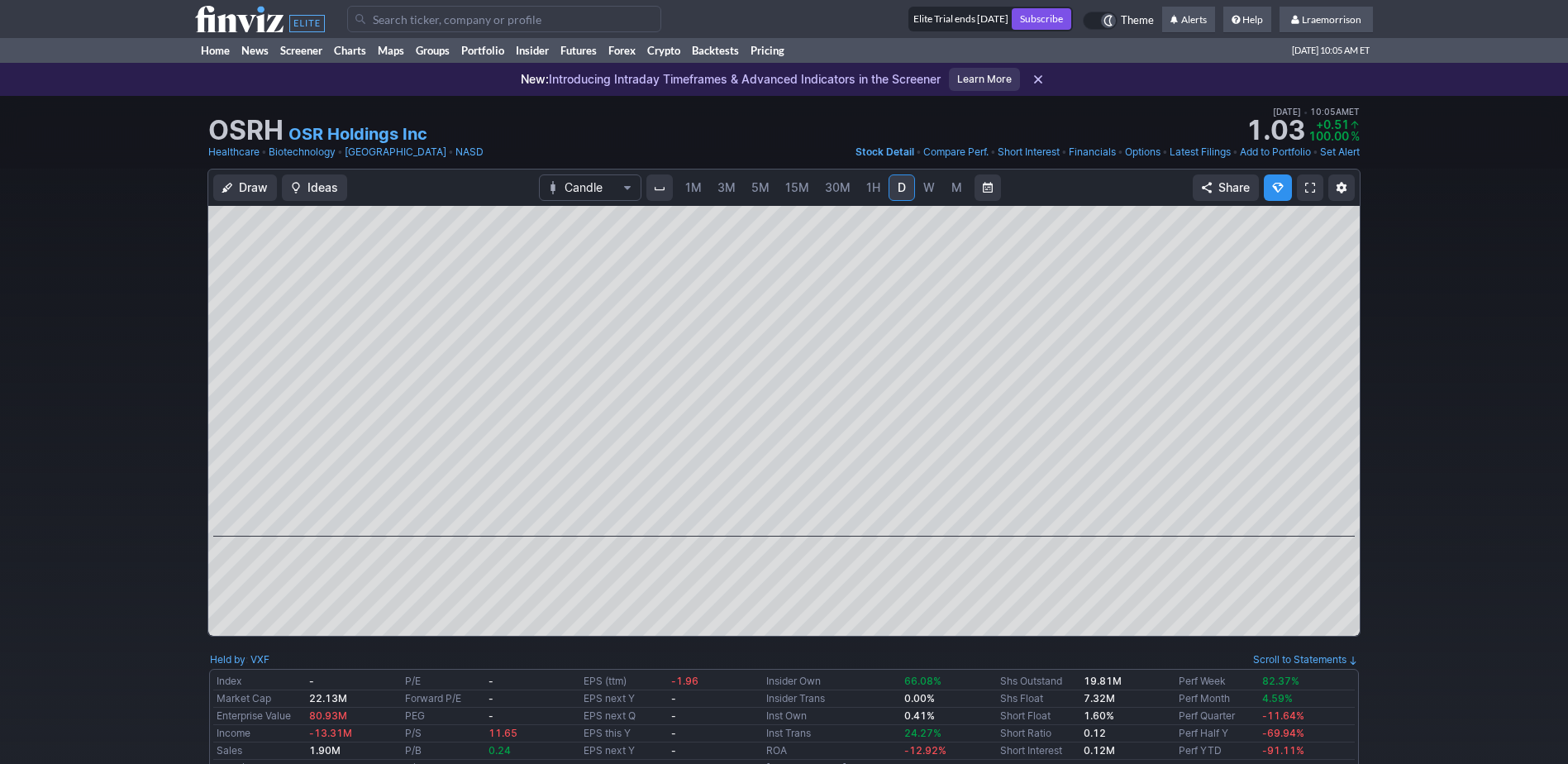
click at [697, 187] on span "1M" at bounding box center [694, 186] width 17 height 14
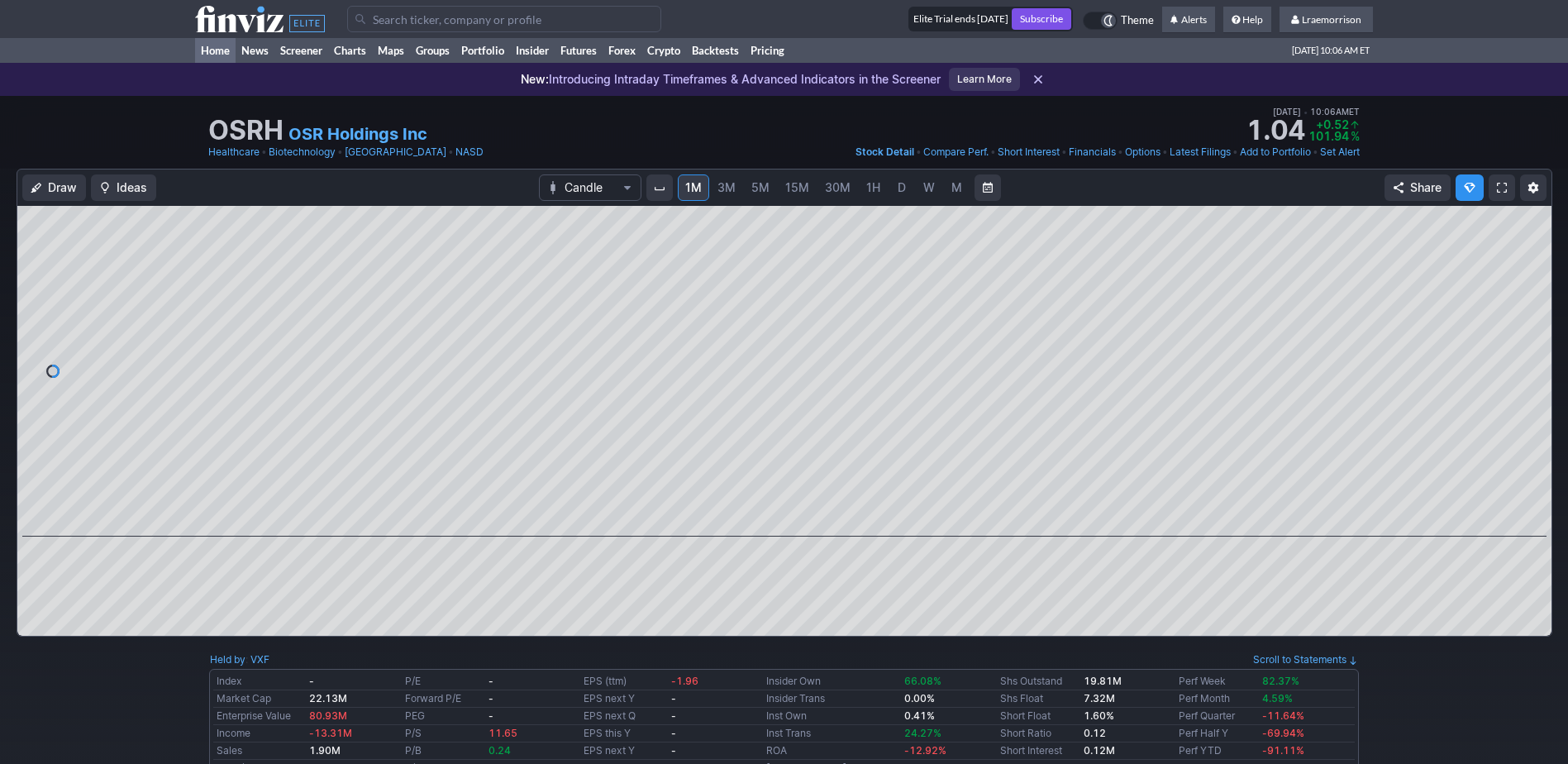
click at [228, 48] on link "Home" at bounding box center [216, 50] width 40 height 25
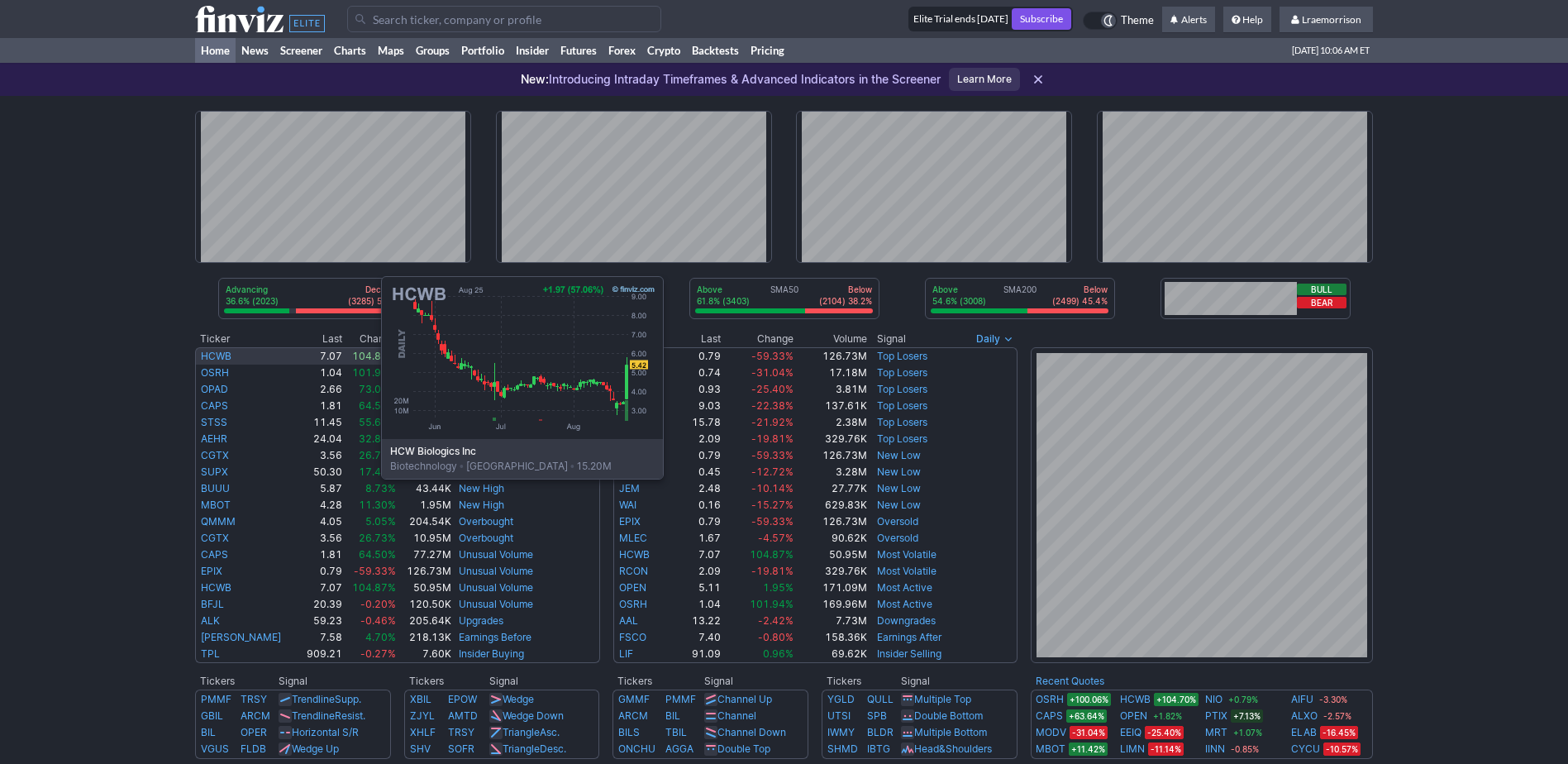
click at [216, 354] on link "HCWB" at bounding box center [216, 356] width 30 height 13
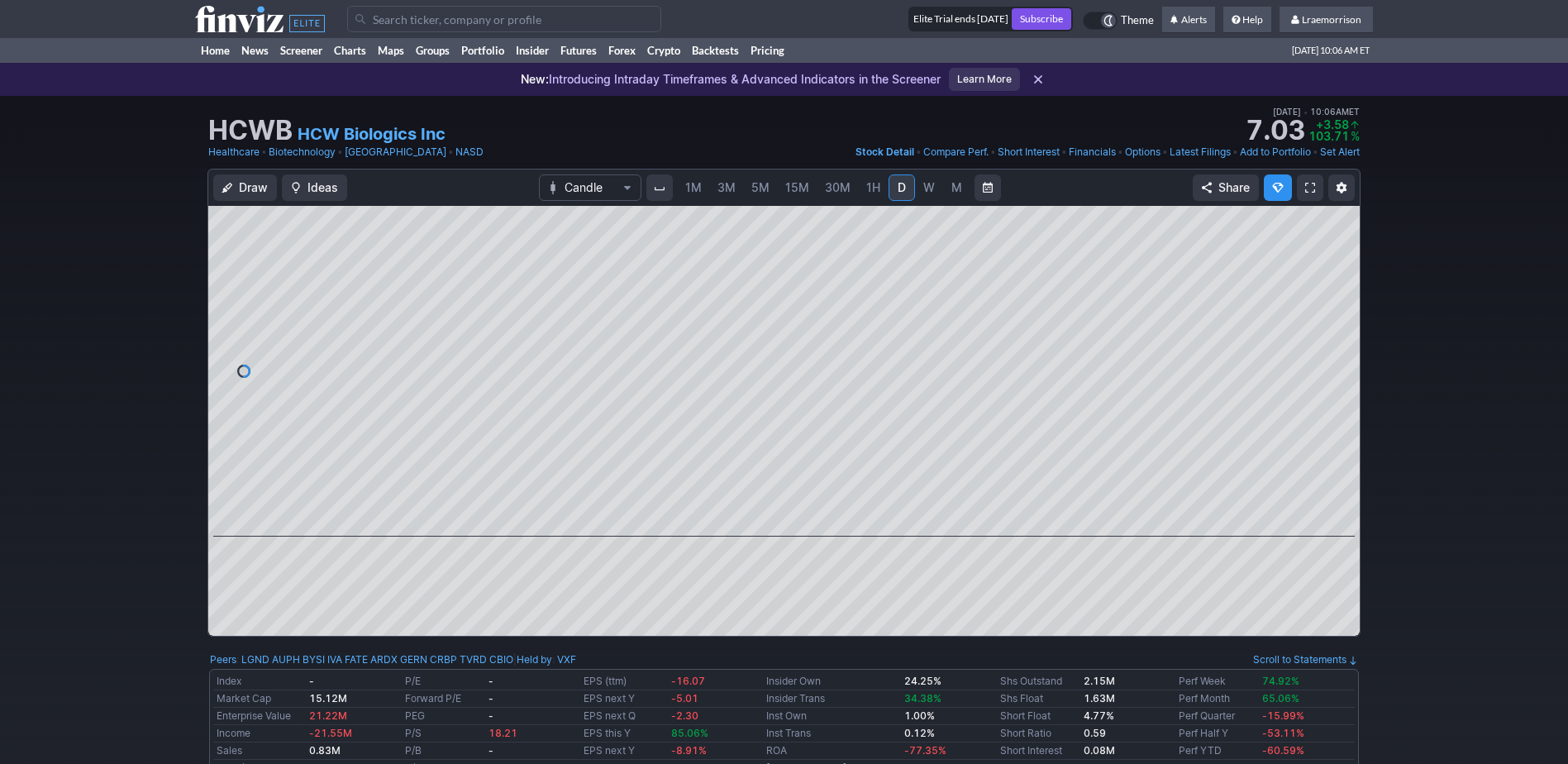
click at [697, 189] on span "1M" at bounding box center [694, 186] width 17 height 14
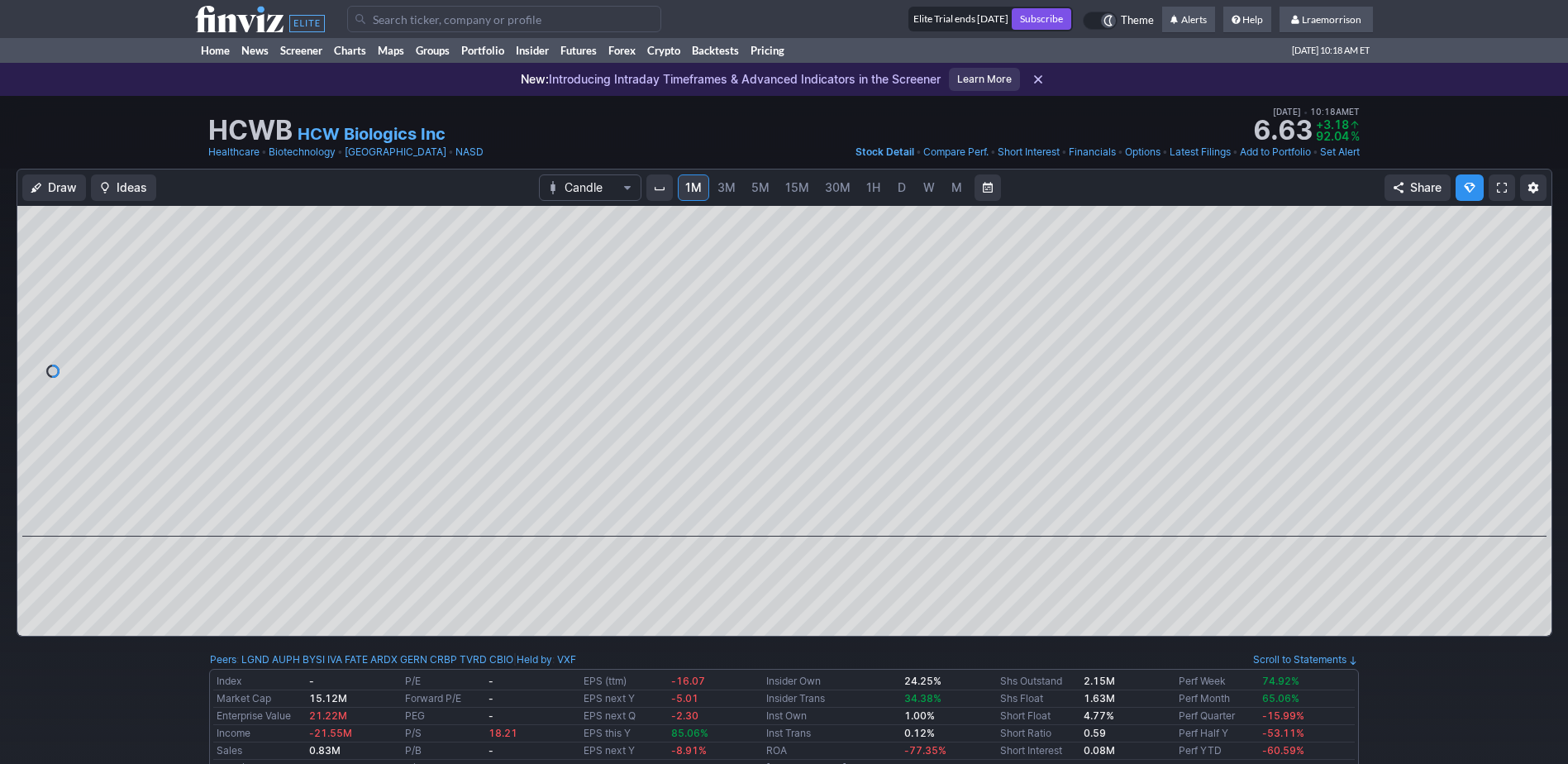
click at [374, 15] on input "Search" at bounding box center [504, 18] width 314 height 27
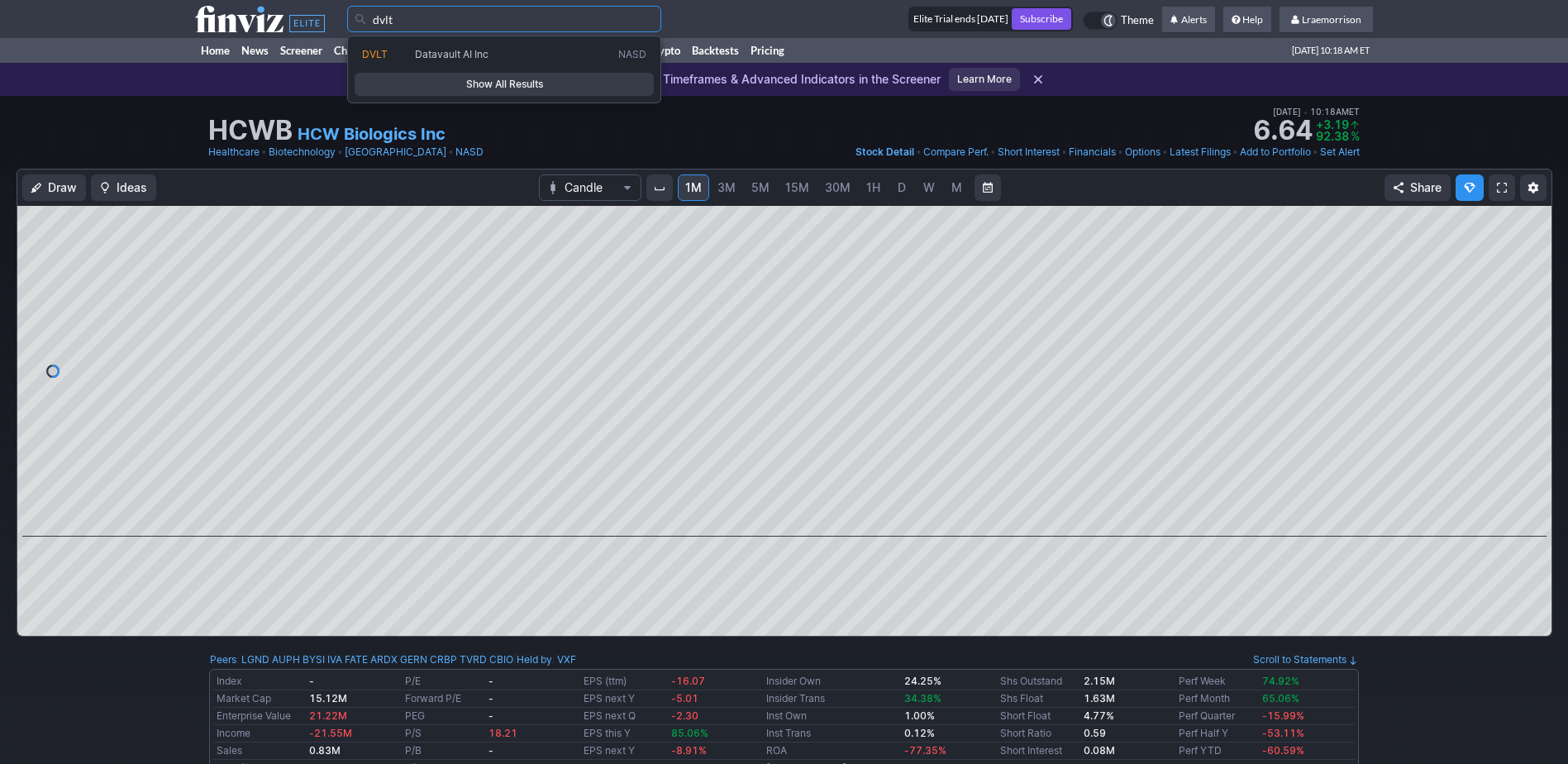
type input "dvlt"
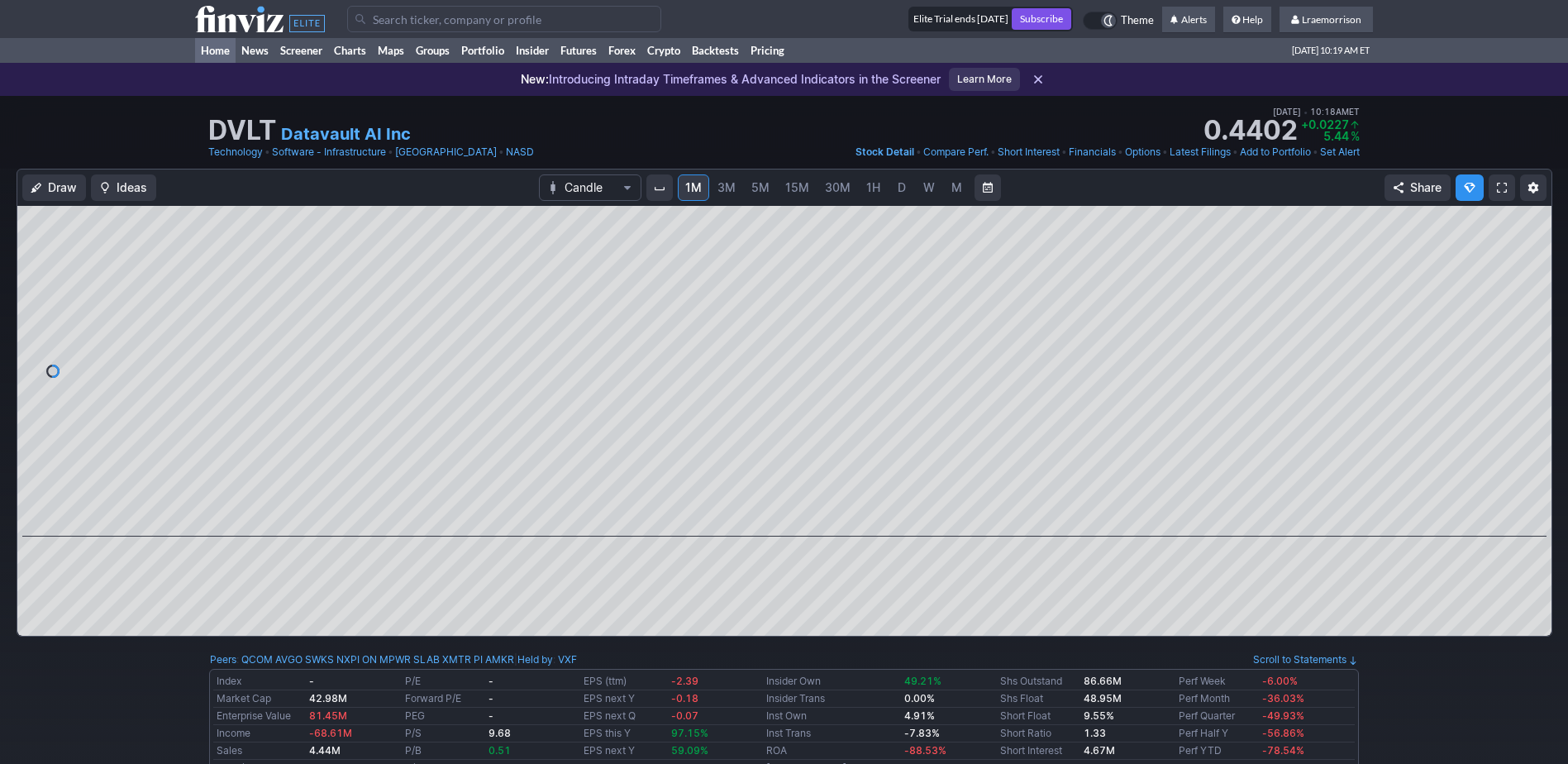
click at [212, 54] on link "Home" at bounding box center [216, 50] width 40 height 25
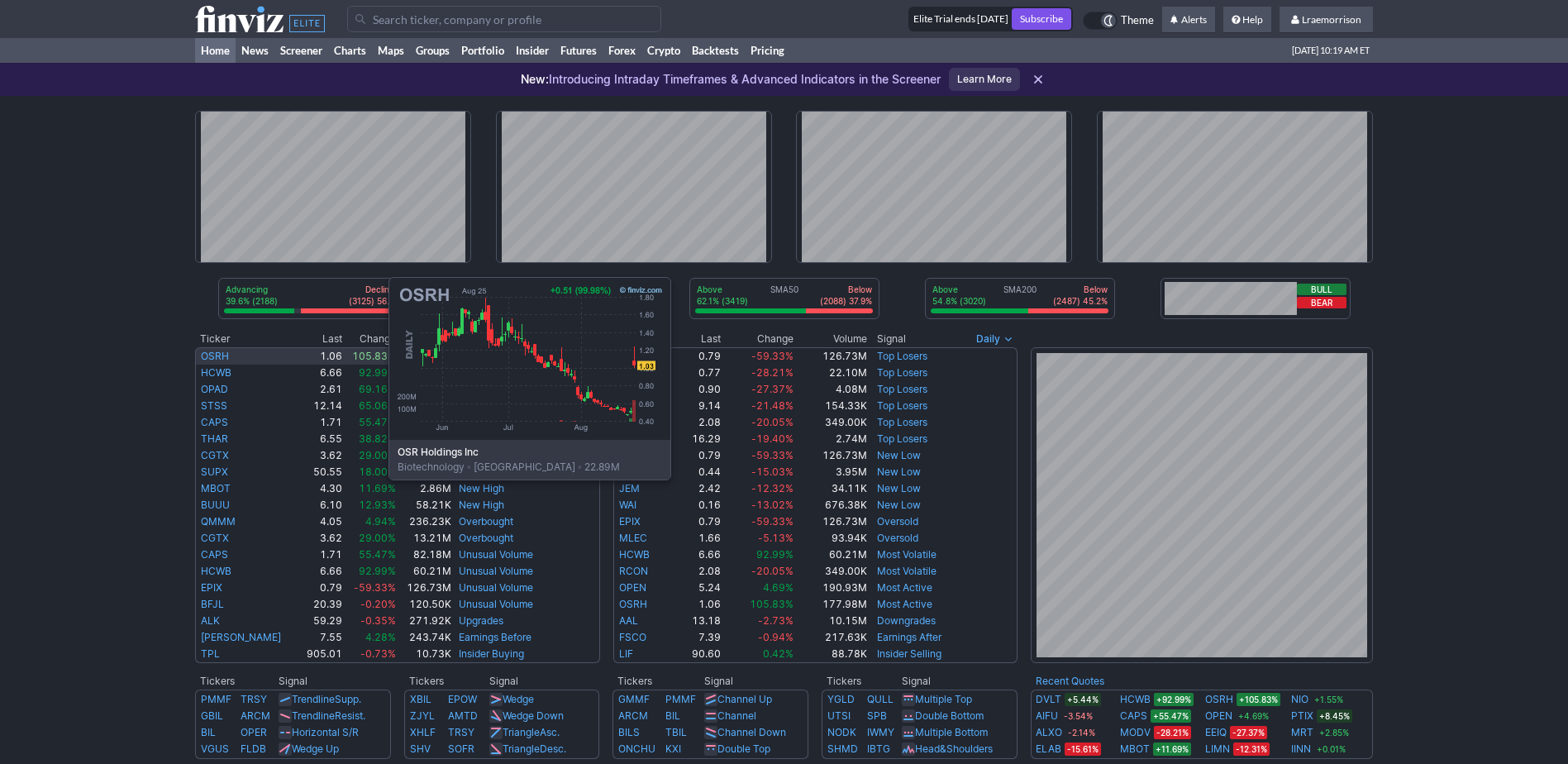
click at [223, 355] on link "OSRH" at bounding box center [215, 356] width 28 height 13
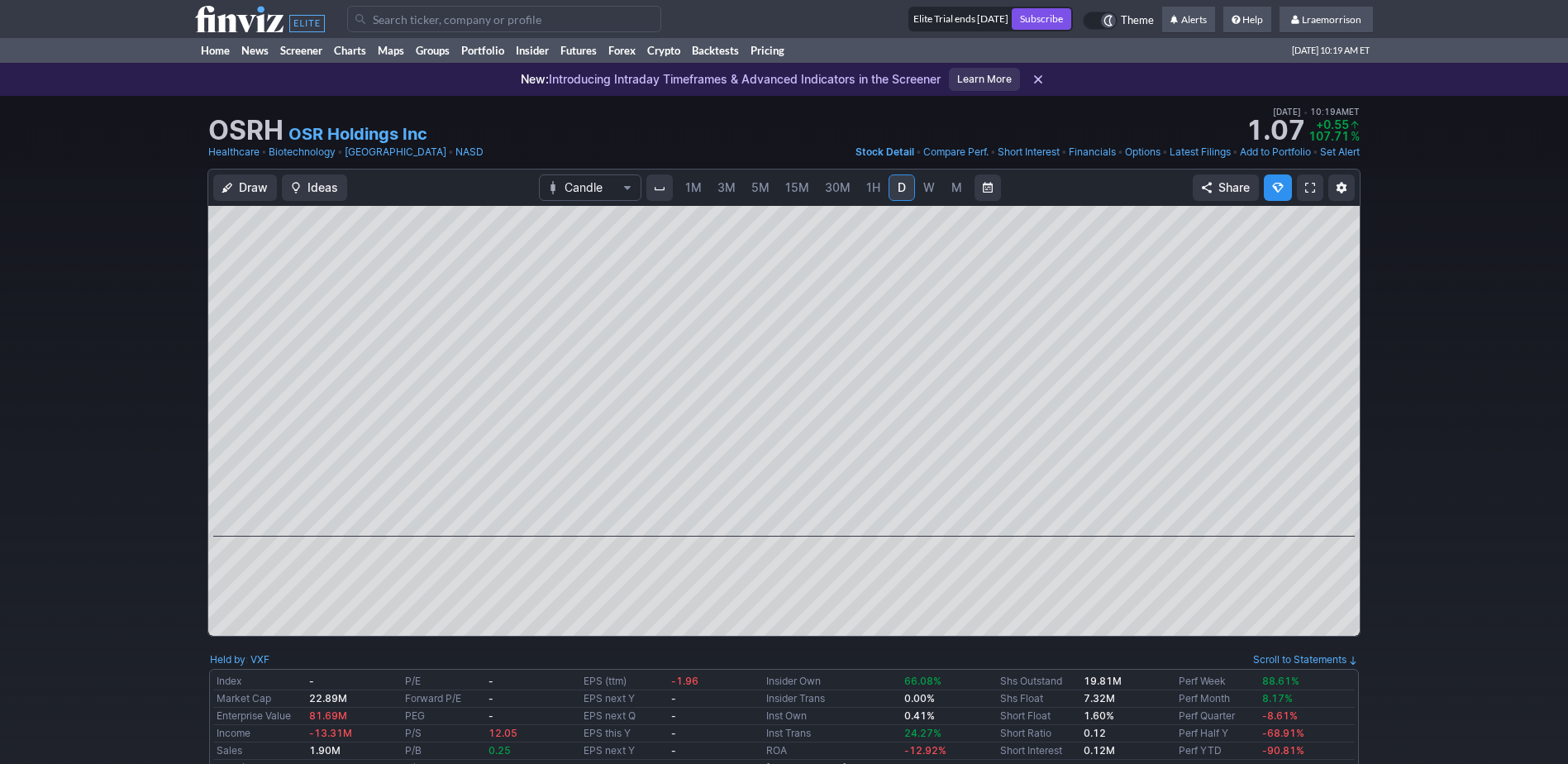
click at [691, 185] on span "1M" at bounding box center [694, 186] width 17 height 14
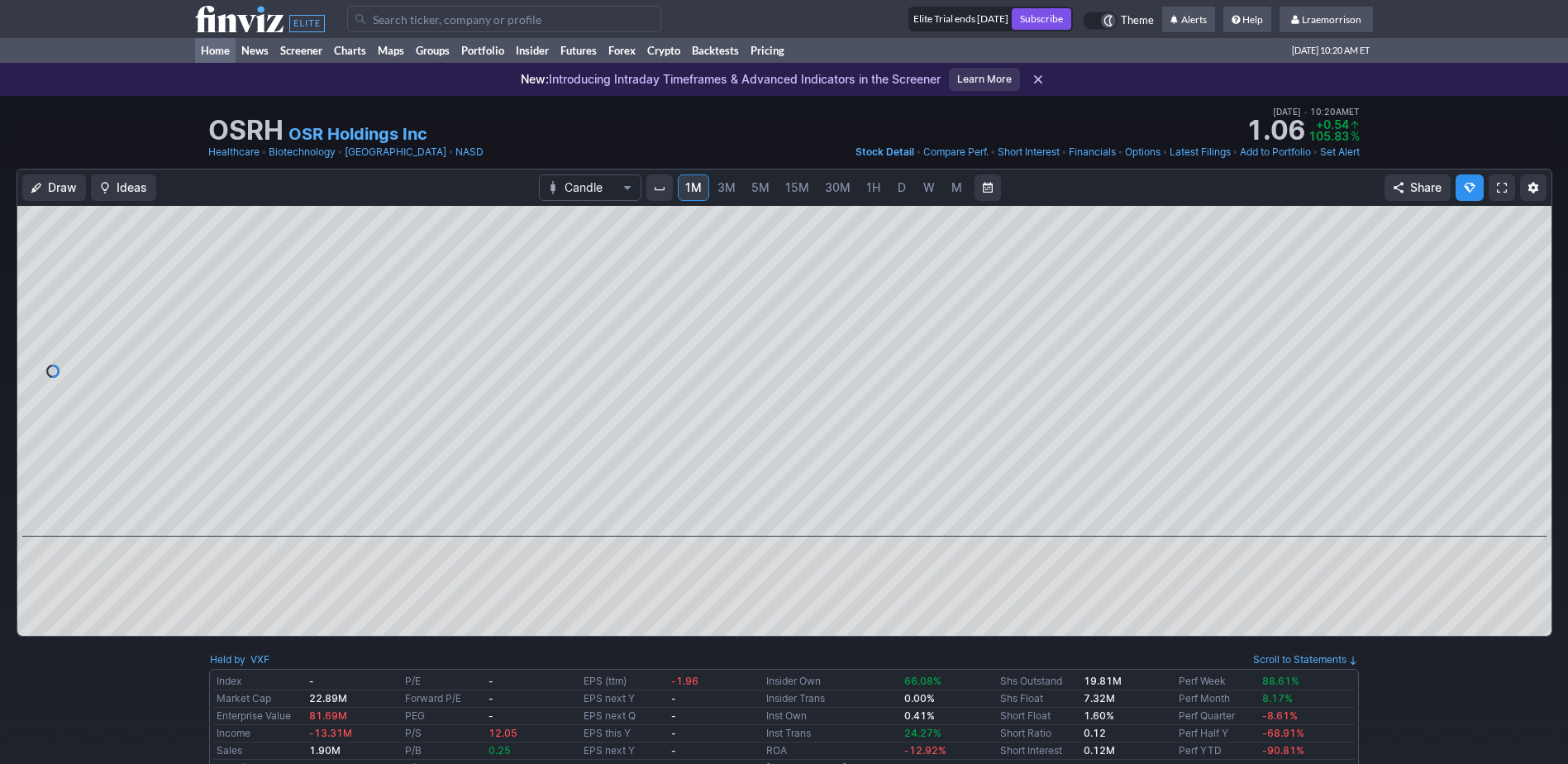
click at [220, 50] on link "Home" at bounding box center [216, 50] width 40 height 25
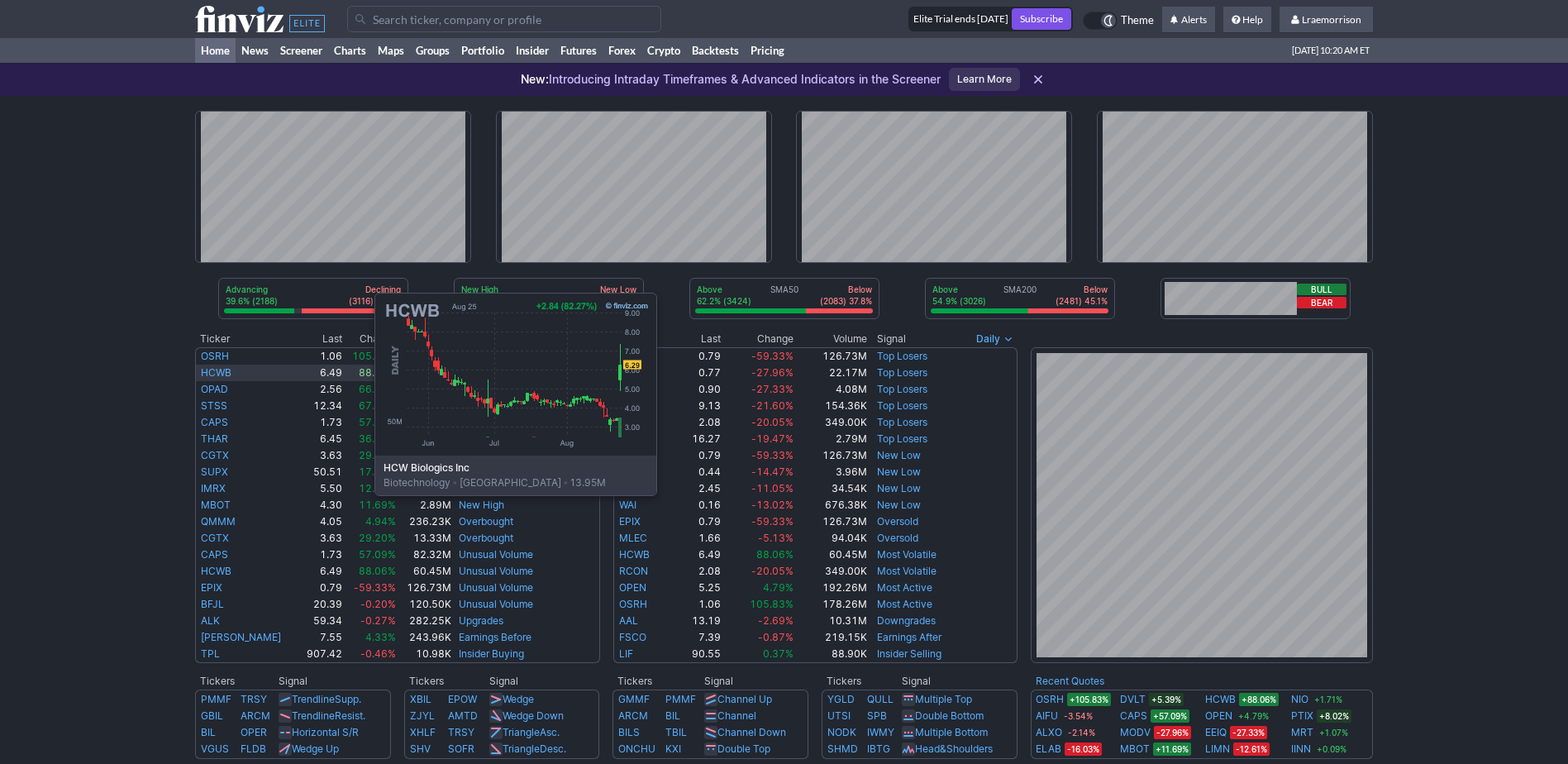
click at [209, 371] on link "HCWB" at bounding box center [216, 373] width 30 height 13
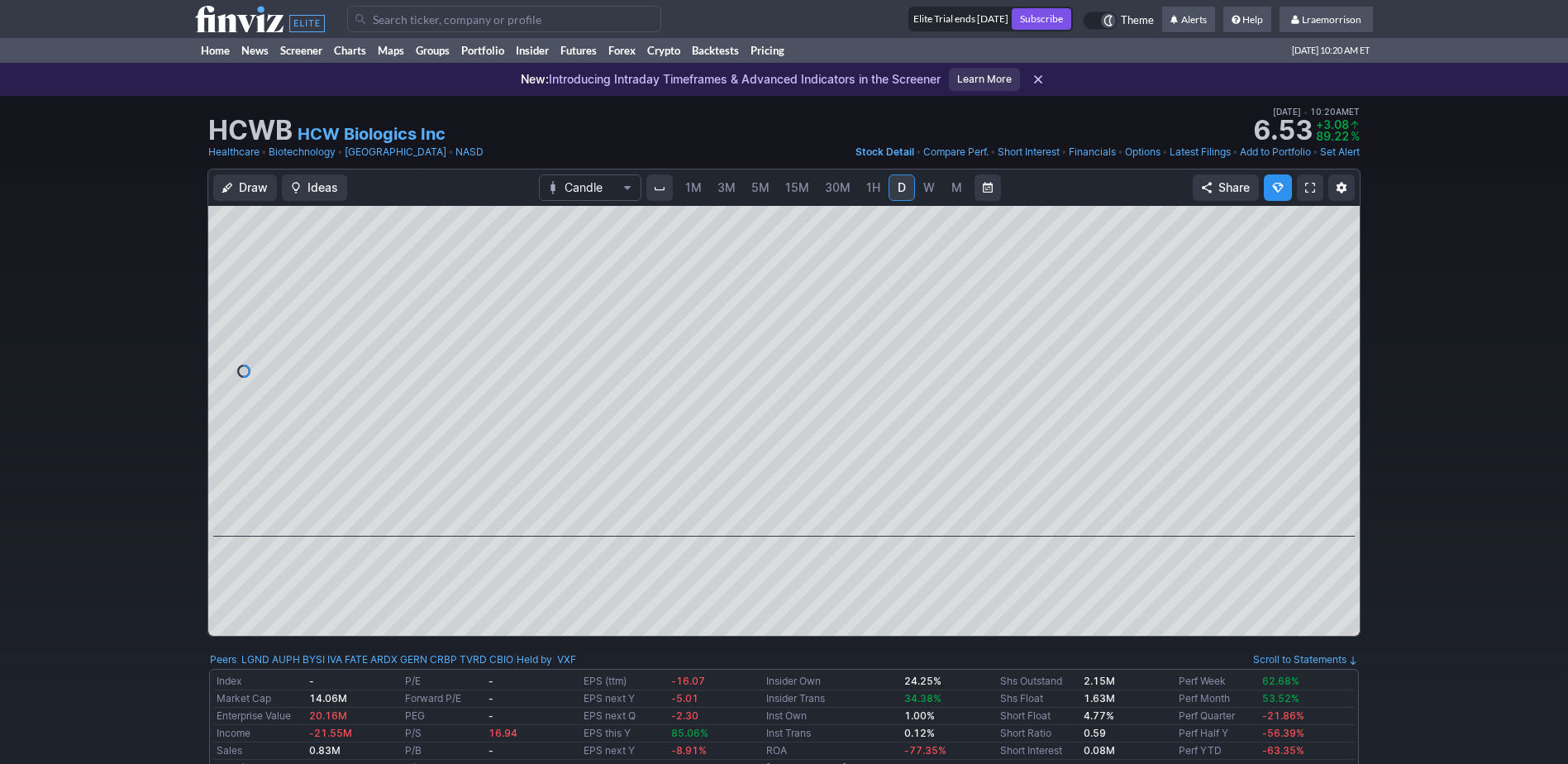
click at [693, 194] on span "1M" at bounding box center [694, 187] width 17 height 17
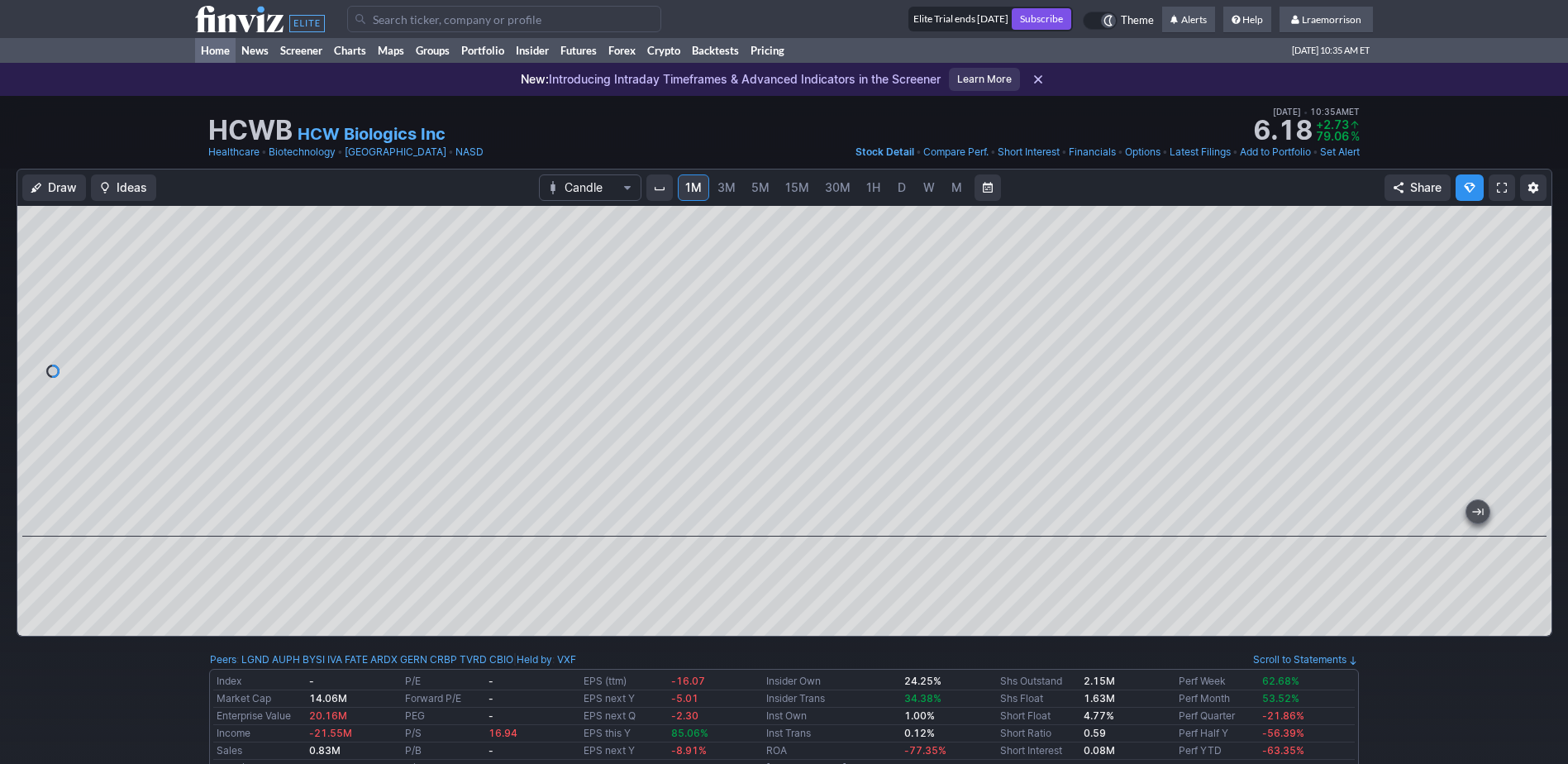
click at [215, 48] on link "Home" at bounding box center [216, 50] width 40 height 25
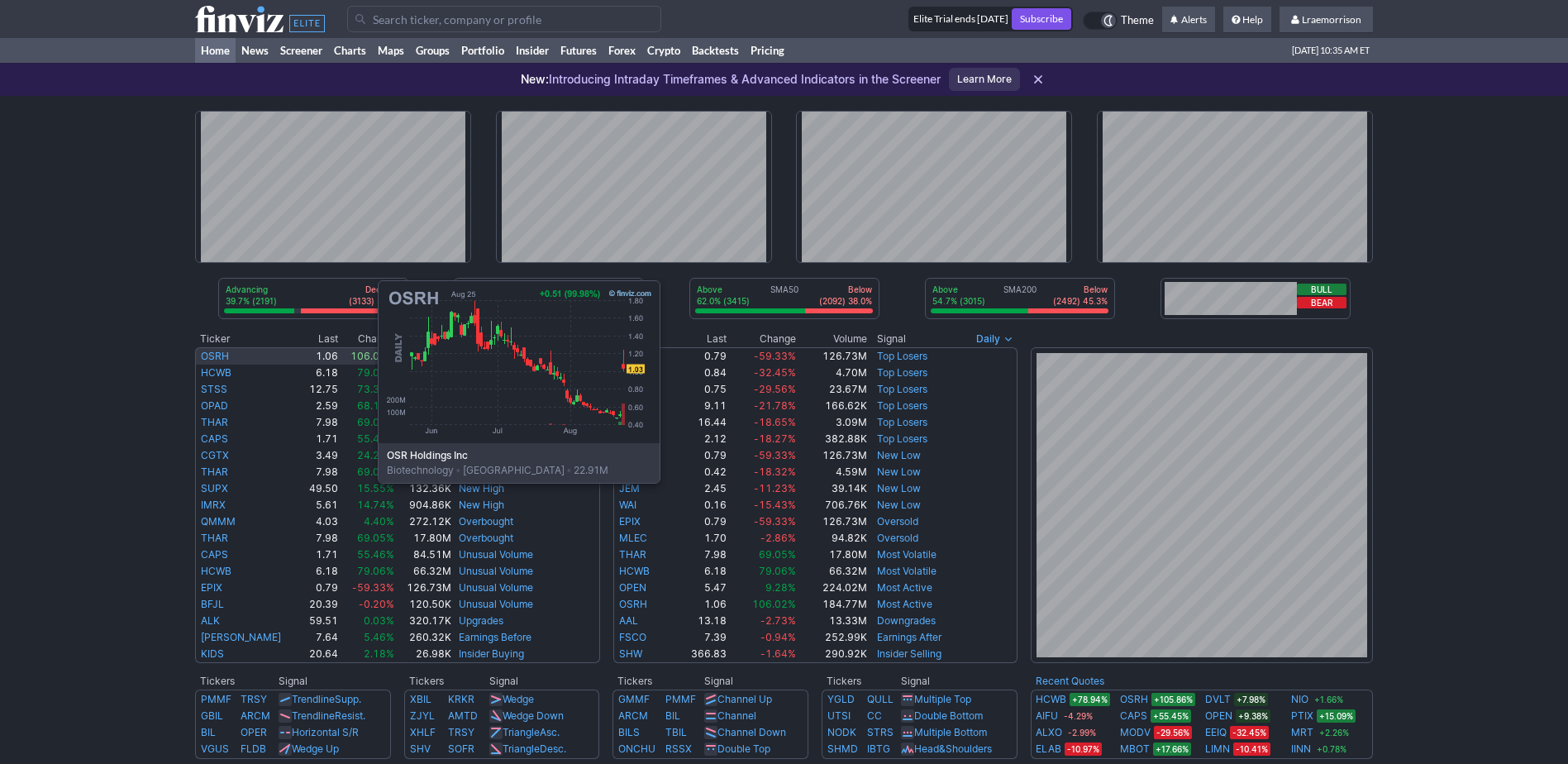
click at [212, 359] on link "OSRH" at bounding box center [215, 356] width 28 height 13
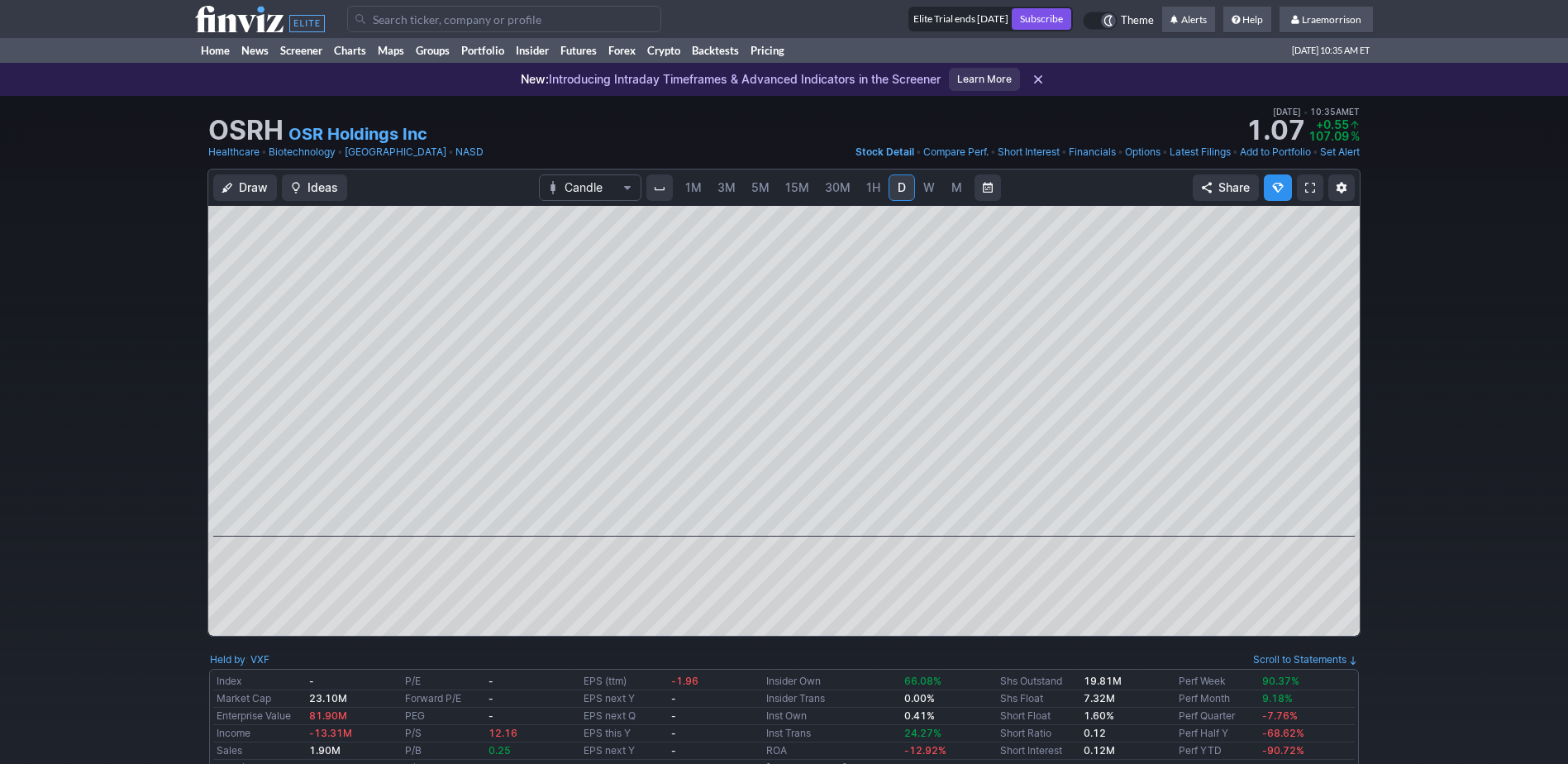
click at [689, 187] on span "1M" at bounding box center [694, 186] width 17 height 14
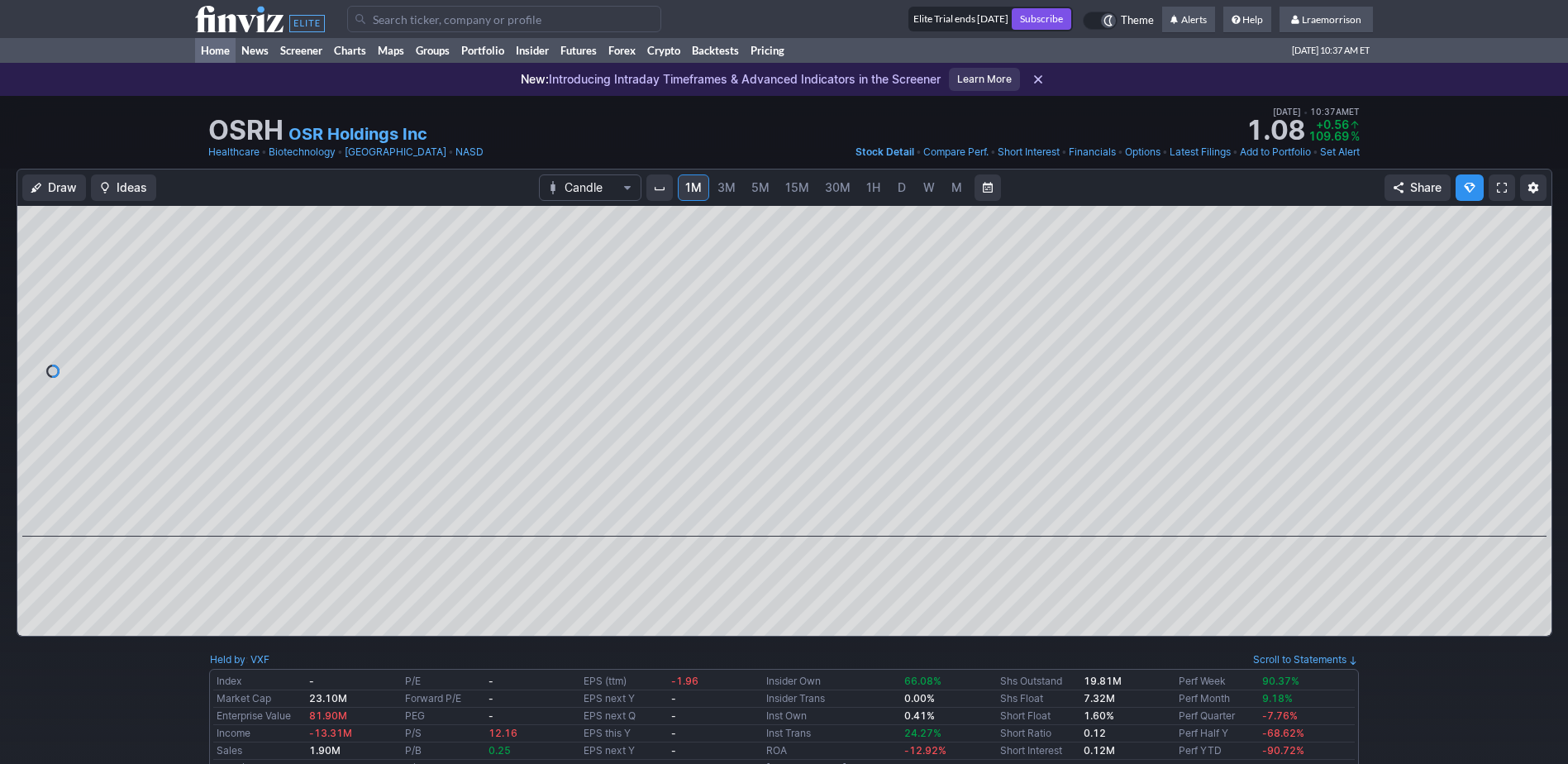
click at [223, 51] on link "Home" at bounding box center [216, 50] width 40 height 25
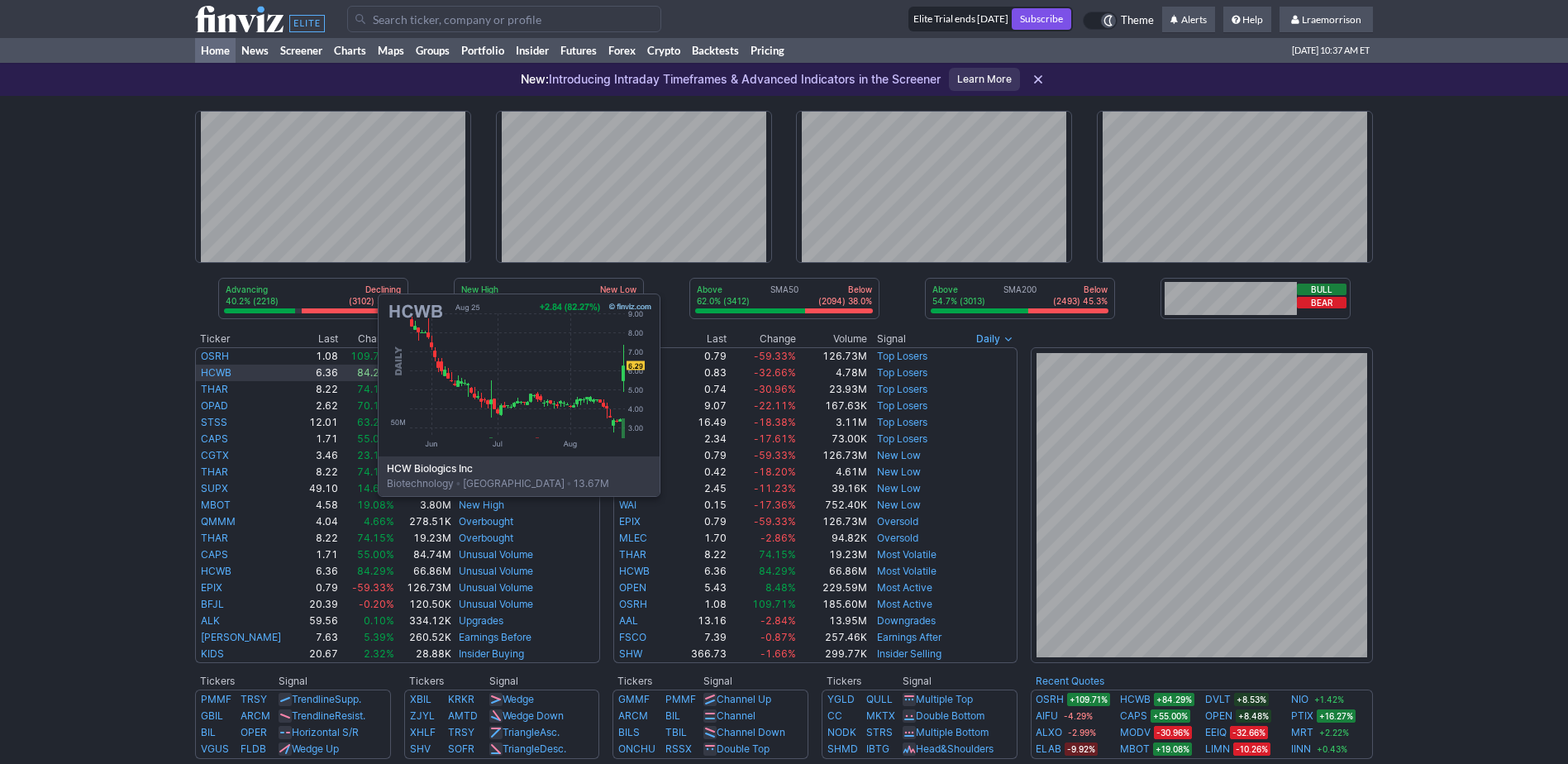
click at [212, 372] on link "HCWB" at bounding box center [216, 373] width 30 height 13
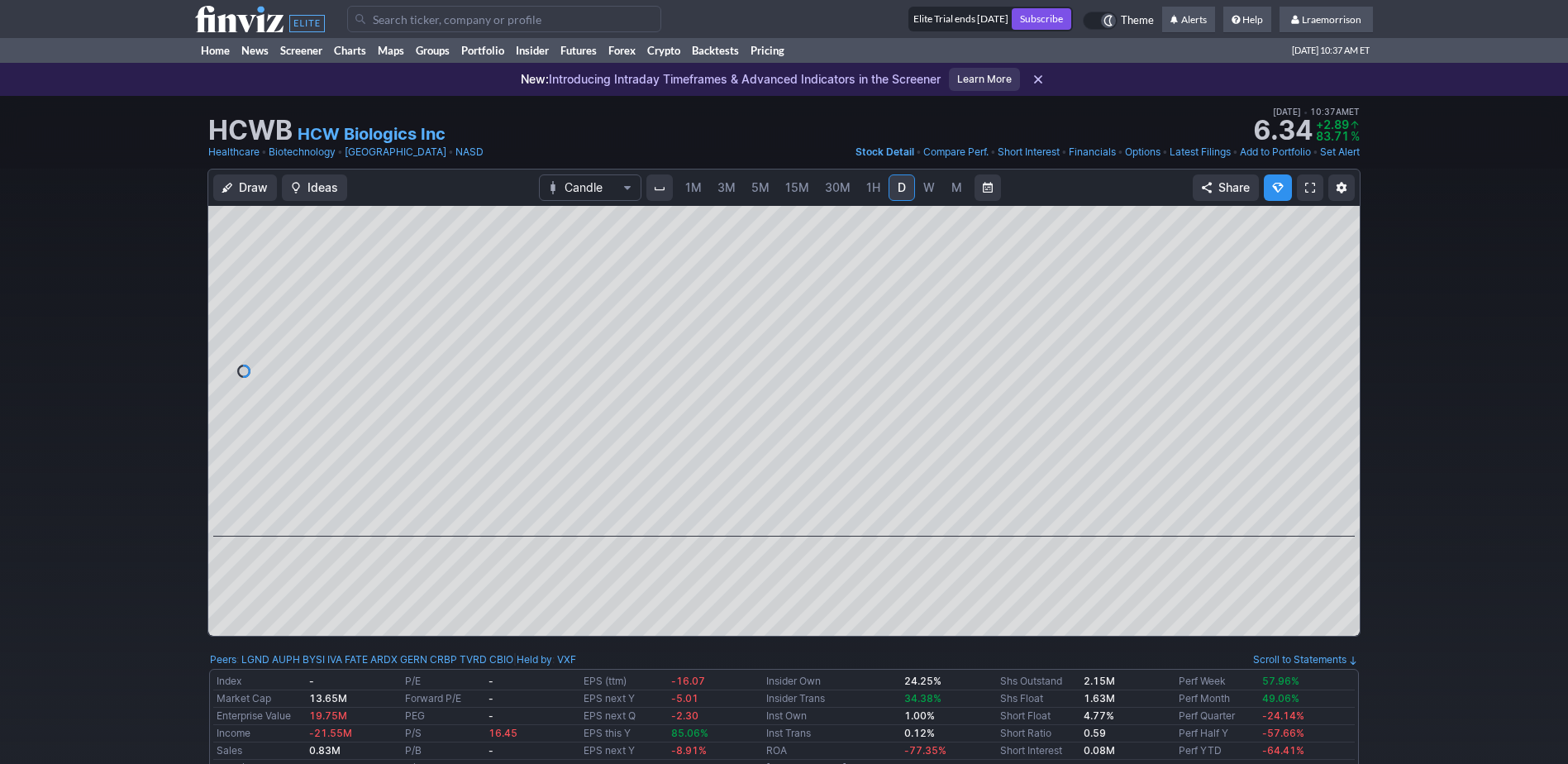
click at [695, 187] on span "1M" at bounding box center [694, 186] width 17 height 14
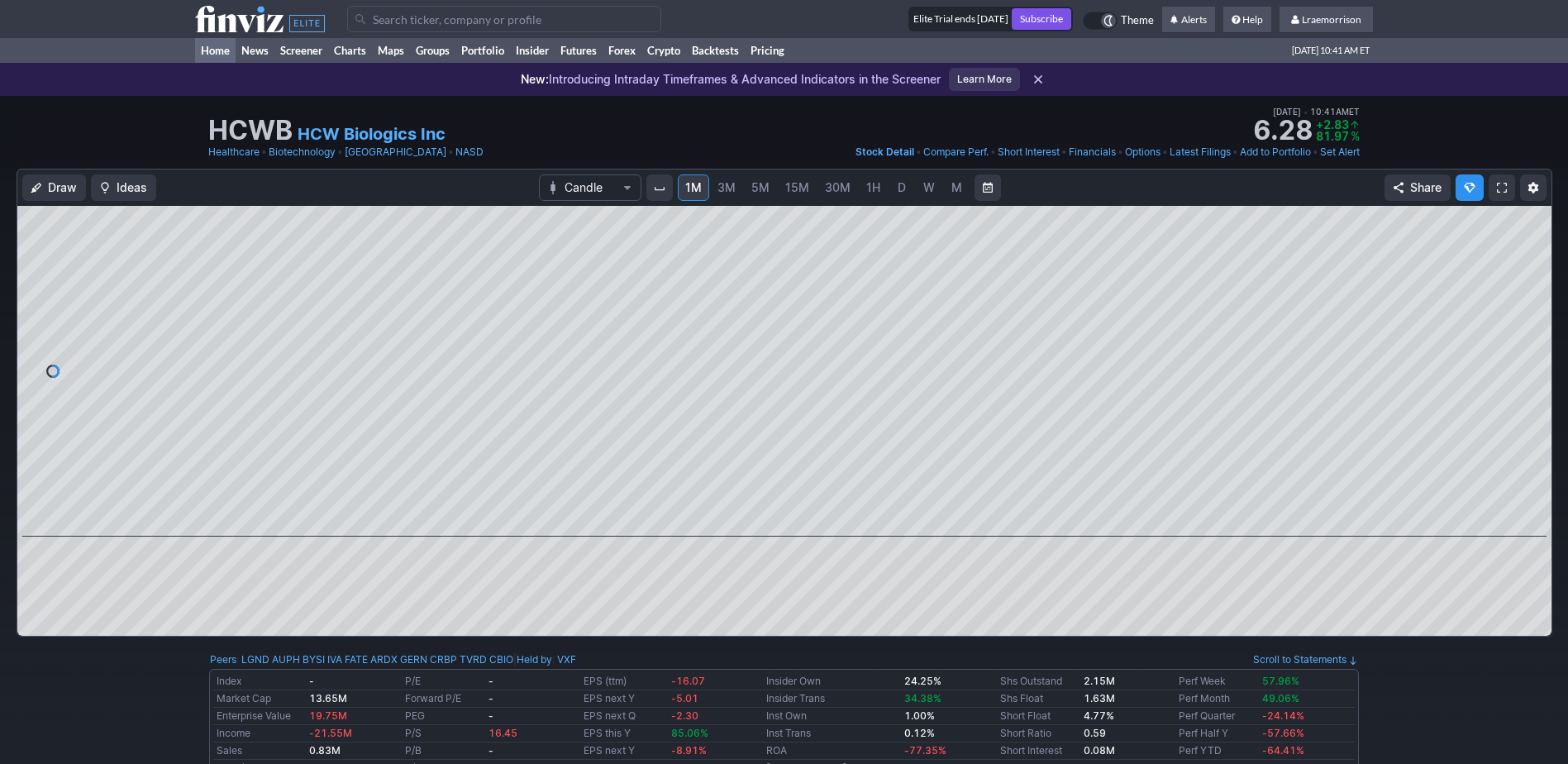
click at [215, 48] on link "Home" at bounding box center [216, 50] width 40 height 25
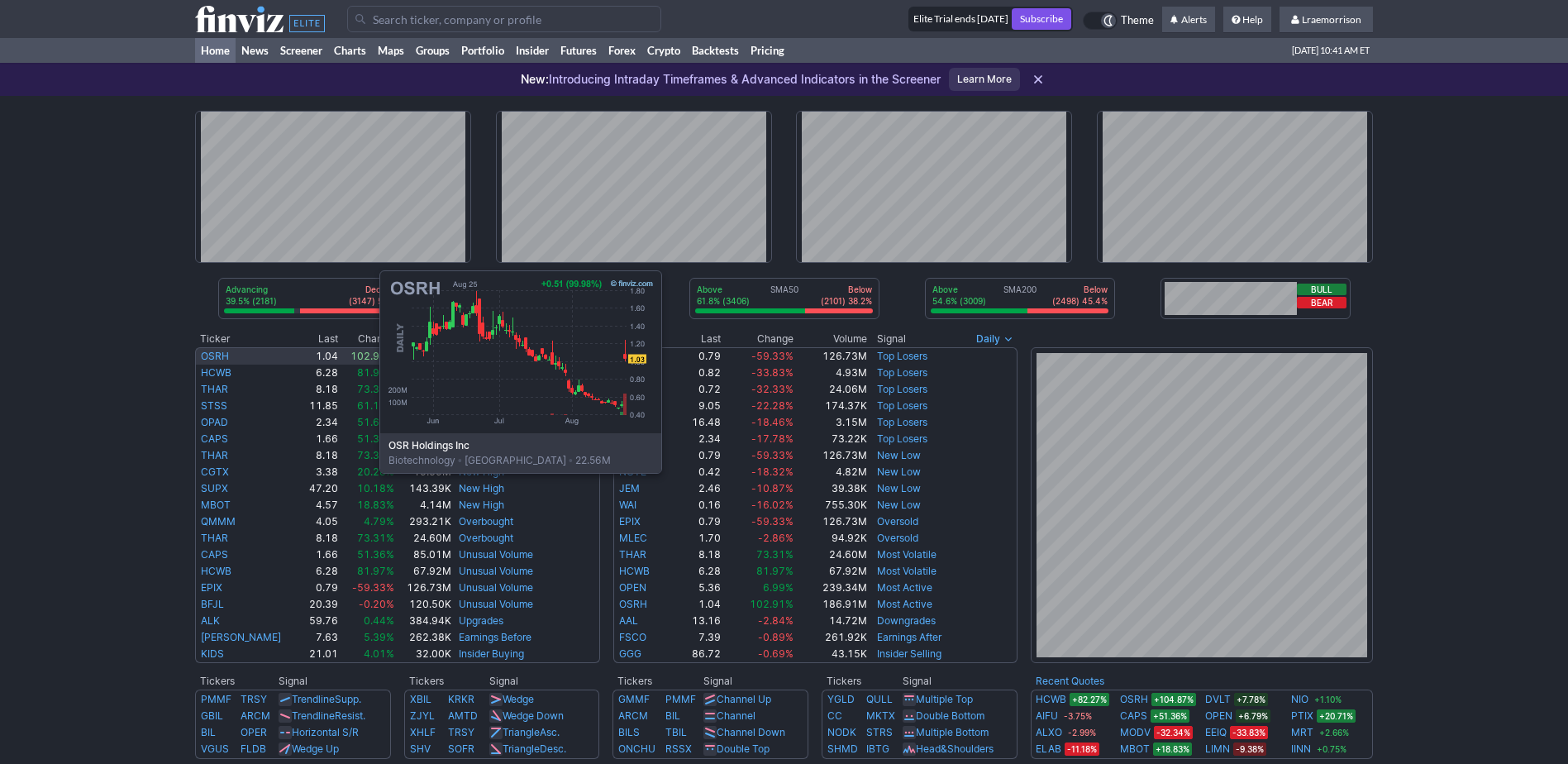
click at [214, 349] on td "OSRH" at bounding box center [249, 355] width 106 height 17
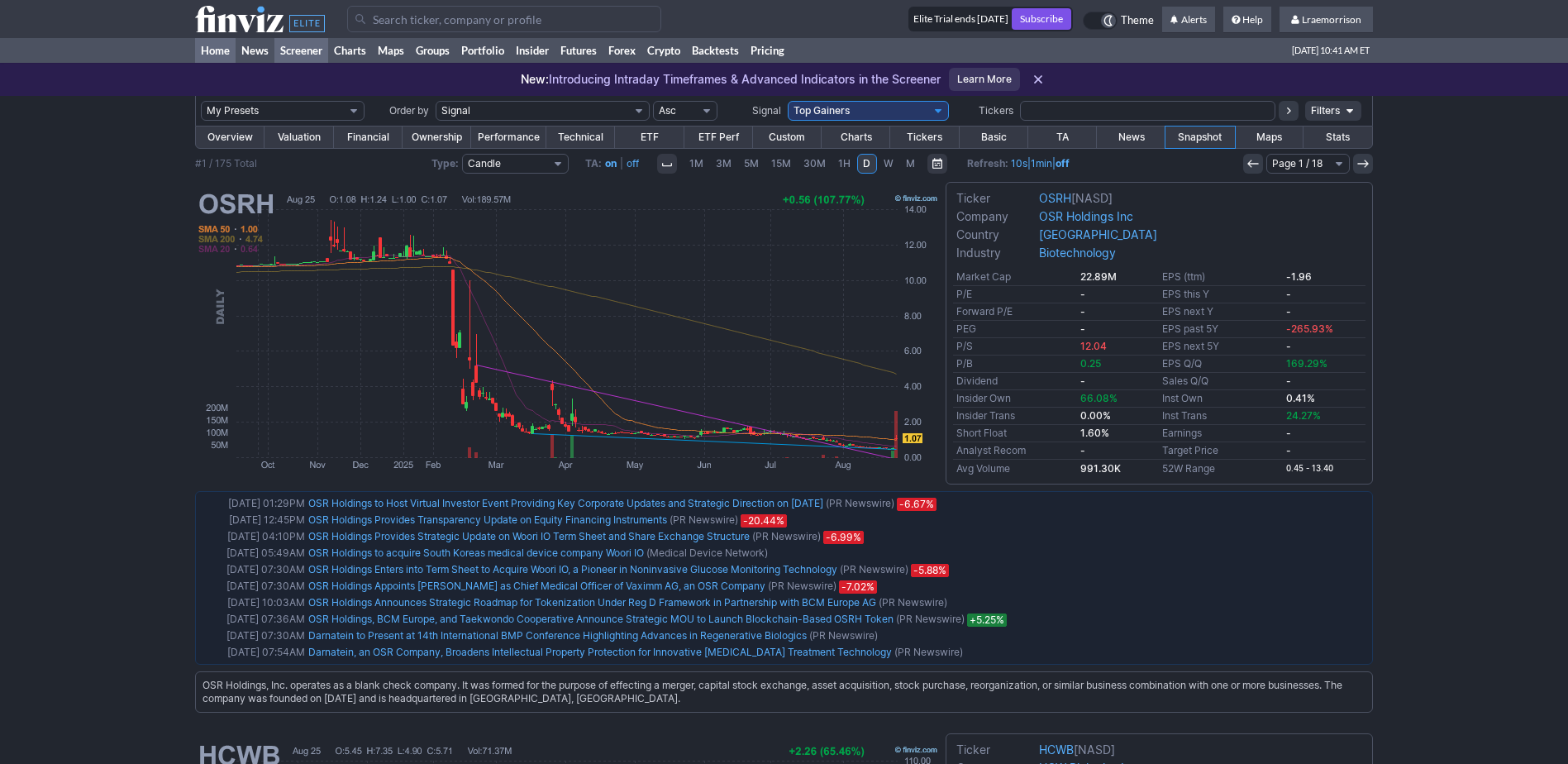
click at [212, 48] on link "Home" at bounding box center [216, 50] width 40 height 25
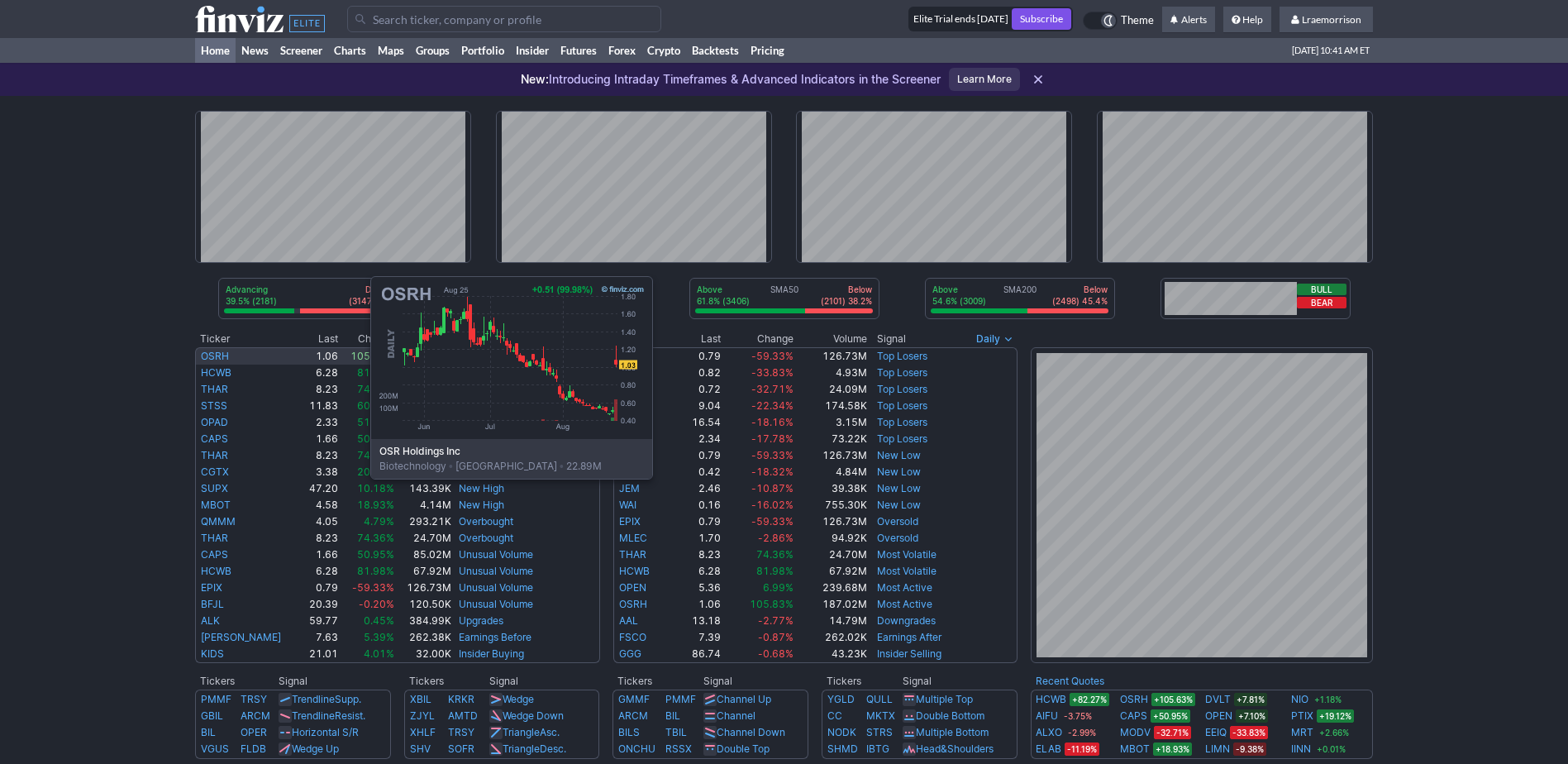
click at [205, 354] on link "OSRH" at bounding box center [215, 356] width 28 height 13
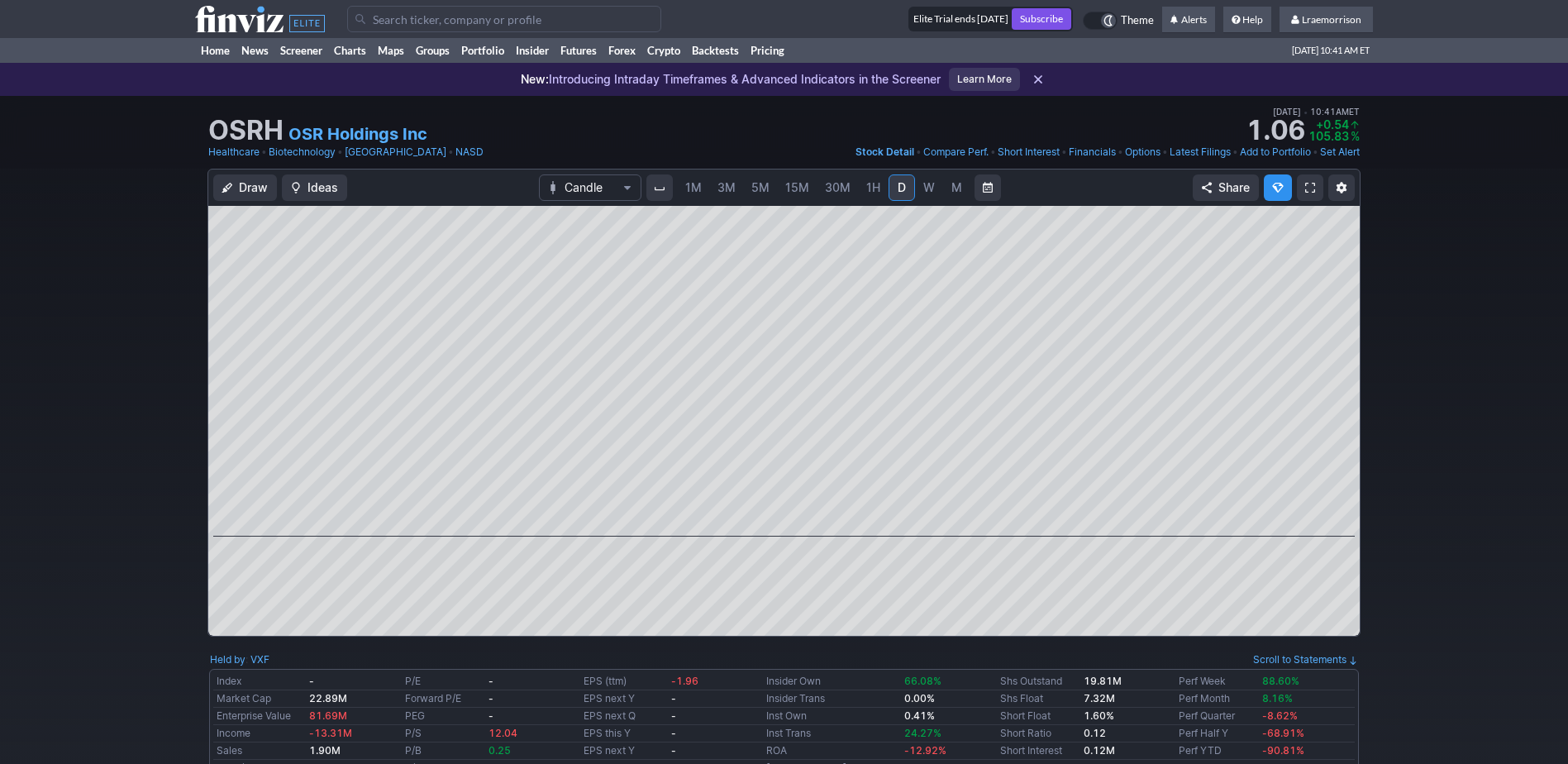
click at [692, 187] on span "1M" at bounding box center [694, 186] width 17 height 14
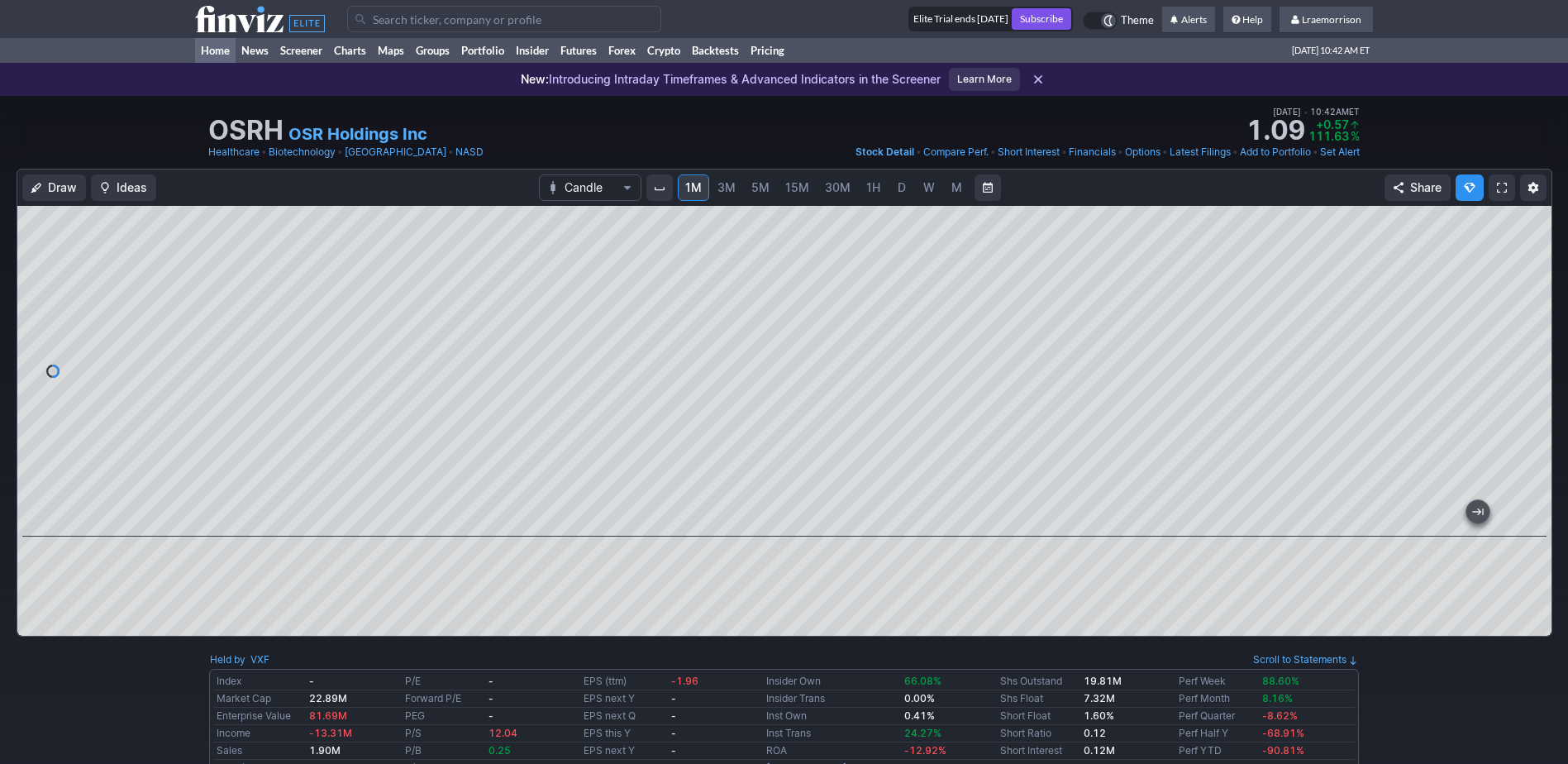
click at [219, 48] on link "Home" at bounding box center [216, 50] width 40 height 25
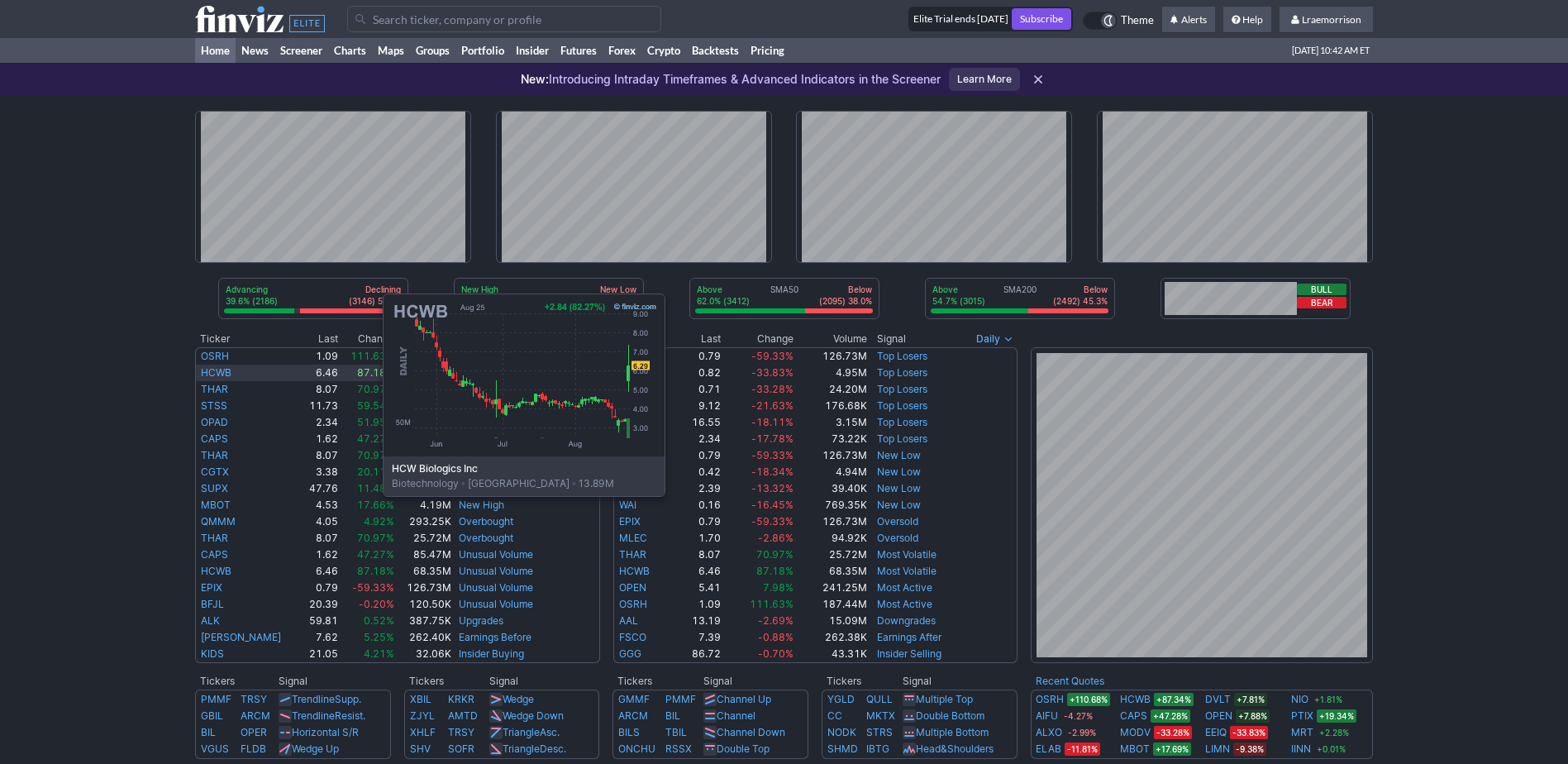
click at [218, 372] on link "HCWB" at bounding box center [216, 373] width 30 height 13
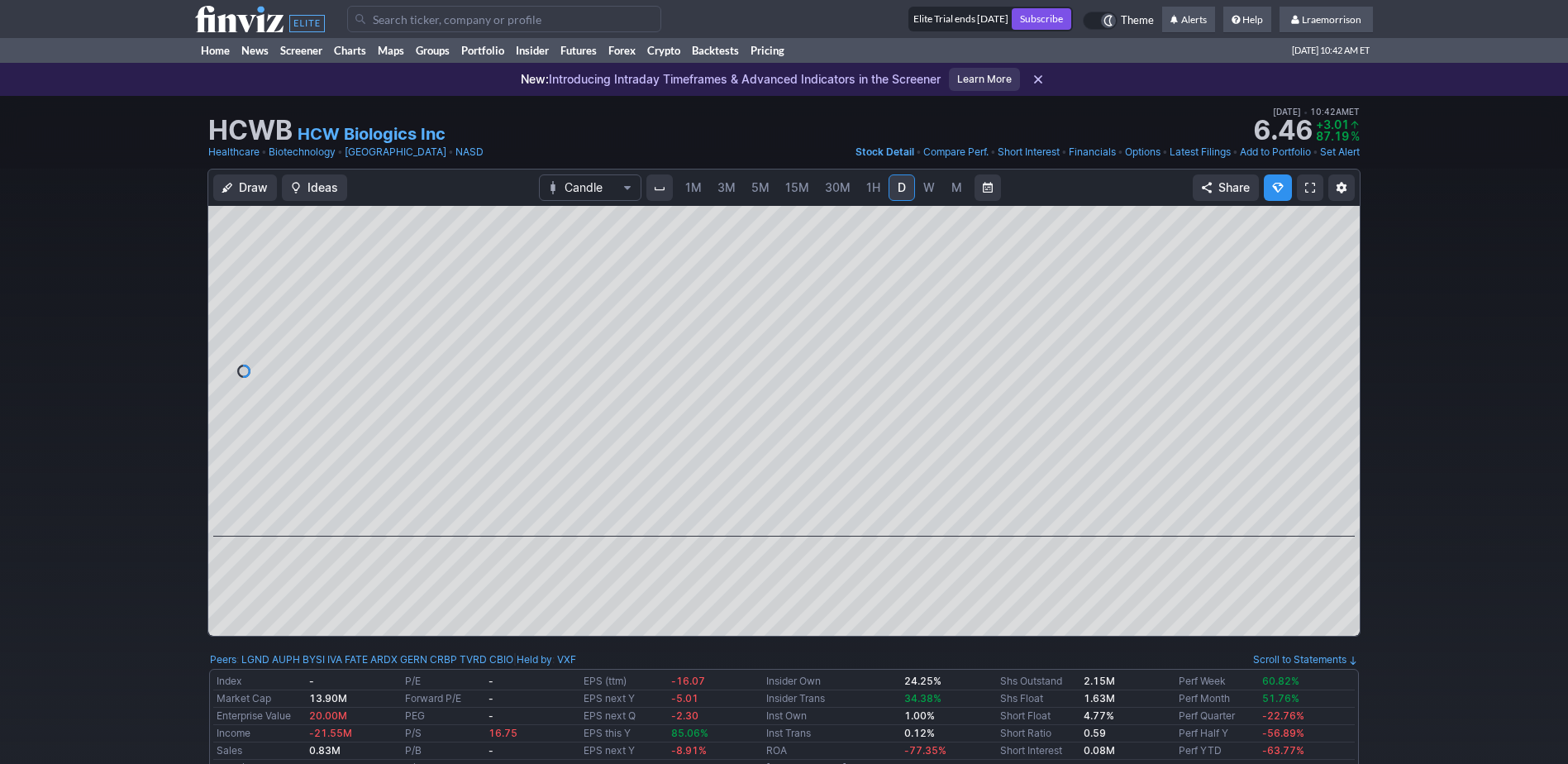
click at [697, 187] on span "1M" at bounding box center [694, 186] width 17 height 14
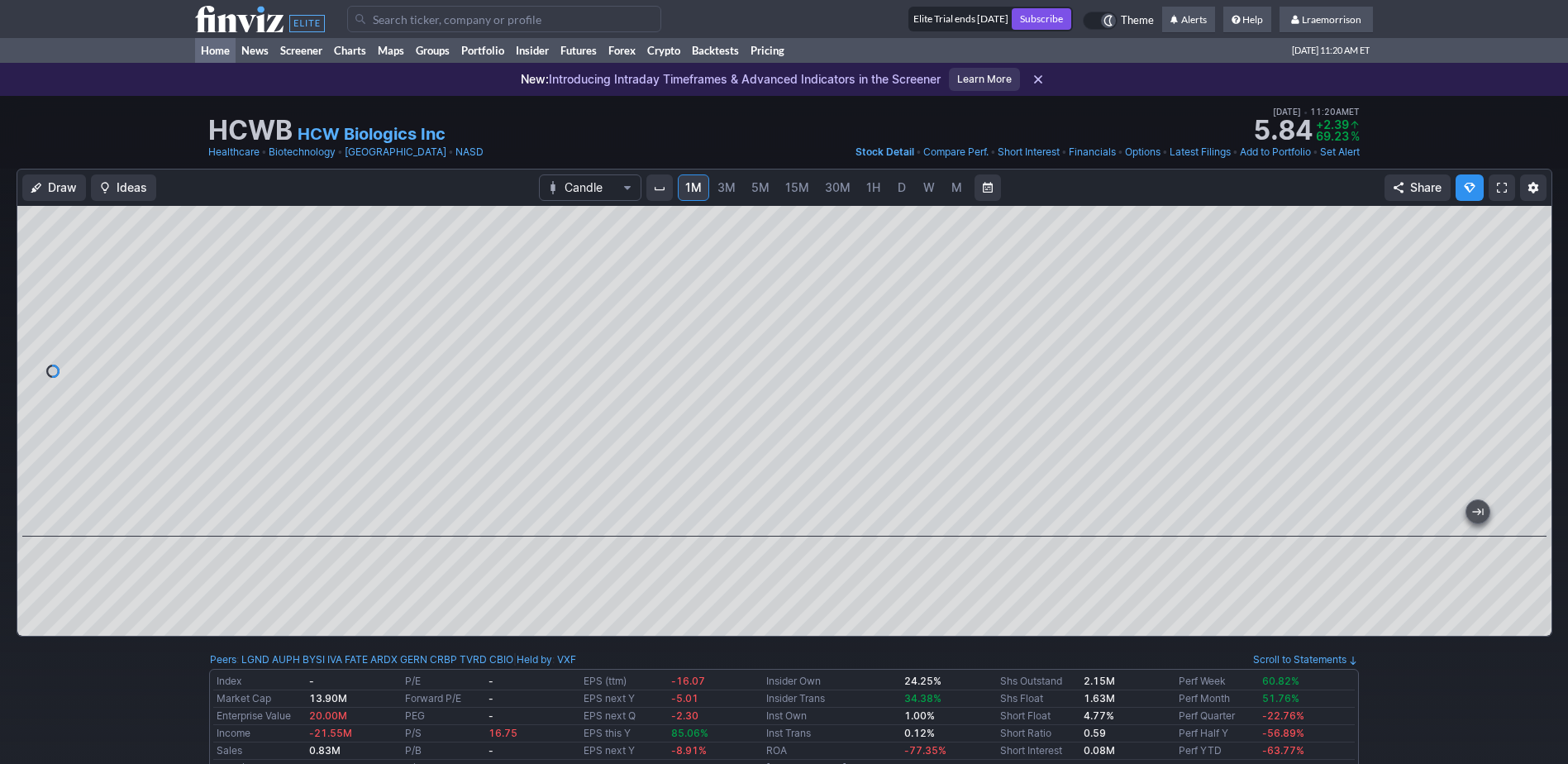
click at [218, 51] on link "Home" at bounding box center [216, 50] width 40 height 25
